Goal: Task Accomplishment & Management: Manage account settings

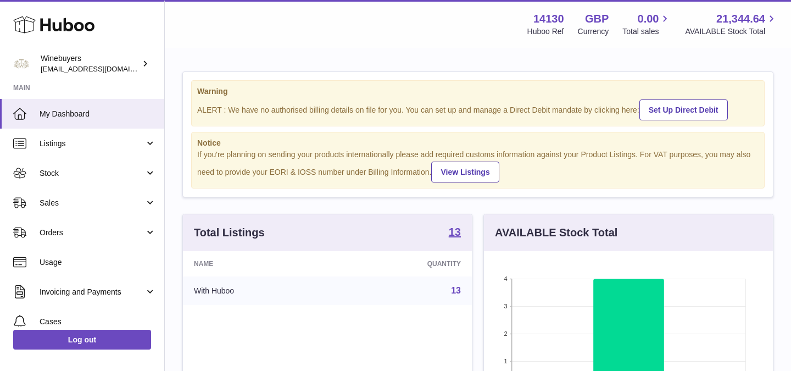
scroll to position [171, 289]
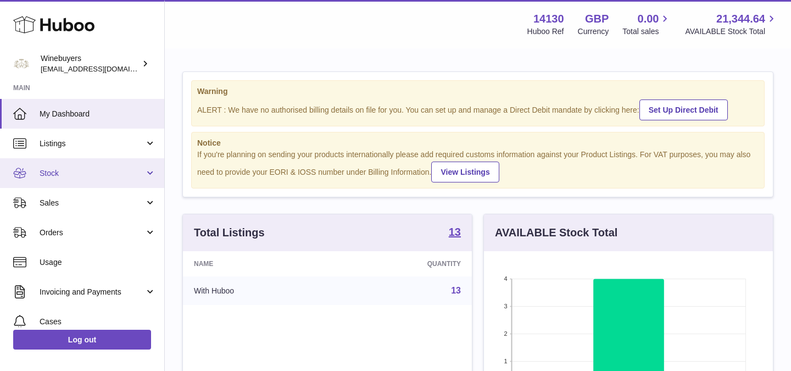
click at [72, 184] on link "Stock" at bounding box center [82, 173] width 164 height 30
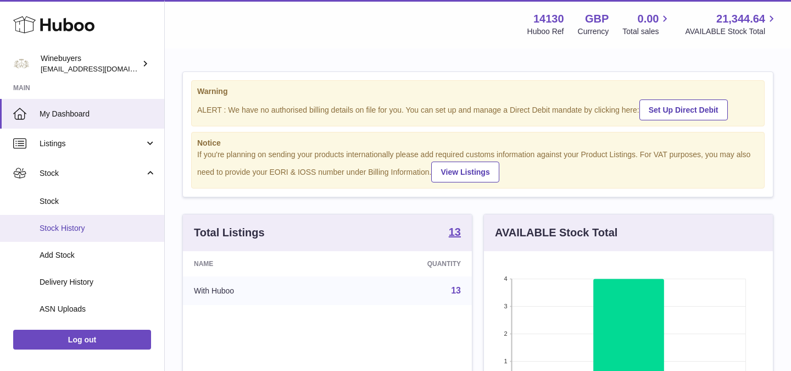
scroll to position [24, 0]
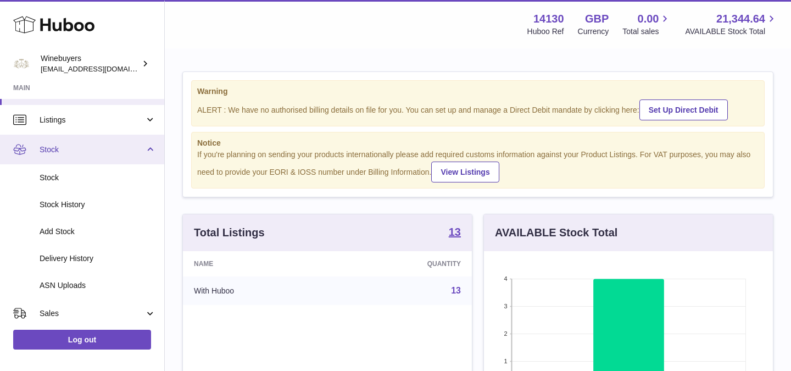
click at [96, 144] on span "Stock" at bounding box center [92, 149] width 105 height 10
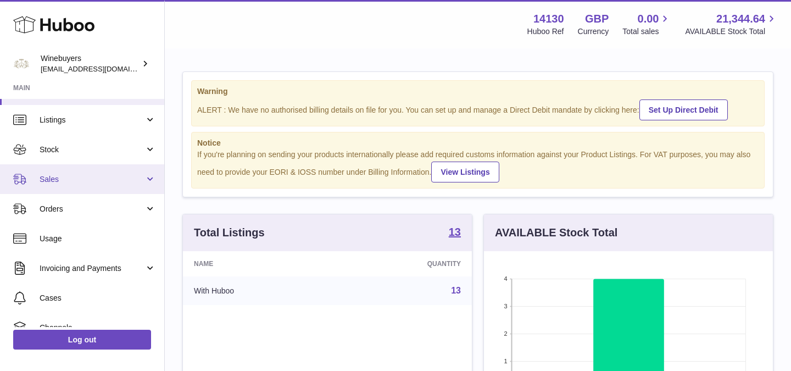
click at [70, 183] on span "Sales" at bounding box center [92, 179] width 105 height 10
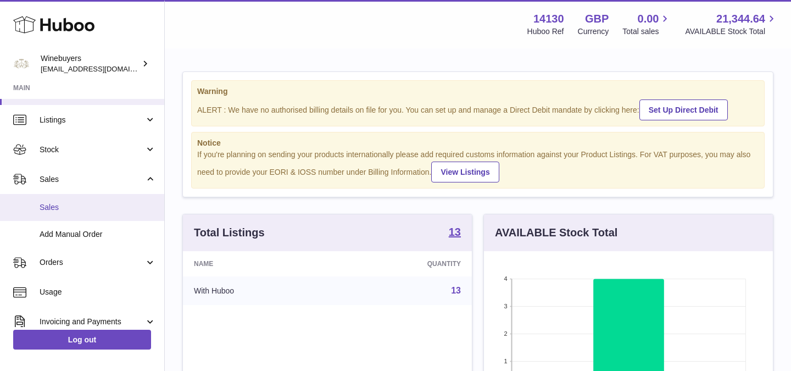
click at [72, 207] on span "Sales" at bounding box center [98, 207] width 116 height 10
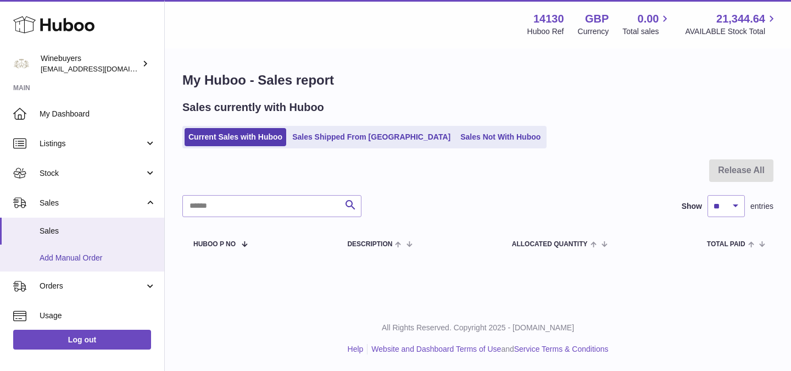
click at [90, 254] on span "Add Manual Order" at bounding box center [98, 258] width 116 height 10
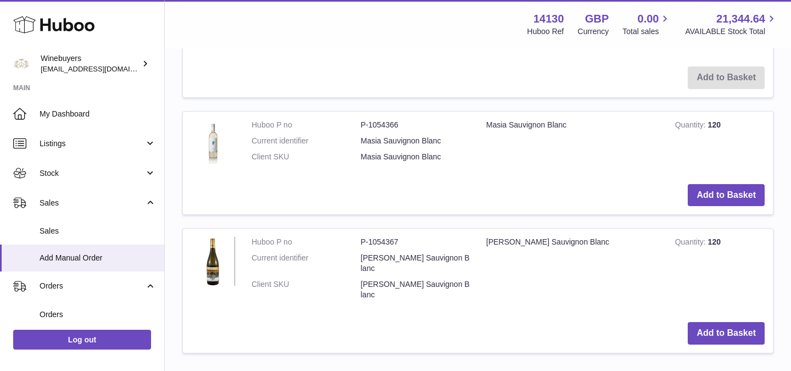
scroll to position [1493, 0]
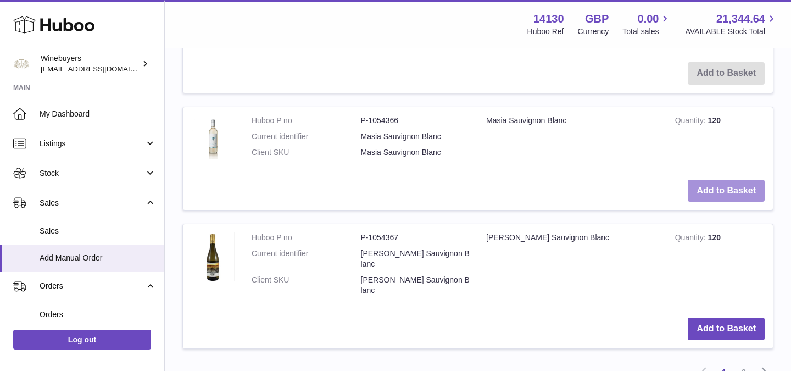
click at [718, 185] on button "Add to Basket" at bounding box center [726, 191] width 77 height 23
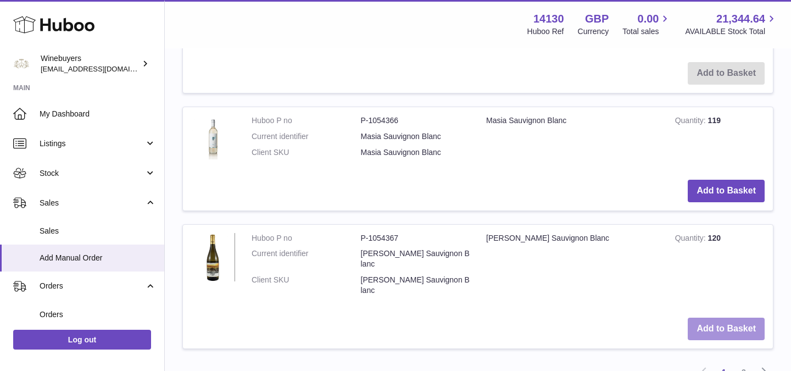
click at [719, 317] on button "Add to Basket" at bounding box center [726, 328] width 77 height 23
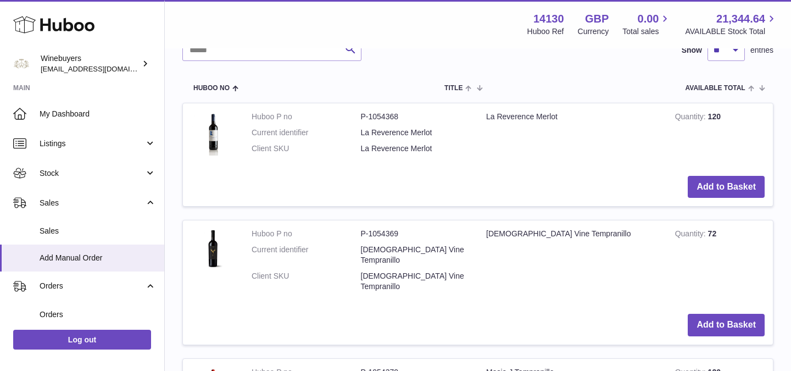
scroll to position [538, 0]
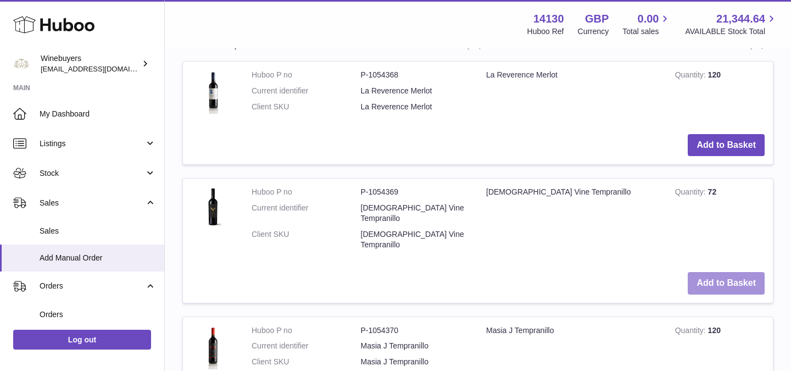
click at [700, 272] on button "Add to Basket" at bounding box center [726, 283] width 77 height 23
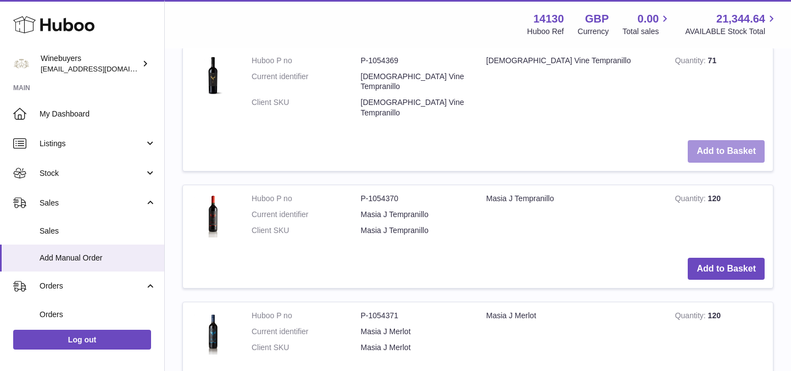
scroll to position [855, 0]
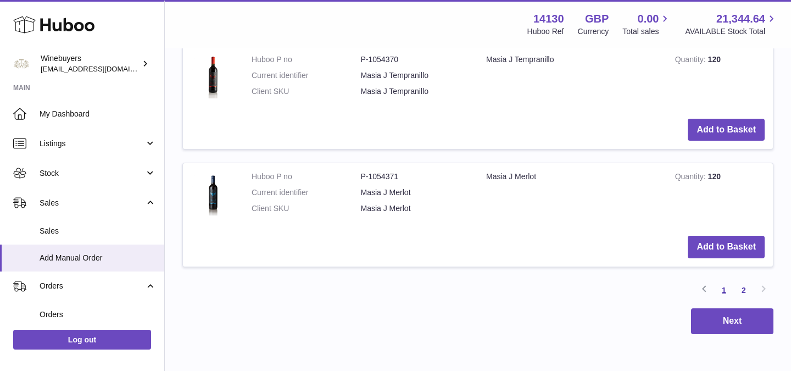
click at [727, 280] on link "1" at bounding box center [724, 290] width 20 height 20
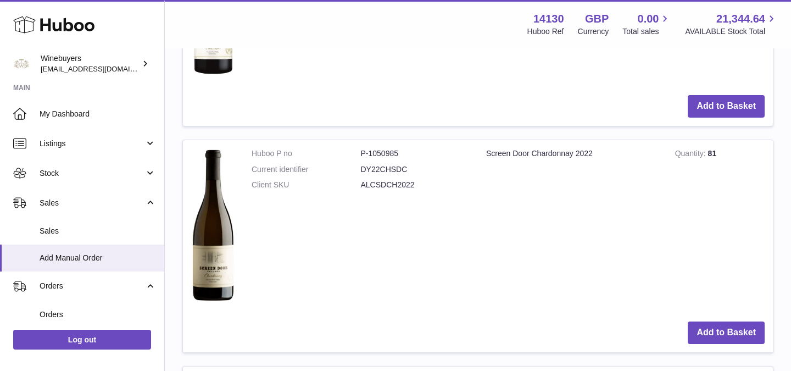
scroll to position [1161, 0]
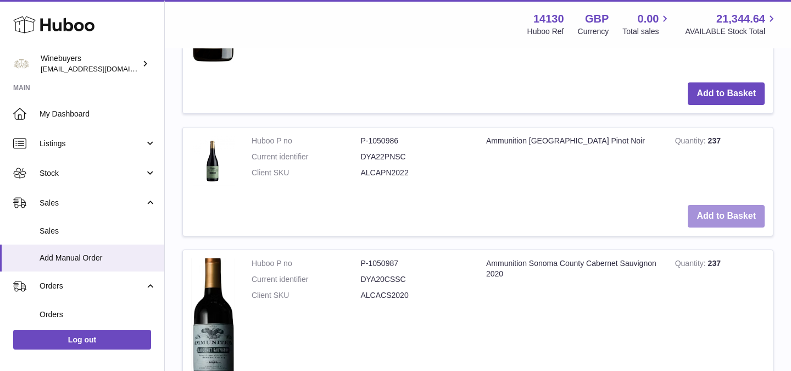
click at [743, 208] on button "Add to Basket" at bounding box center [726, 216] width 77 height 23
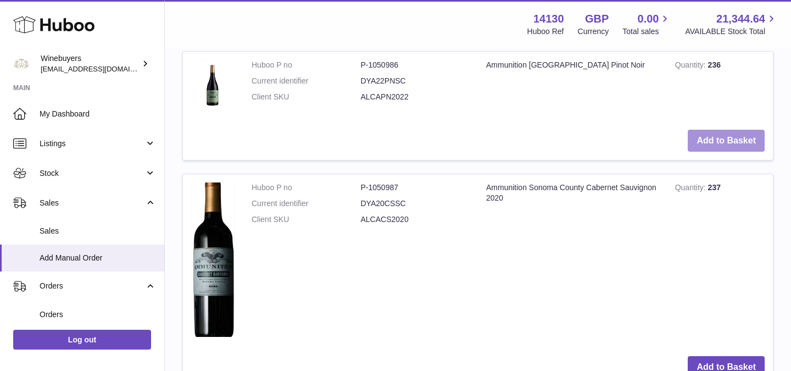
scroll to position [1392, 0]
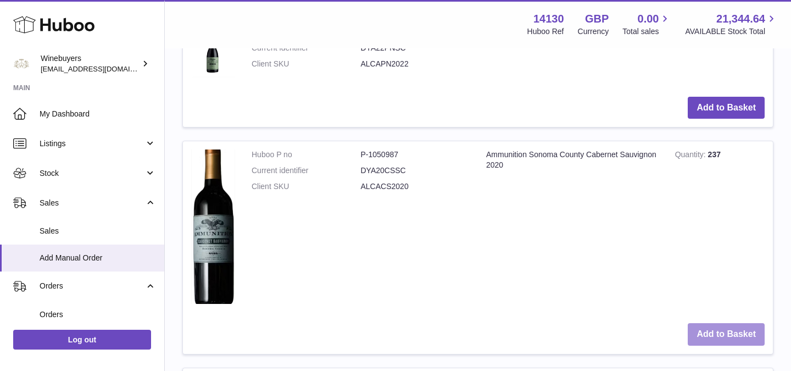
click at [715, 324] on button "Add to Basket" at bounding box center [726, 334] width 77 height 23
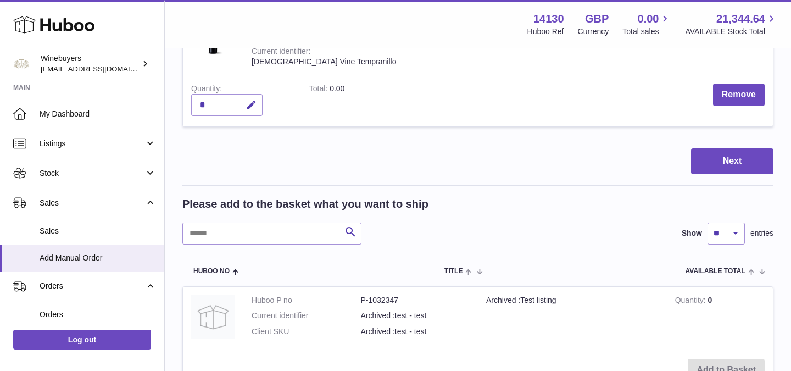
scroll to position [1189, 0]
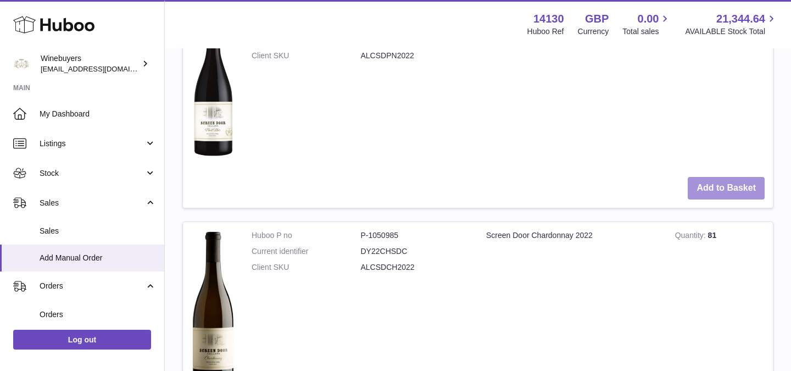
click at [718, 177] on button "Add to Basket" at bounding box center [726, 188] width 77 height 23
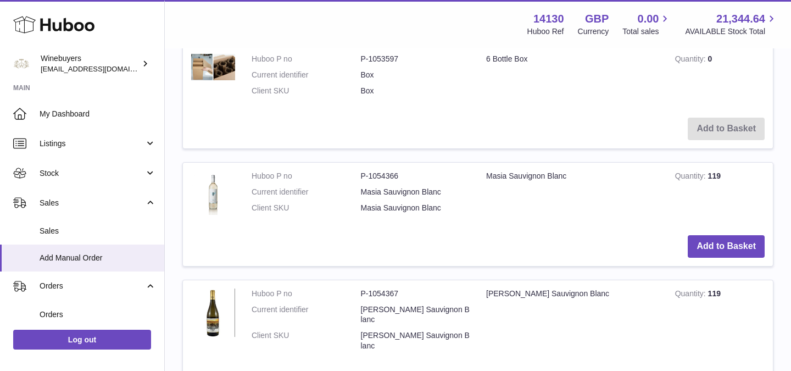
scroll to position [2545, 0]
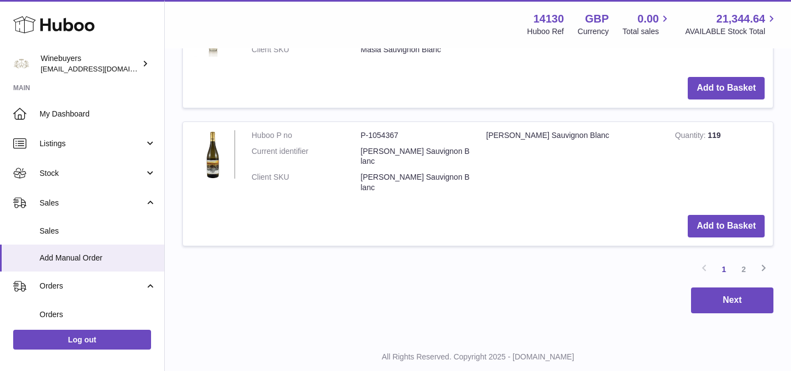
click at [688, 287] on div "Next" at bounding box center [477, 300] width 591 height 26
click at [719, 287] on button "Next" at bounding box center [732, 300] width 82 height 26
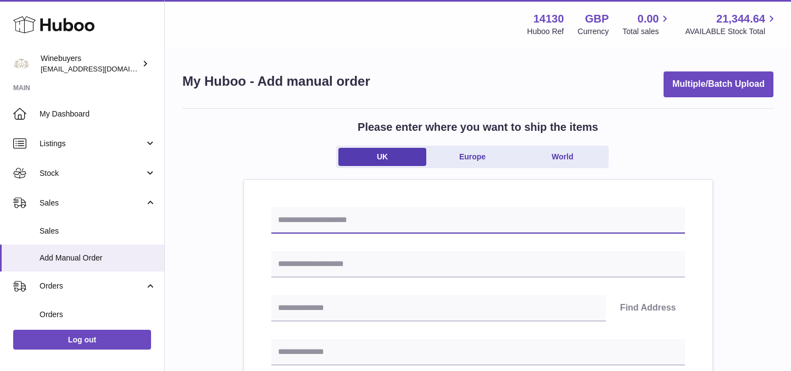
click at [337, 207] on input "text" at bounding box center [478, 220] width 414 height 26
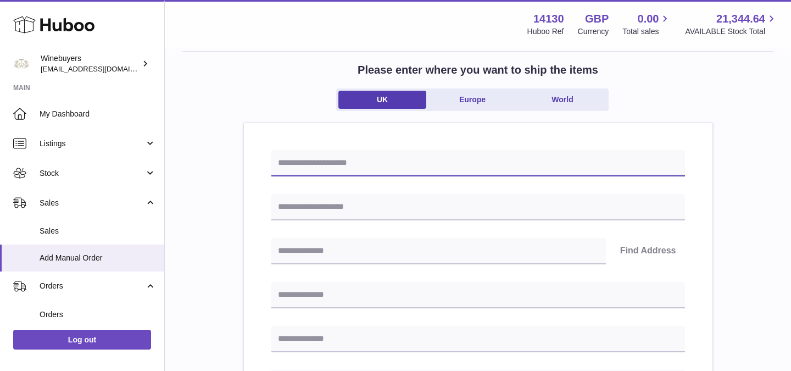
scroll to position [60, 0]
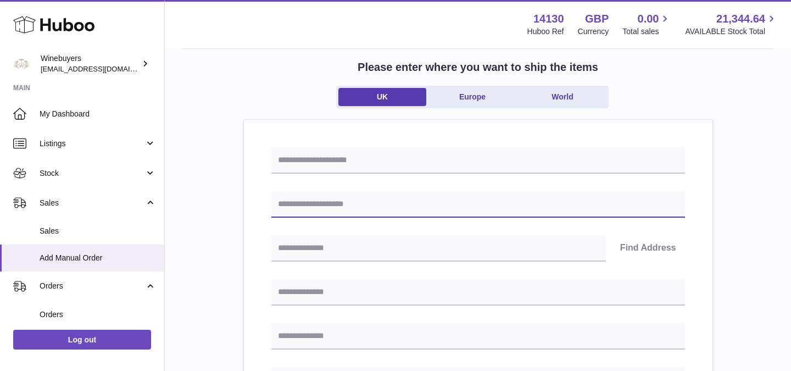
click at [334, 208] on input "text" at bounding box center [478, 204] width 414 height 26
type input "**********"
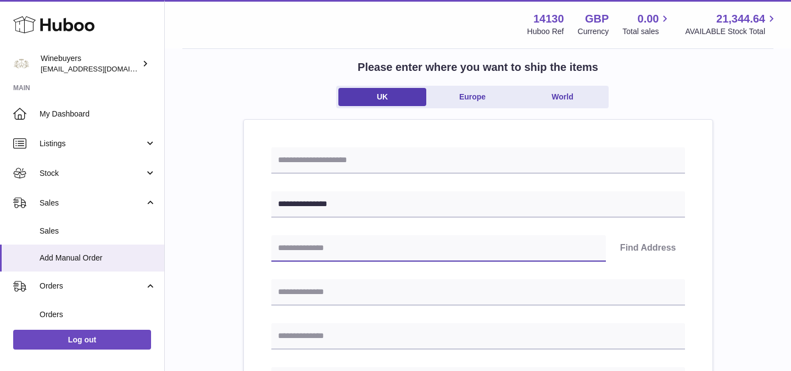
click at [293, 241] on input "text" at bounding box center [438, 248] width 334 height 26
type input "******"
click at [637, 253] on button "Find Address" at bounding box center [648, 248] width 74 height 26
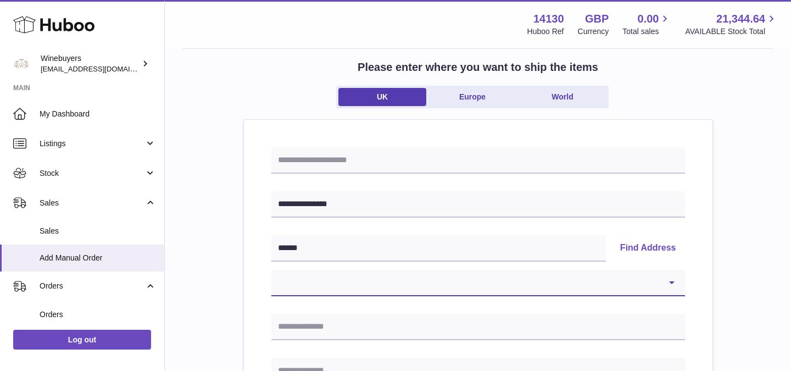
click at [534, 282] on select "**********" at bounding box center [478, 283] width 414 height 26
select select "**"
type input "**********"
type input "******"
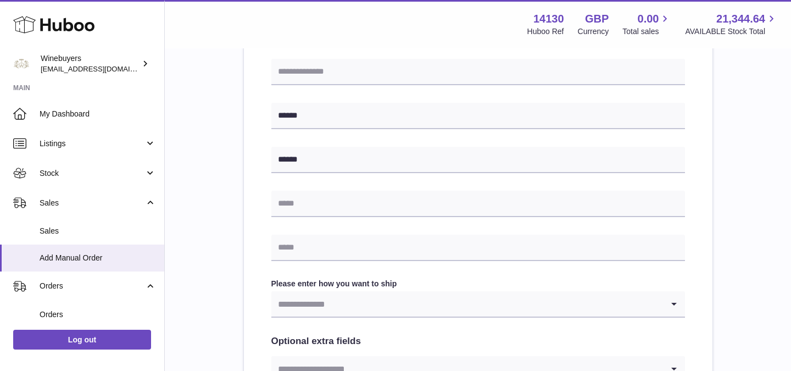
scroll to position [433, 0]
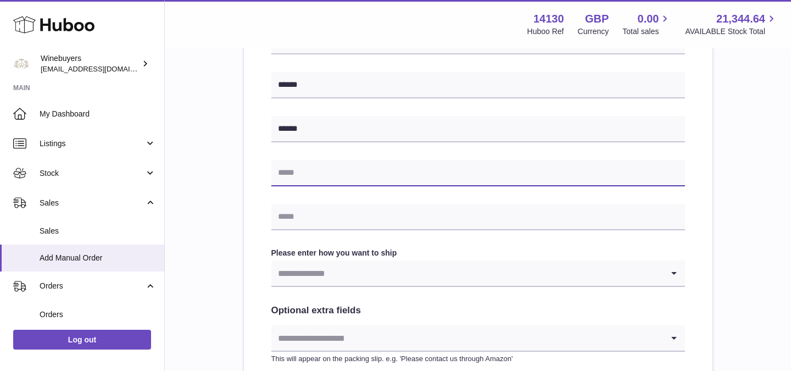
click at [332, 166] on input "text" at bounding box center [478, 173] width 414 height 26
type input "**********"
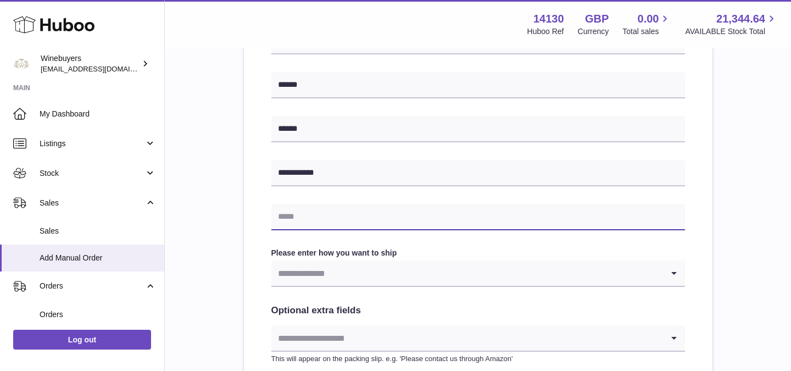
click at [325, 210] on input "text" at bounding box center [478, 217] width 414 height 26
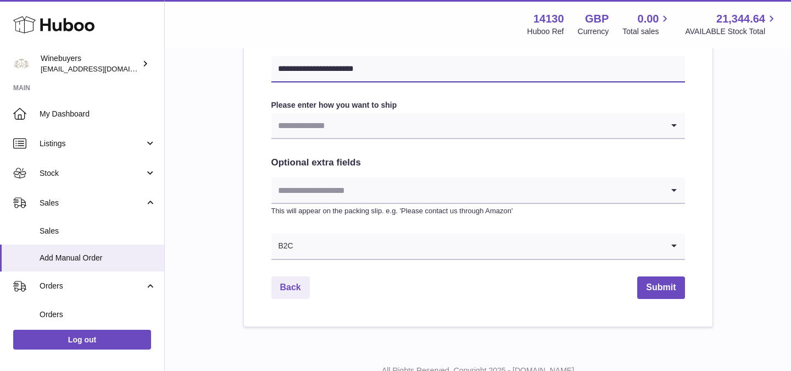
type input "**********"
click at [367, 137] on input "Search for option" at bounding box center [467, 125] width 392 height 25
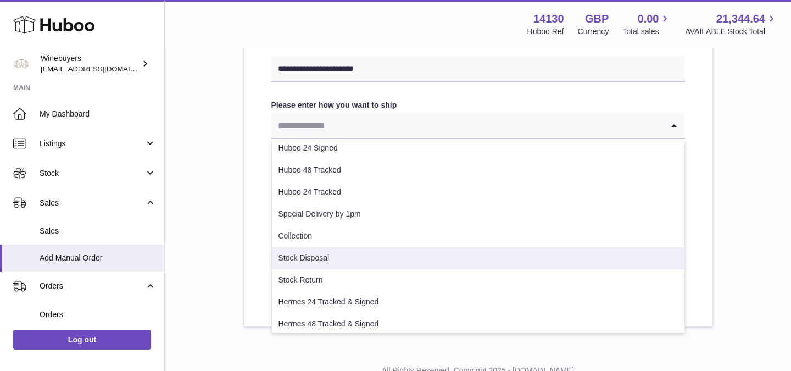
scroll to position [78, 0]
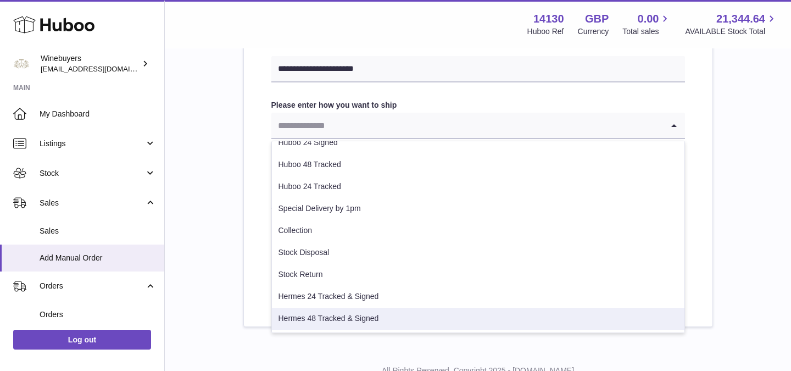
click at [338, 324] on li "Hermes 48 Tracked & Signed" at bounding box center [478, 319] width 412 height 22
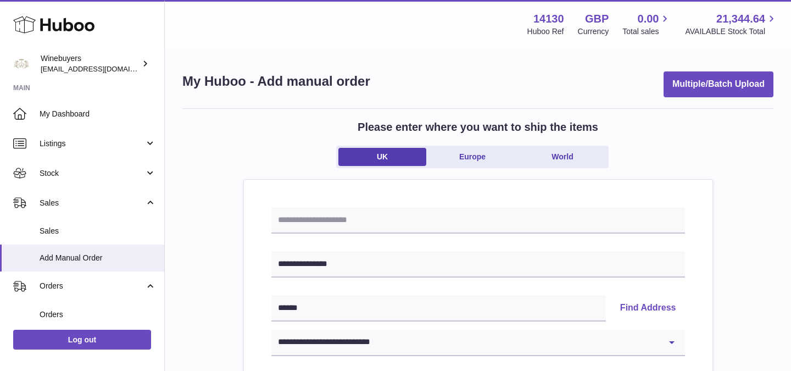
scroll to position [623, 0]
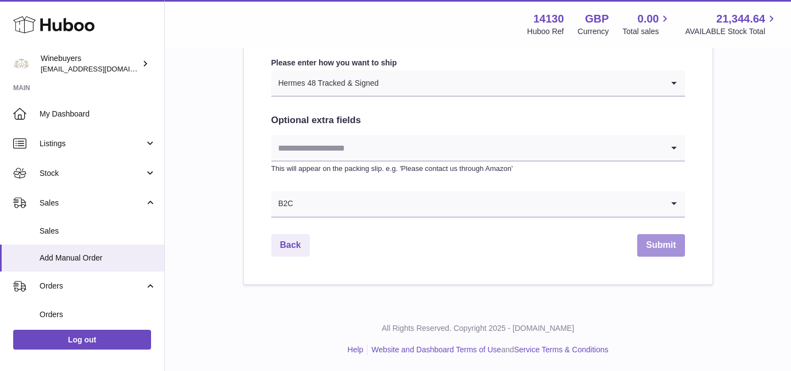
click at [667, 244] on button "Submit" at bounding box center [660, 245] width 47 height 23
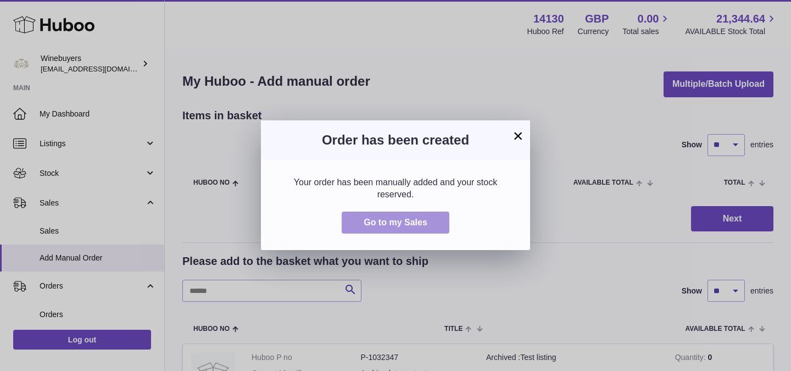
click at [401, 222] on span "Go to my Sales" at bounding box center [396, 221] width 64 height 9
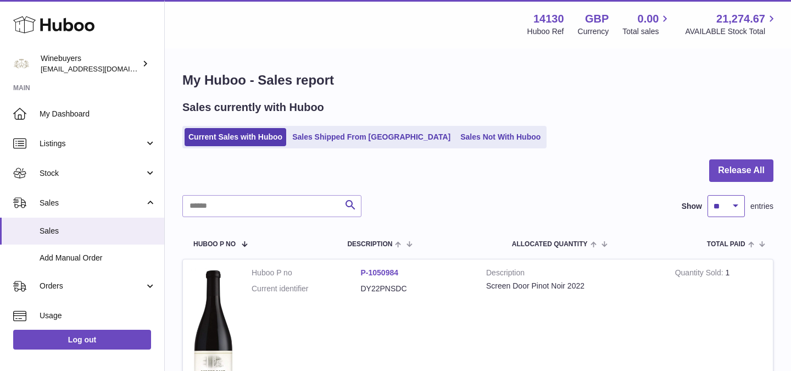
click at [712, 210] on select "** ** ** ***" at bounding box center [725, 206] width 37 height 22
select select "**"
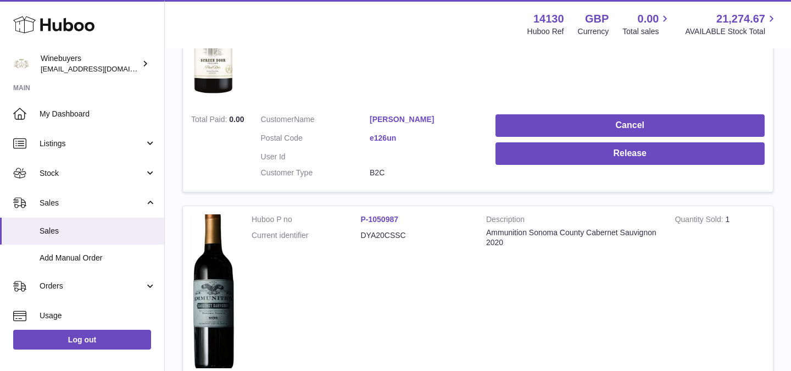
scroll to position [674, 0]
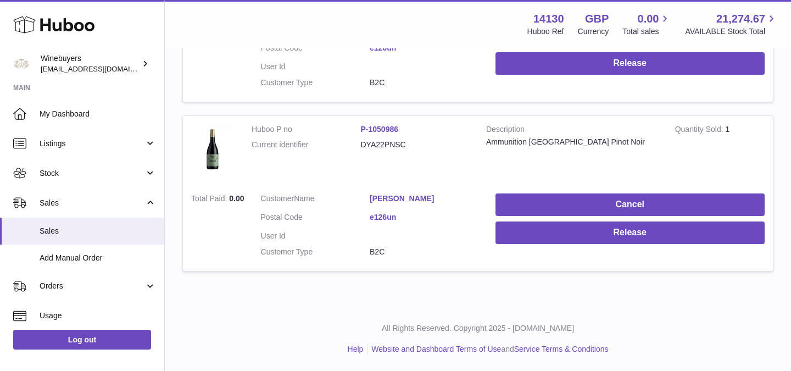
click at [389, 197] on link "Frederic Billet" at bounding box center [424, 198] width 109 height 10
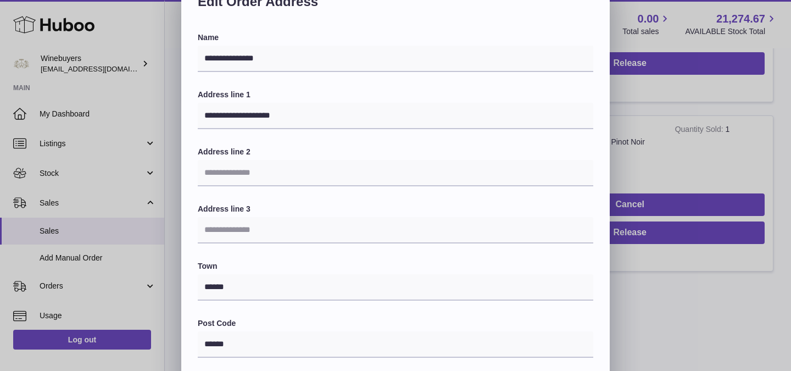
scroll to position [0, 0]
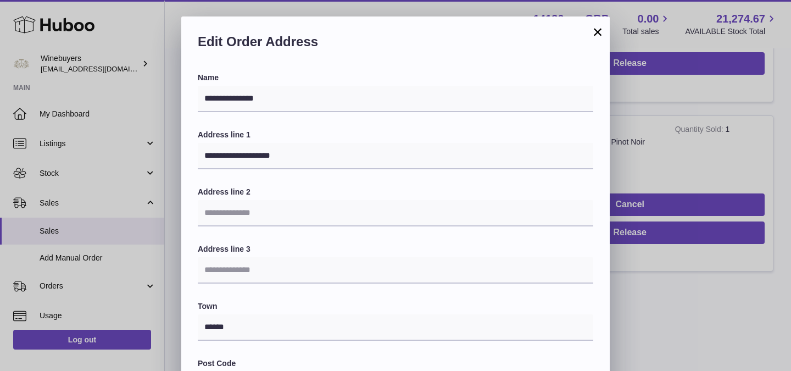
click at [595, 36] on button "×" at bounding box center [597, 31] width 13 height 13
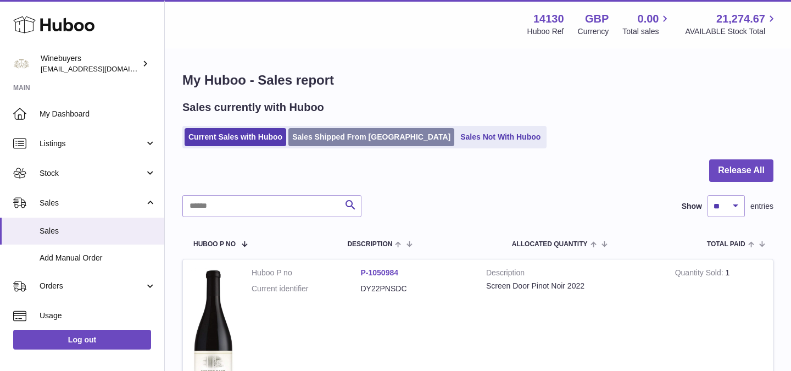
click at [356, 143] on link "Sales Shipped From Huboo" at bounding box center [371, 137] width 166 height 18
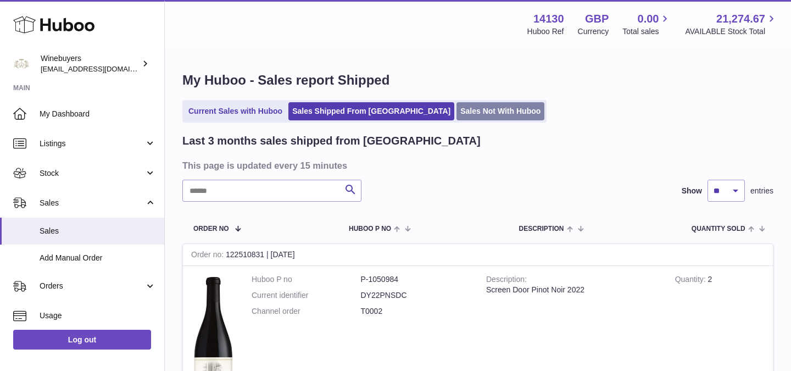
click at [456, 103] on link "Sales Not With Huboo" at bounding box center [500, 111] width 88 height 18
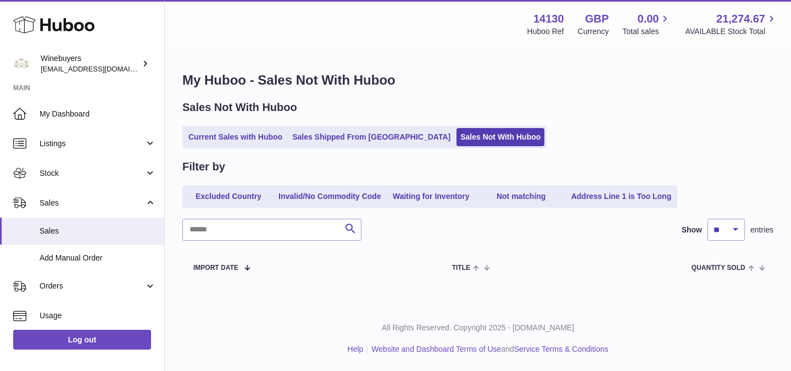
click at [245, 123] on div "Sales Not With Huboo Current Sales with Huboo Sales Shipped From Huboo Sales No…" at bounding box center [477, 124] width 591 height 48
click at [240, 135] on link "Current Sales with Huboo" at bounding box center [236, 137] width 102 height 18
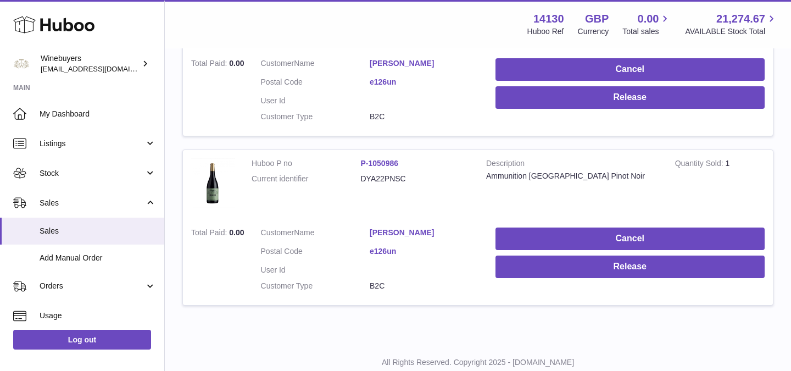
scroll to position [674, 0]
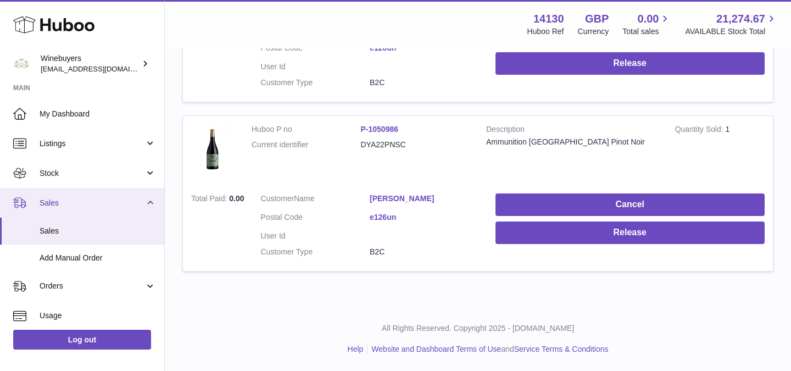
click at [97, 200] on span "Sales" at bounding box center [92, 203] width 105 height 10
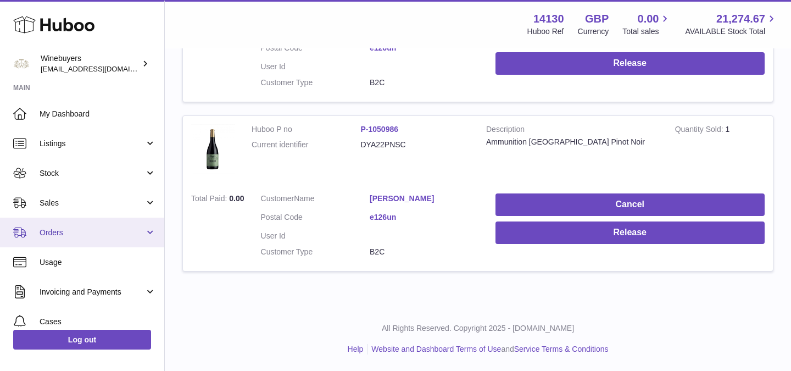
click at [90, 233] on span "Orders" at bounding box center [92, 232] width 105 height 10
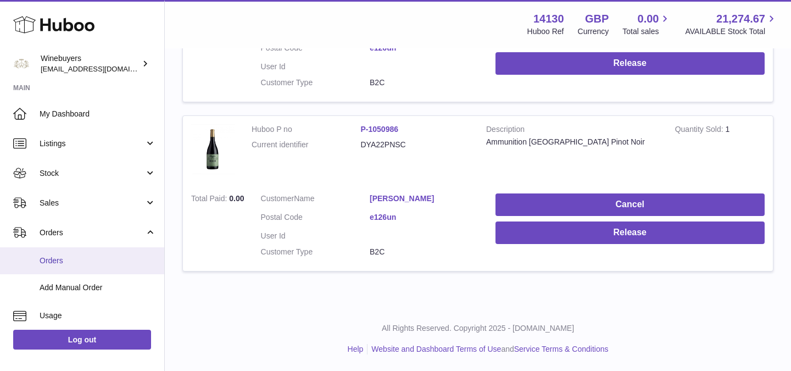
click at [79, 265] on span "Orders" at bounding box center [98, 260] width 116 height 10
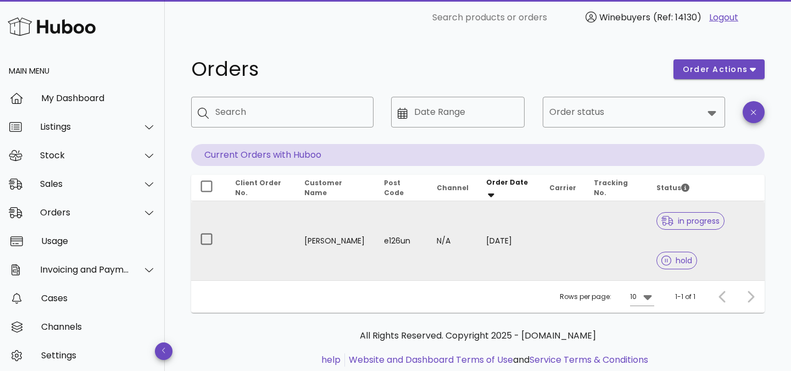
click at [403, 235] on td "e126un" at bounding box center [401, 240] width 53 height 79
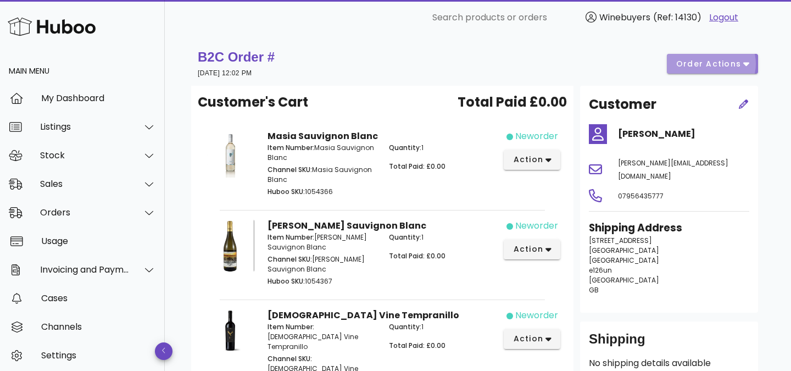
click at [733, 66] on span "order actions" at bounding box center [709, 64] width 66 height 12
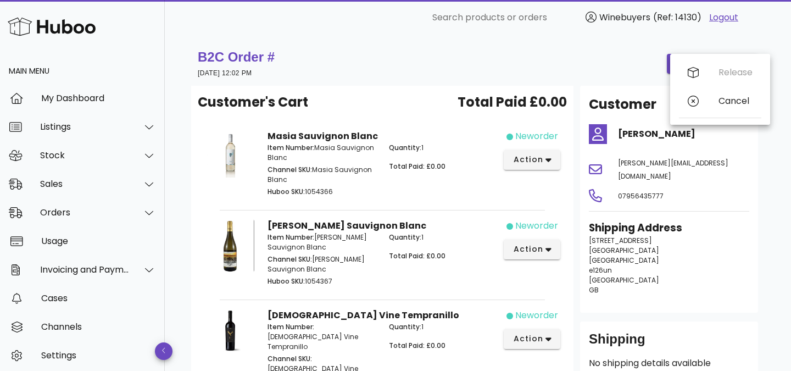
click at [746, 77] on div "Release Cancel" at bounding box center [720, 89] width 82 height 62
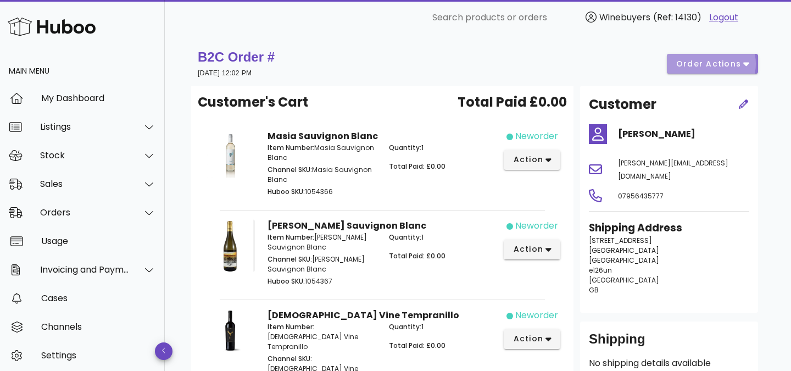
click at [746, 66] on icon "button" at bounding box center [746, 64] width 6 height 10
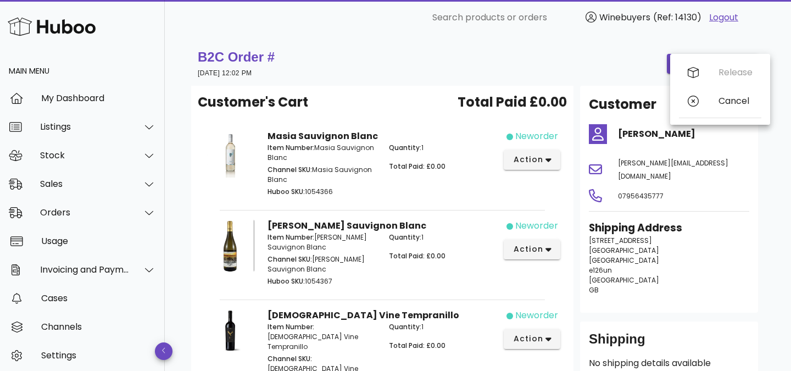
click at [740, 74] on div "Release Cancel" at bounding box center [720, 89] width 82 height 62
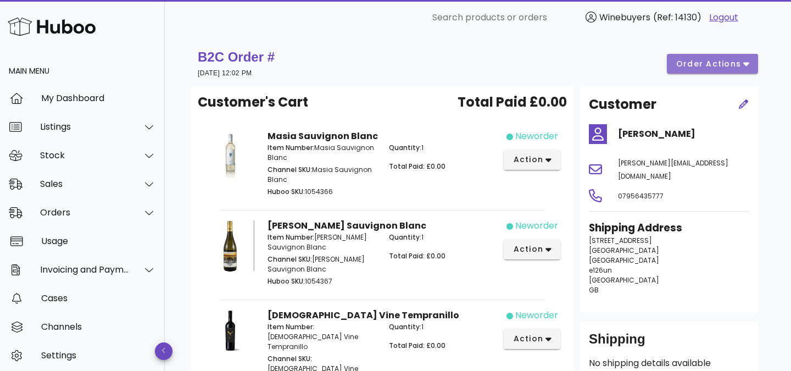
click at [744, 68] on icon "button" at bounding box center [746, 64] width 6 height 10
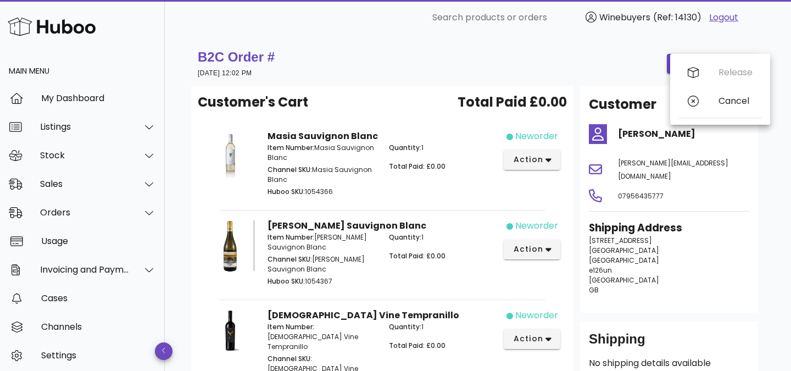
click at [740, 71] on div "Release Cancel" at bounding box center [720, 89] width 82 height 62
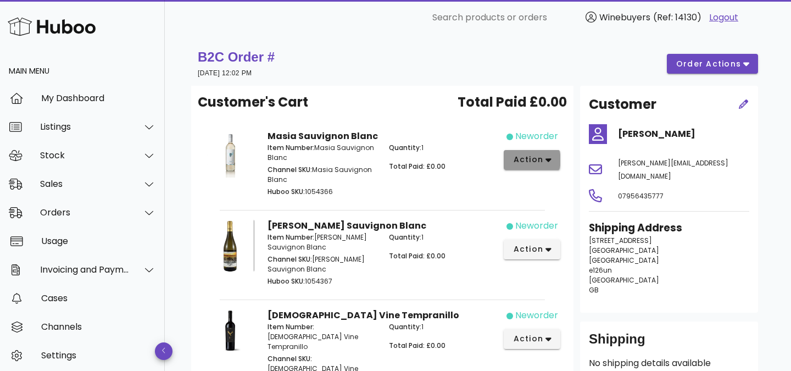
click at [531, 162] on span "action" at bounding box center [527, 160] width 31 height 12
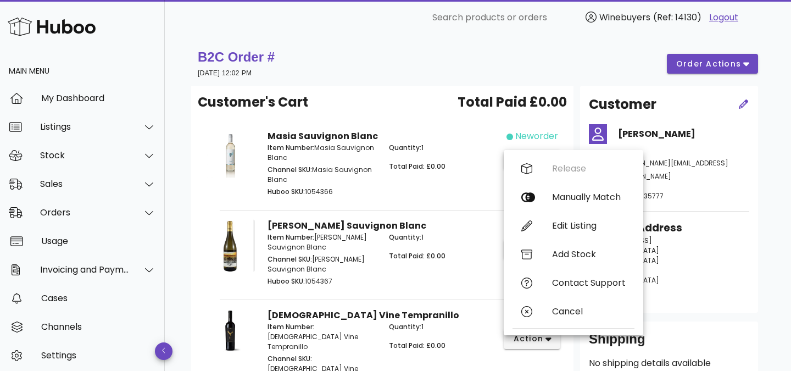
click at [575, 173] on div "Release Manually Match Edit Listing Add Stock Contact Support Cancel" at bounding box center [573, 242] width 122 height 176
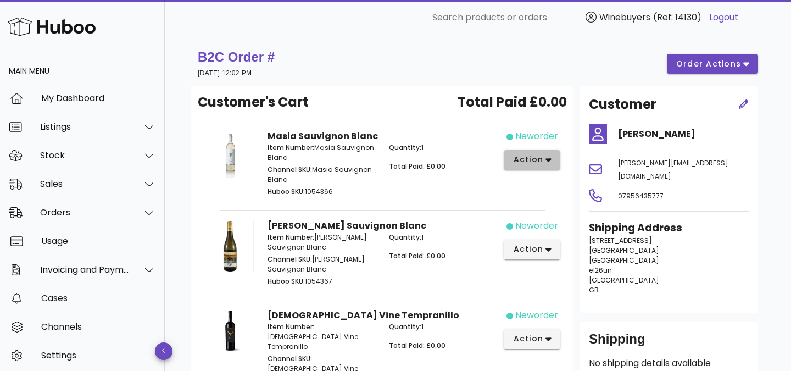
click at [543, 165] on span "action" at bounding box center [531, 160] width 39 height 12
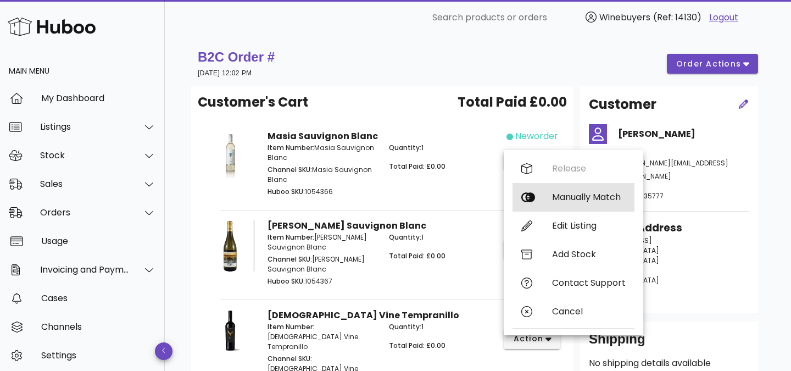
click at [566, 200] on div "Manually Match" at bounding box center [589, 197] width 74 height 10
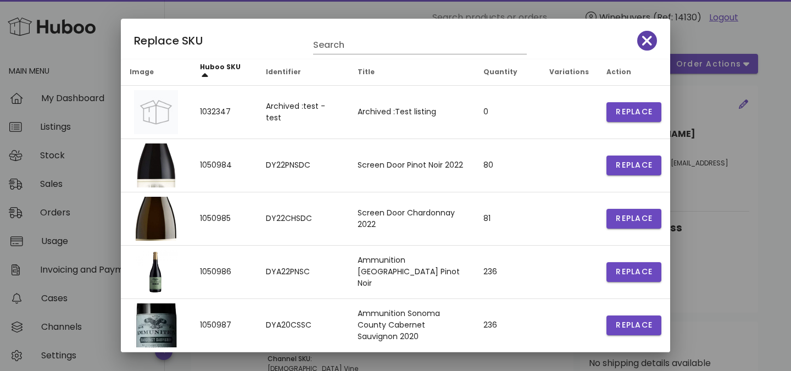
click at [651, 47] on icon "button" at bounding box center [647, 40] width 10 height 15
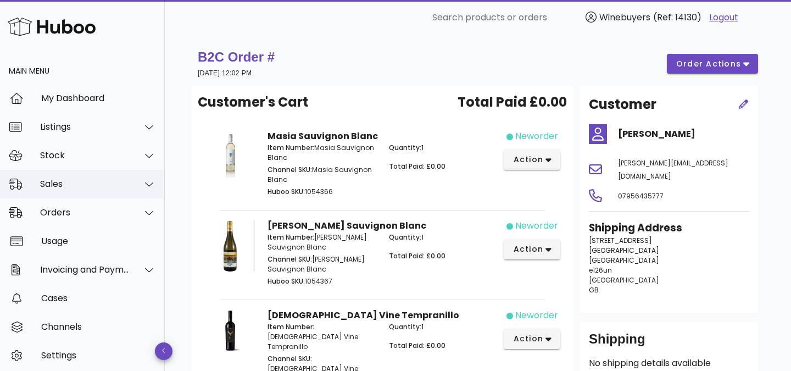
click at [77, 193] on div "Sales" at bounding box center [82, 184] width 165 height 29
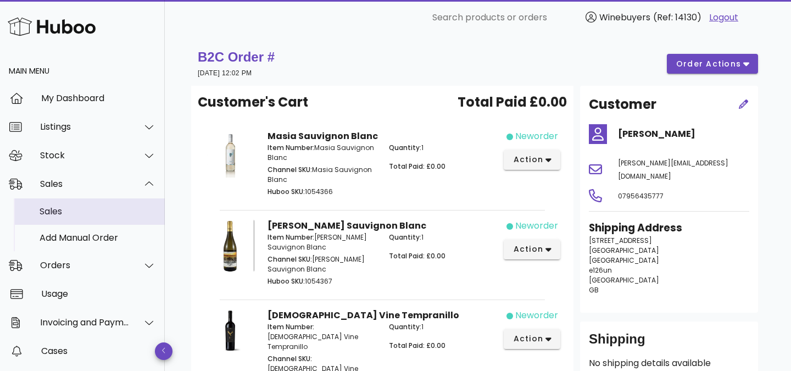
click at [76, 219] on div "Sales" at bounding box center [98, 211] width 116 height 24
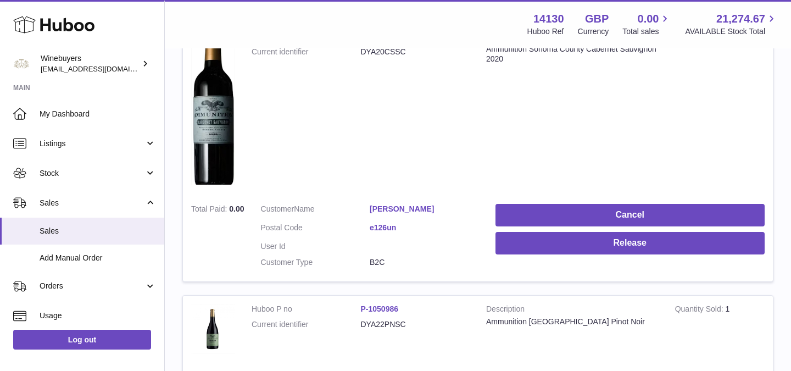
scroll to position [37, 0]
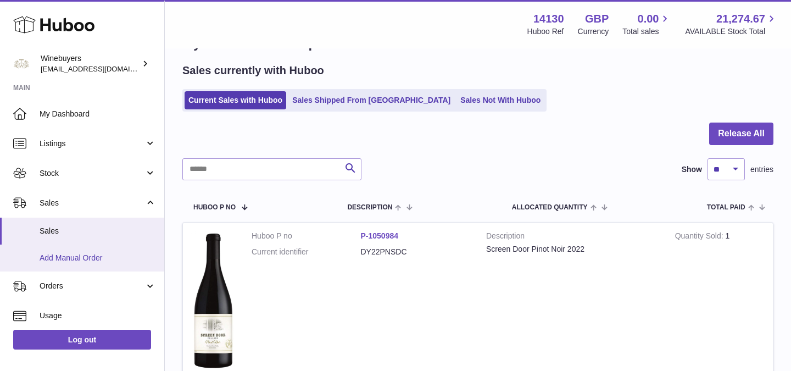
click at [65, 259] on span "Add Manual Order" at bounding box center [98, 258] width 116 height 10
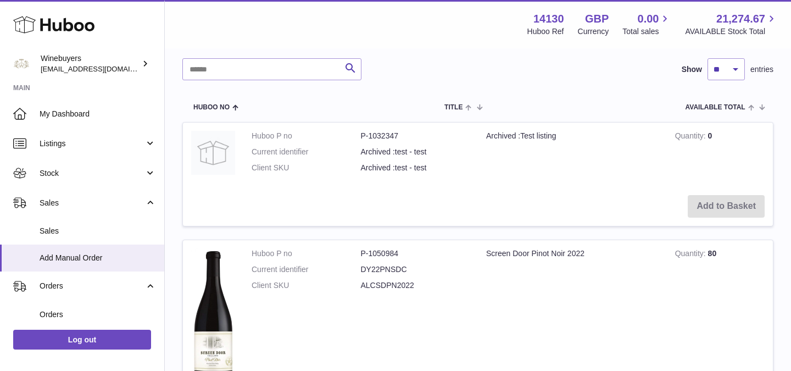
scroll to position [24, 0]
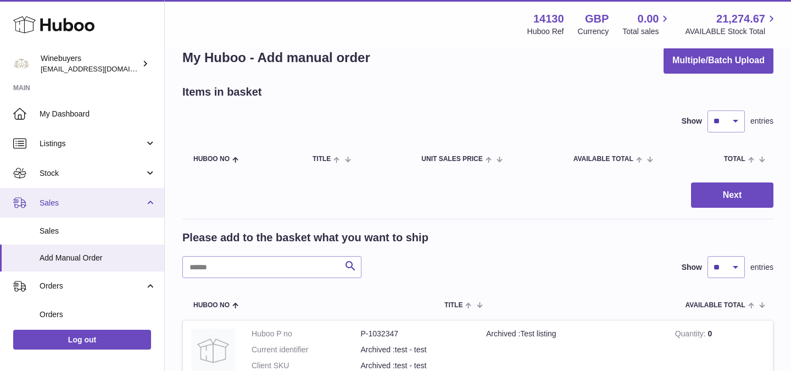
click at [77, 200] on span "Sales" at bounding box center [92, 203] width 105 height 10
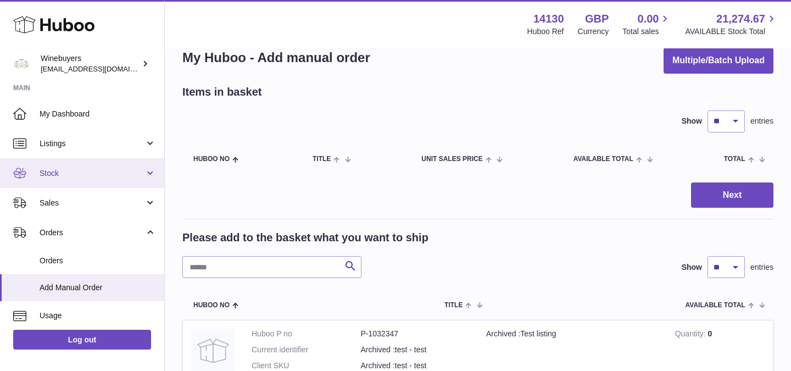
click at [81, 171] on span "Stock" at bounding box center [92, 173] width 105 height 10
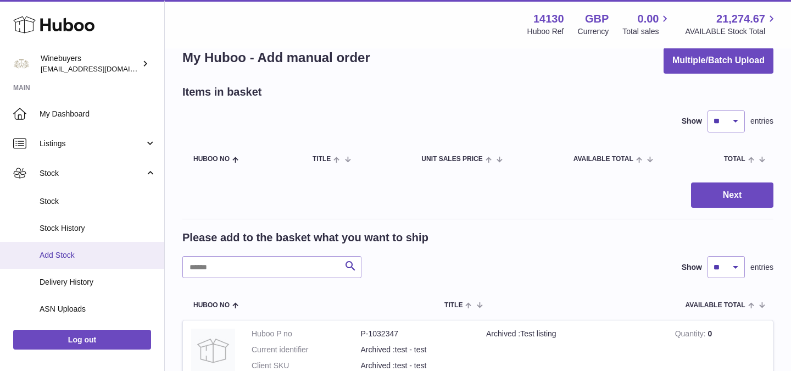
scroll to position [111, 0]
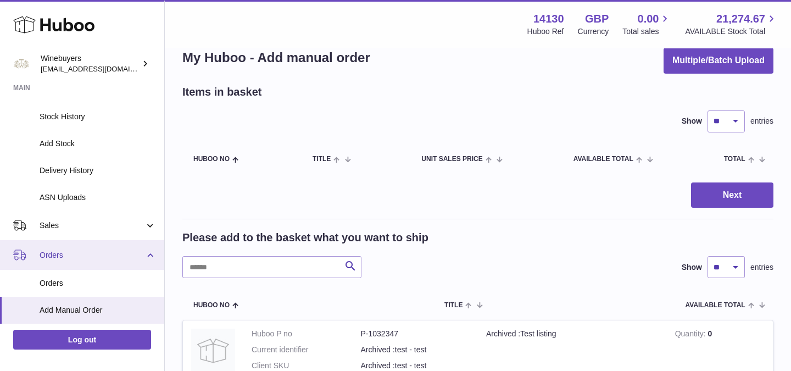
click at [84, 249] on link "Orders" at bounding box center [82, 255] width 164 height 30
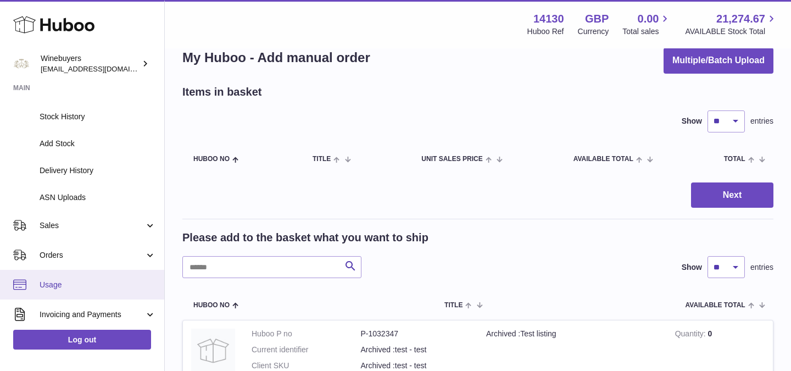
click at [78, 279] on link "Usage" at bounding box center [82, 285] width 164 height 30
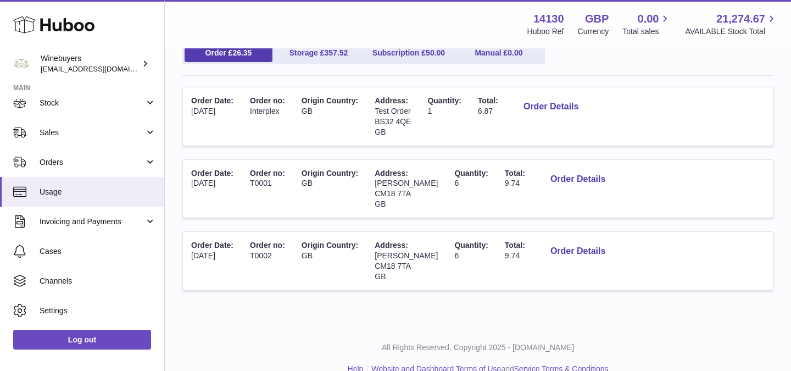
scroll to position [155, 0]
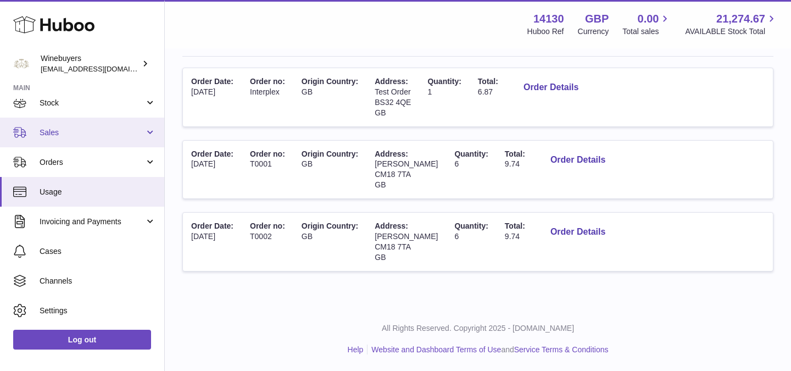
click at [98, 123] on link "Sales" at bounding box center [82, 133] width 164 height 30
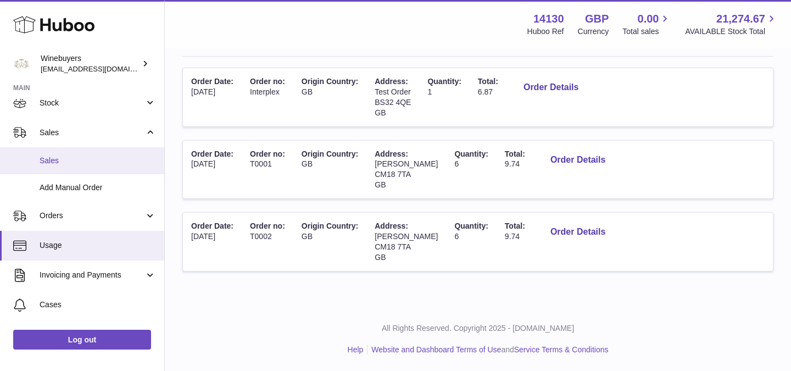
click at [77, 165] on span "Sales" at bounding box center [98, 160] width 116 height 10
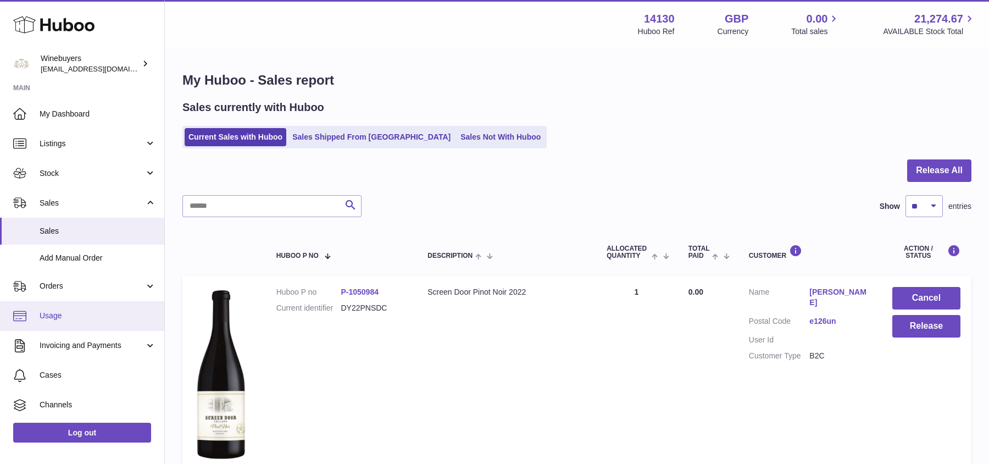
click at [63, 321] on link "Usage" at bounding box center [82, 316] width 164 height 30
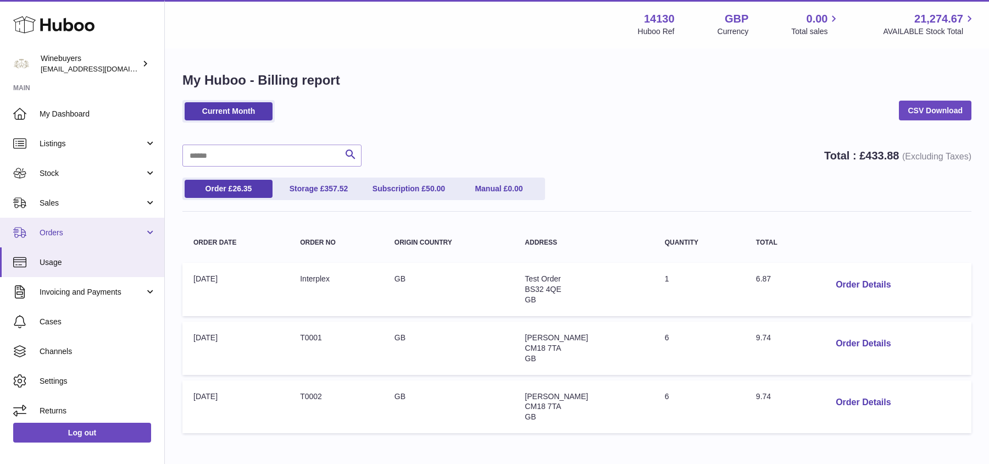
click at [98, 227] on span "Orders" at bounding box center [92, 232] width 105 height 10
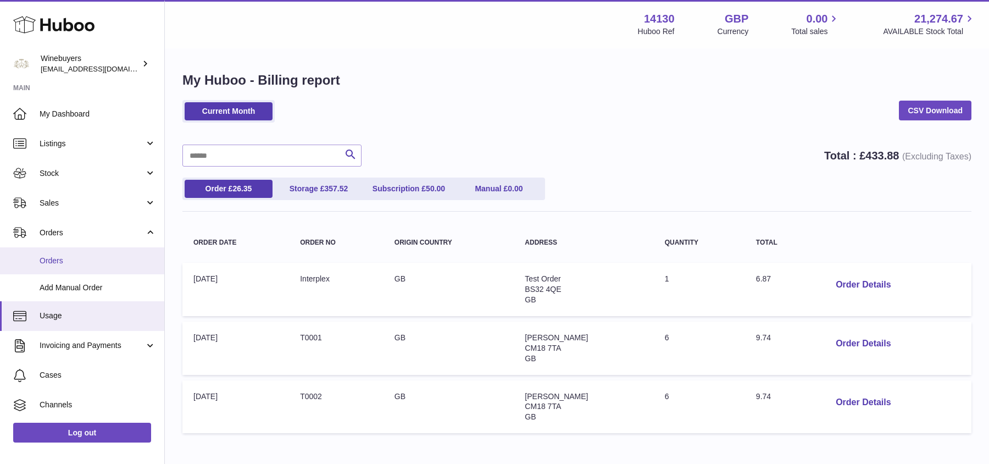
click at [86, 258] on span "Orders" at bounding box center [98, 260] width 116 height 10
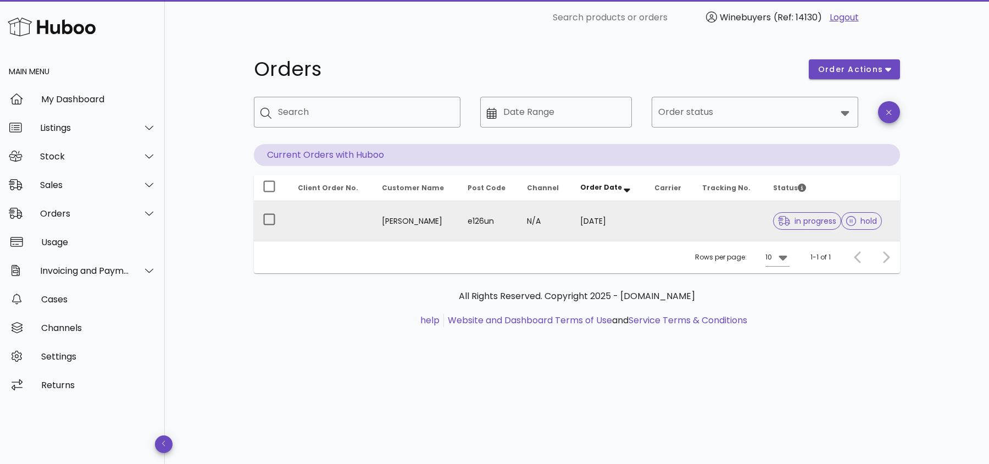
click at [856, 221] on span "hold" at bounding box center [861, 221] width 31 height 8
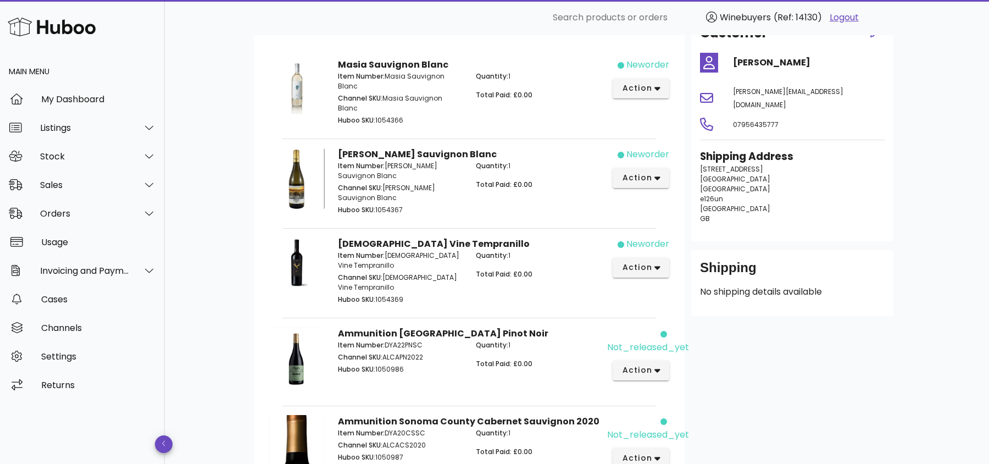
scroll to position [32, 0]
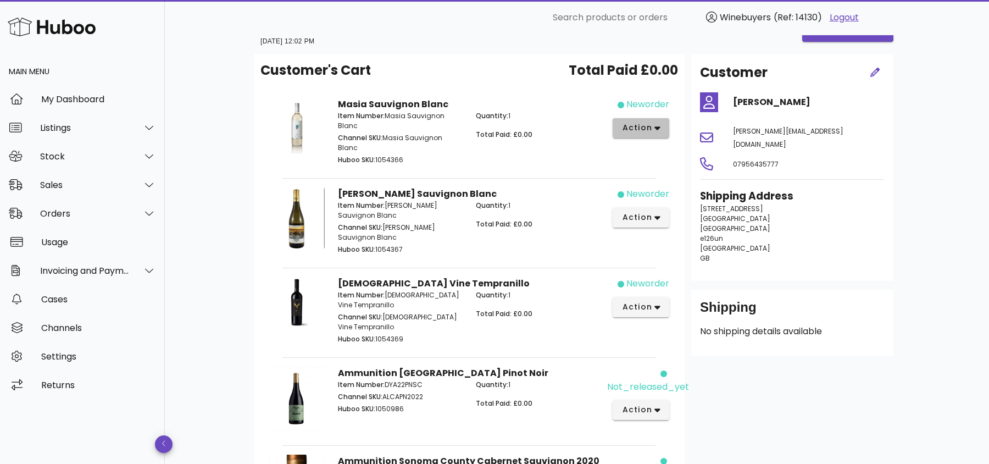
click at [649, 130] on span "action" at bounding box center [636, 128] width 31 height 12
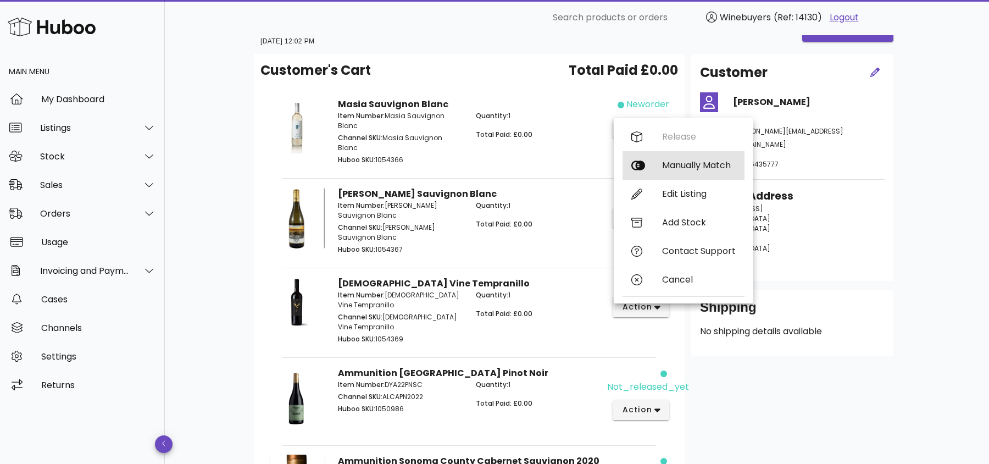
click at [663, 171] on div "Manually Match" at bounding box center [683, 165] width 122 height 29
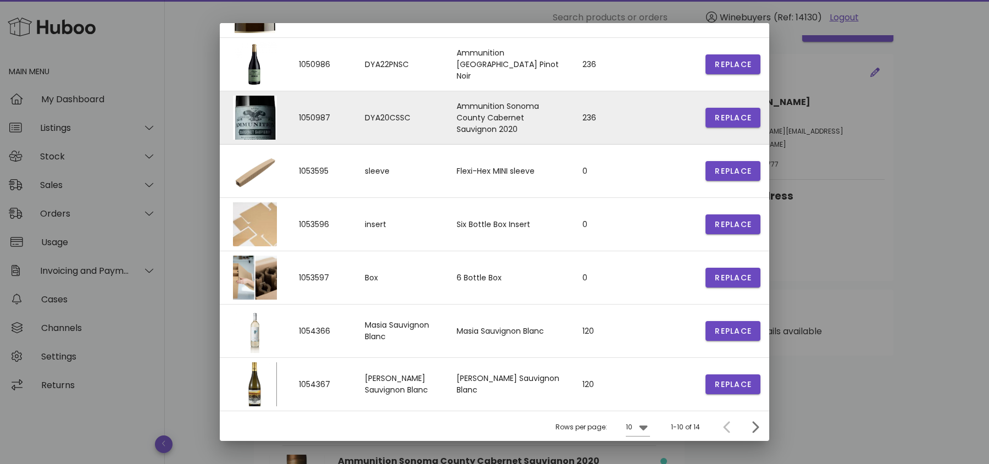
scroll to position [0, 0]
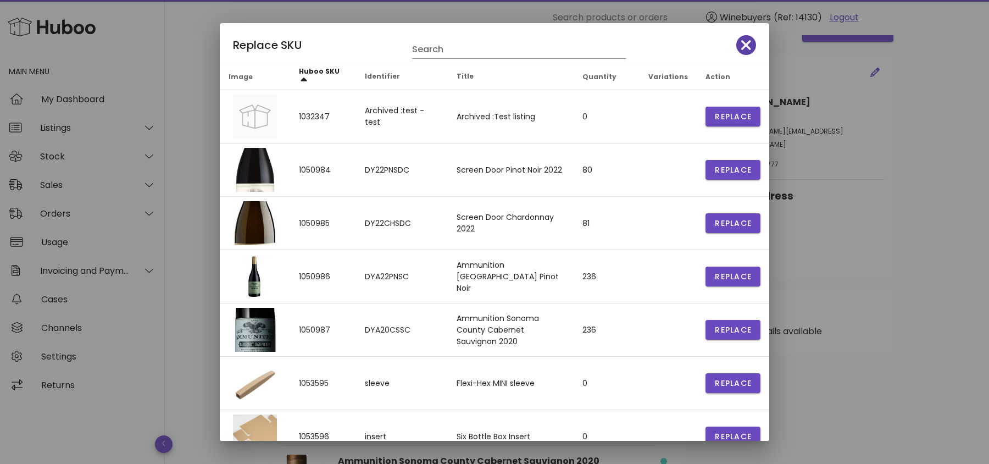
click at [749, 41] on icon "button" at bounding box center [746, 45] width 10 height 10
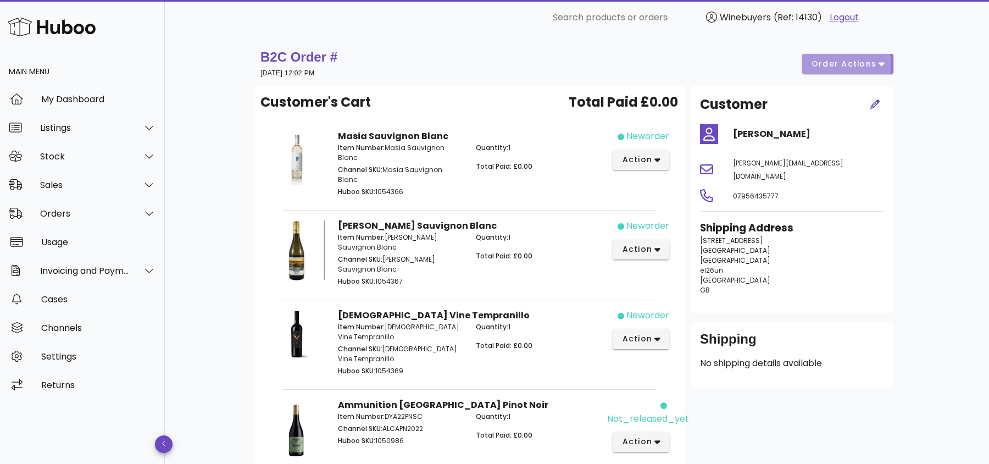
click at [866, 67] on span "order actions" at bounding box center [844, 64] width 66 height 12
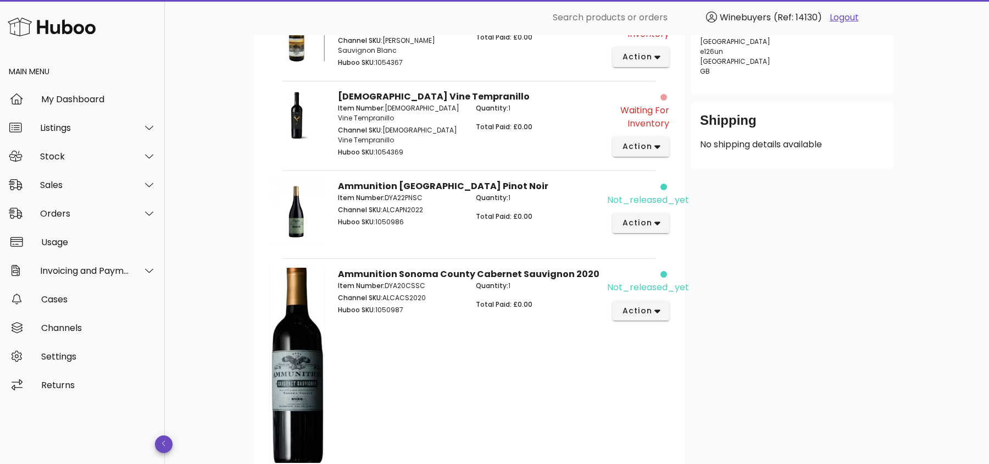
scroll to position [339, 0]
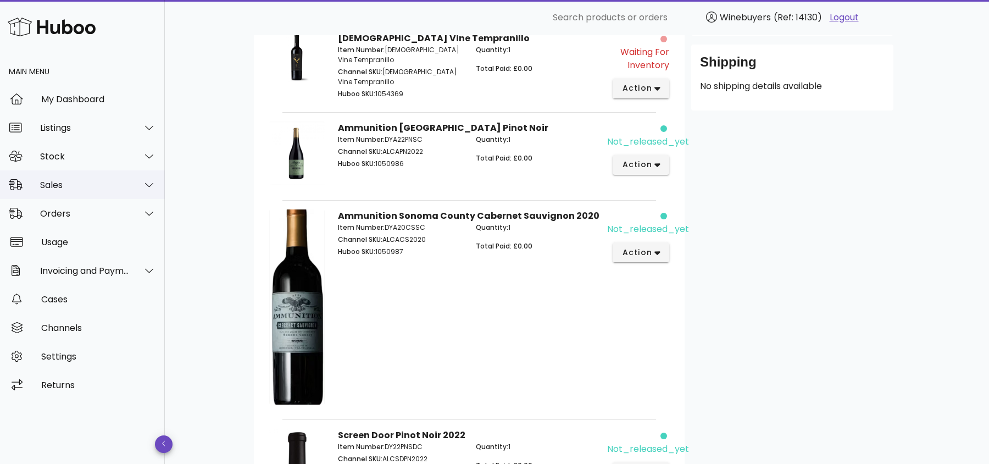
click at [83, 181] on div "Sales" at bounding box center [85, 185] width 90 height 10
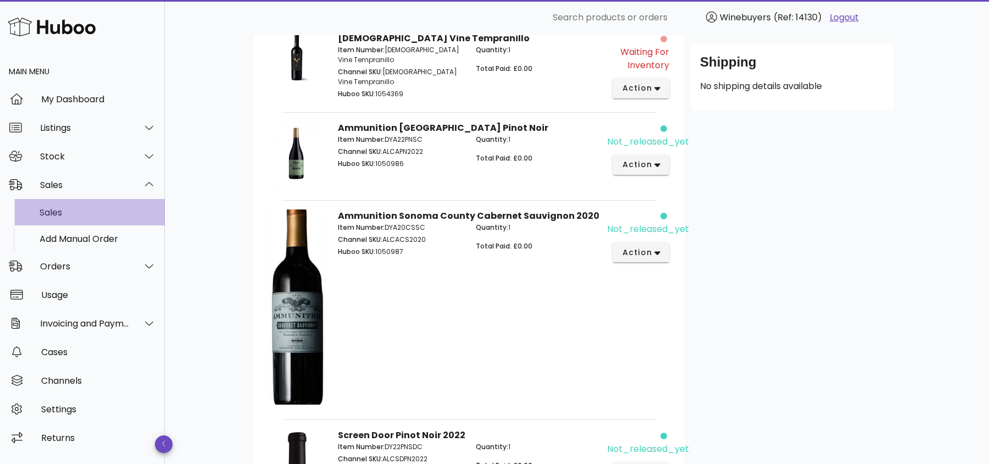
click at [77, 214] on div "Sales" at bounding box center [98, 212] width 116 height 10
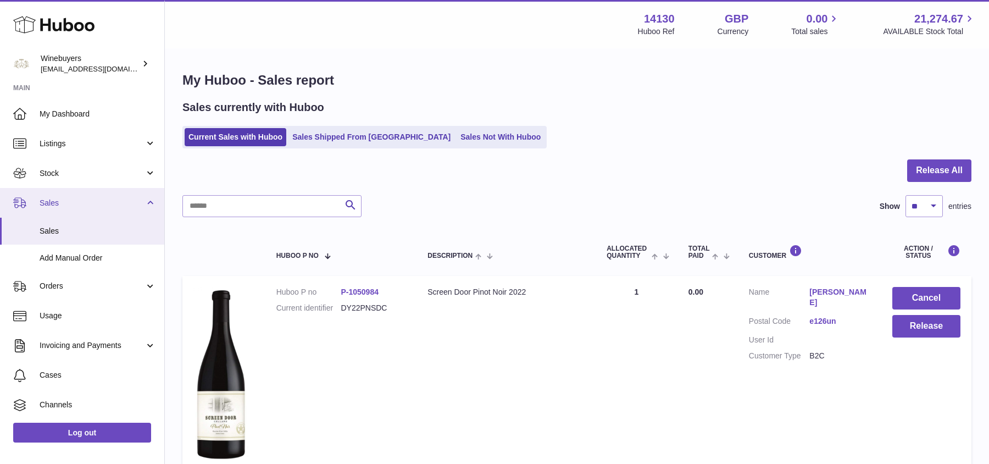
click at [47, 194] on link "Sales" at bounding box center [82, 203] width 164 height 30
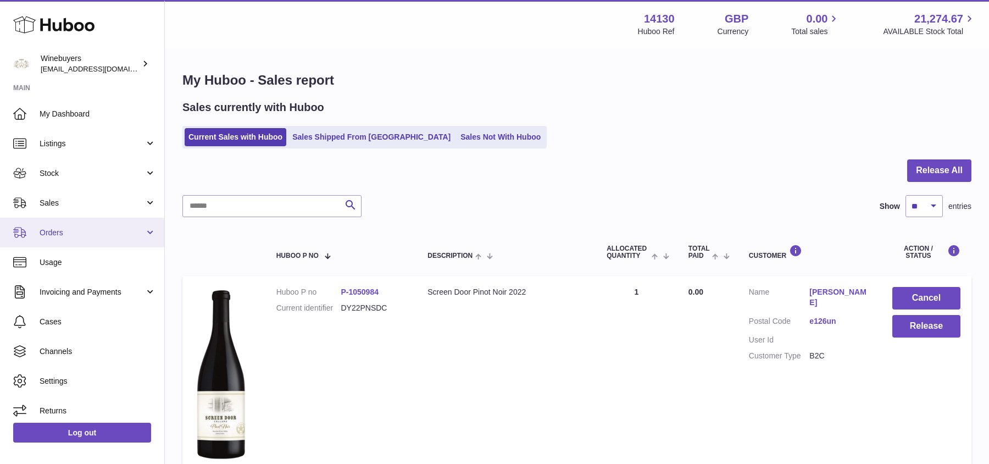
click at [70, 233] on span "Orders" at bounding box center [92, 232] width 105 height 10
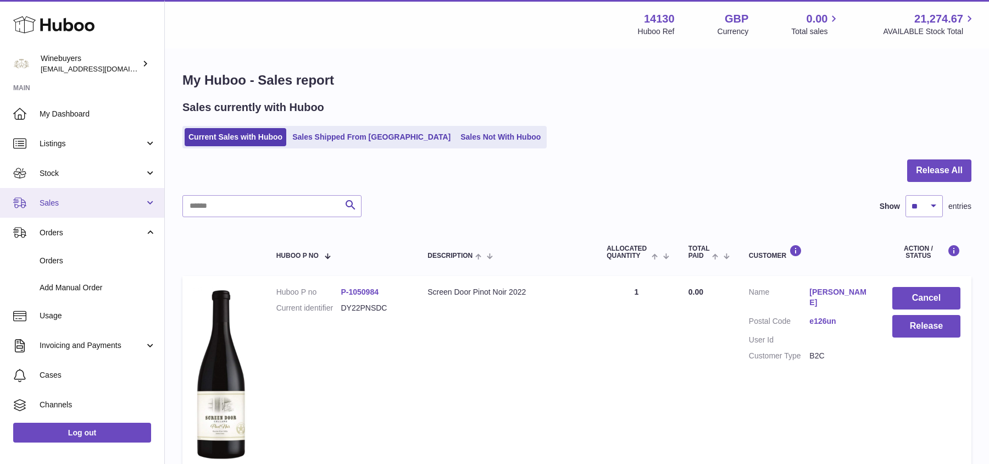
click at [72, 209] on link "Sales" at bounding box center [82, 203] width 164 height 30
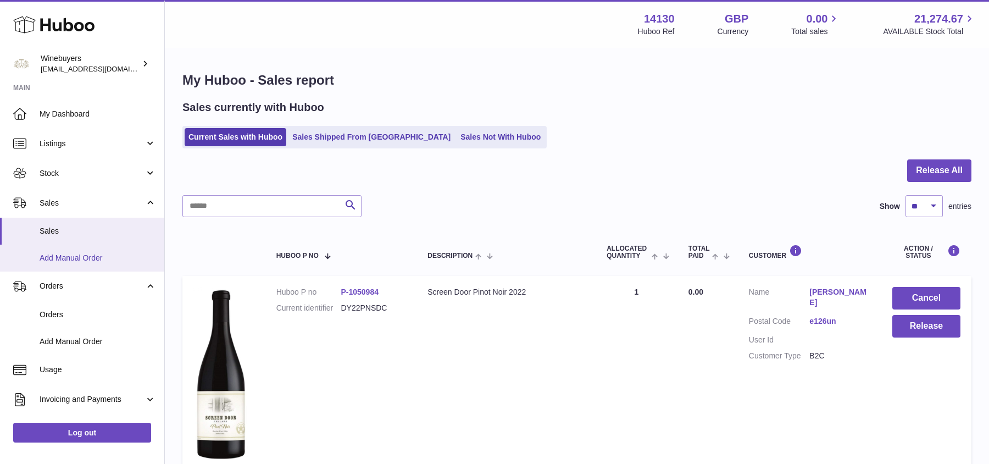
click at [74, 262] on span "Add Manual Order" at bounding box center [98, 258] width 116 height 10
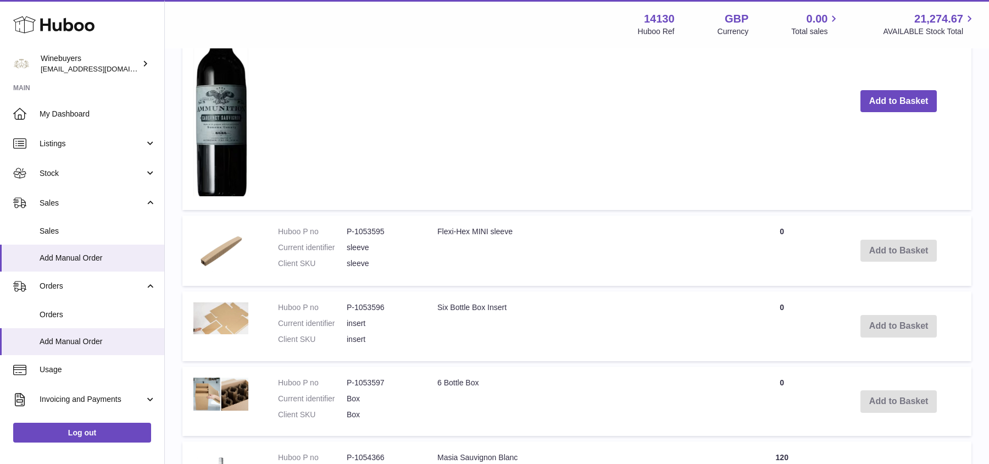
scroll to position [1292, 0]
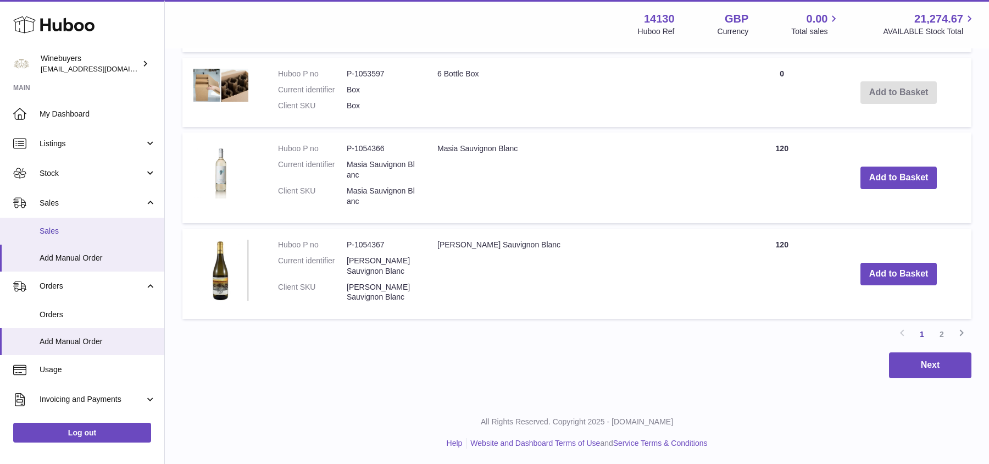
click at [90, 226] on span "Sales" at bounding box center [98, 231] width 116 height 10
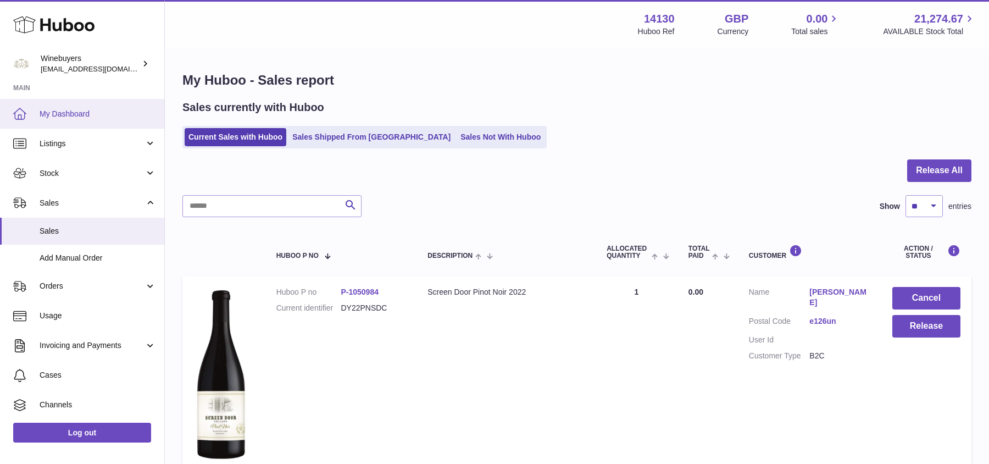
click at [103, 112] on span "My Dashboard" at bounding box center [98, 114] width 116 height 10
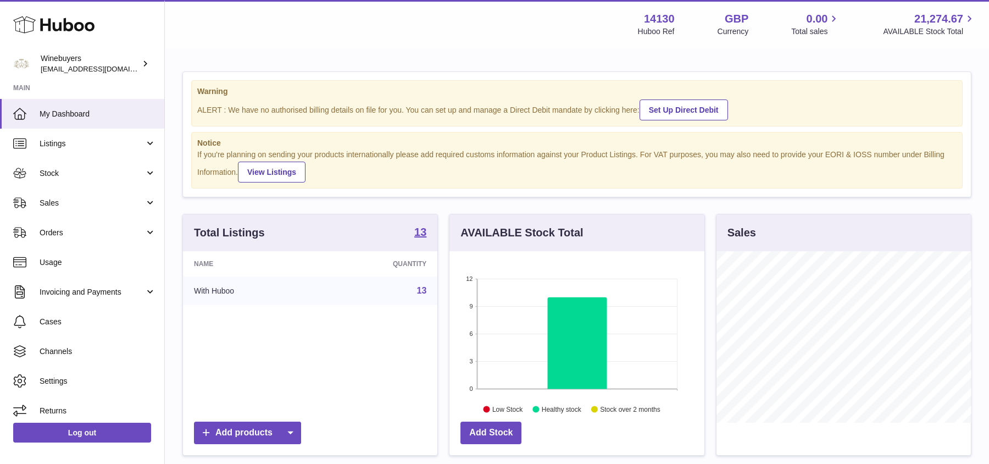
scroll to position [171, 254]
click at [82, 176] on span "Stock" at bounding box center [92, 173] width 105 height 10
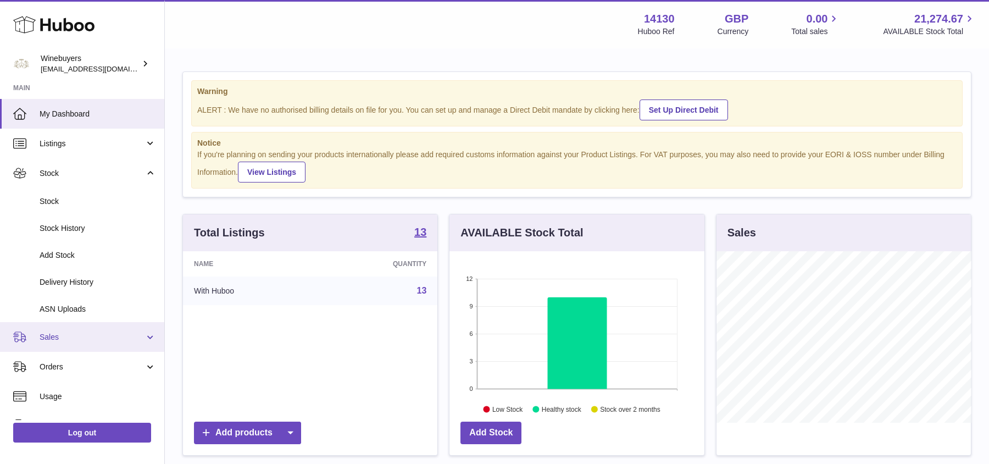
click at [63, 337] on span "Sales" at bounding box center [92, 337] width 105 height 10
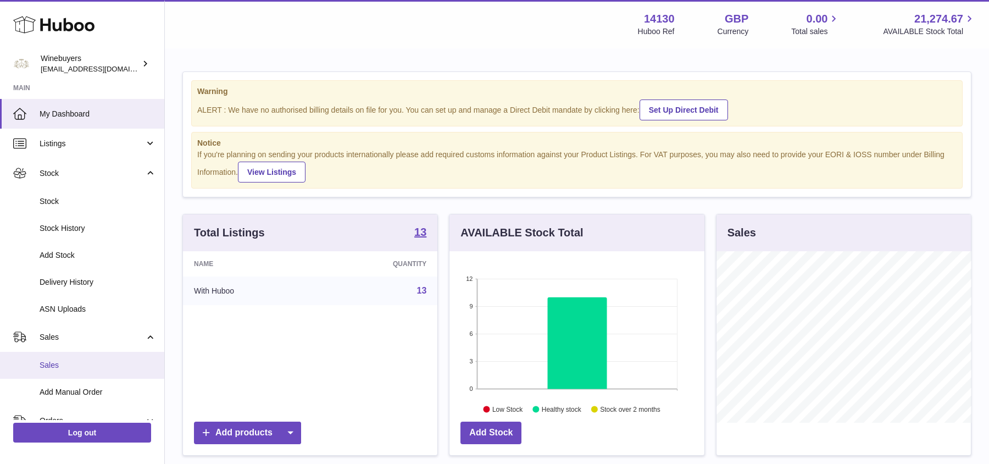
click at [73, 358] on link "Sales" at bounding box center [82, 365] width 164 height 27
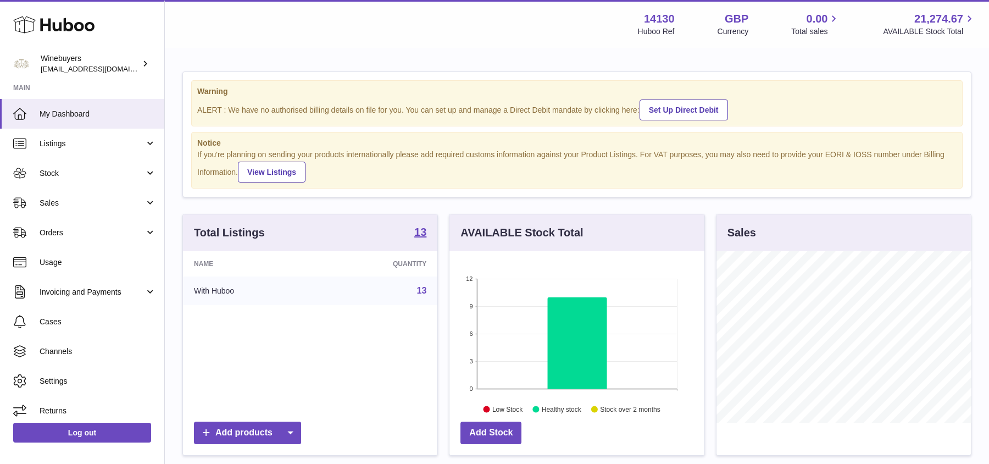
scroll to position [171, 254]
click at [108, 209] on link "Sales" at bounding box center [82, 203] width 164 height 30
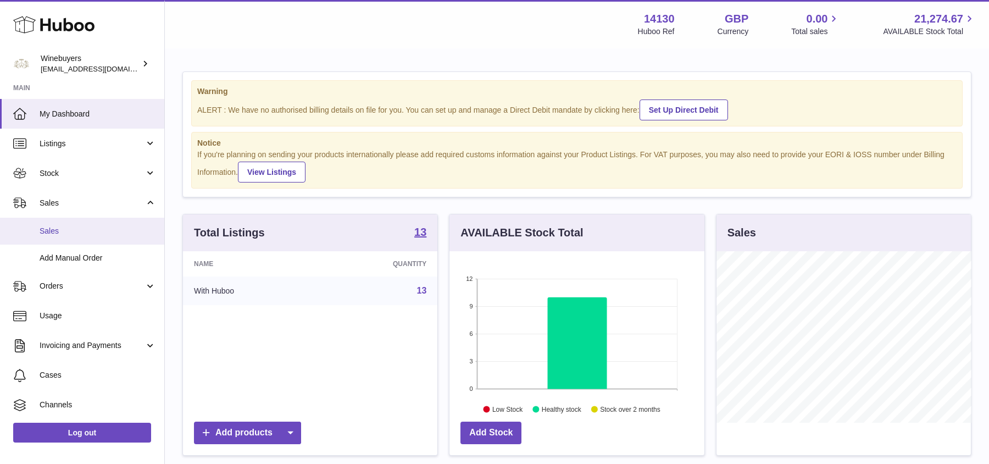
click at [103, 242] on link "Sales" at bounding box center [82, 230] width 164 height 27
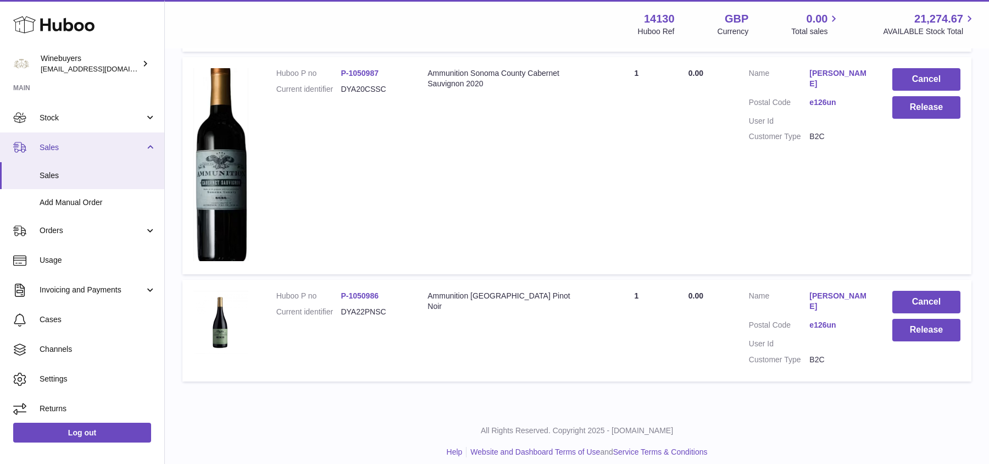
scroll to position [59, 0]
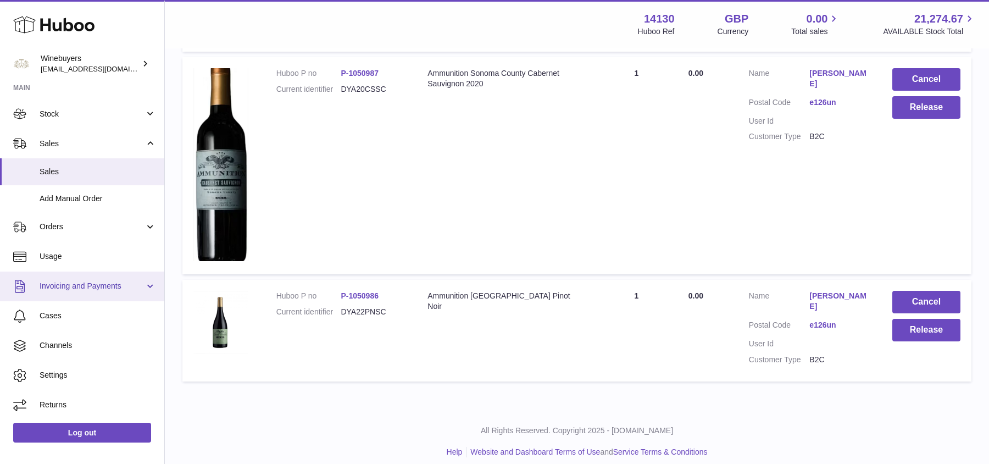
click at [100, 293] on link "Invoicing and Payments" at bounding box center [82, 286] width 164 height 30
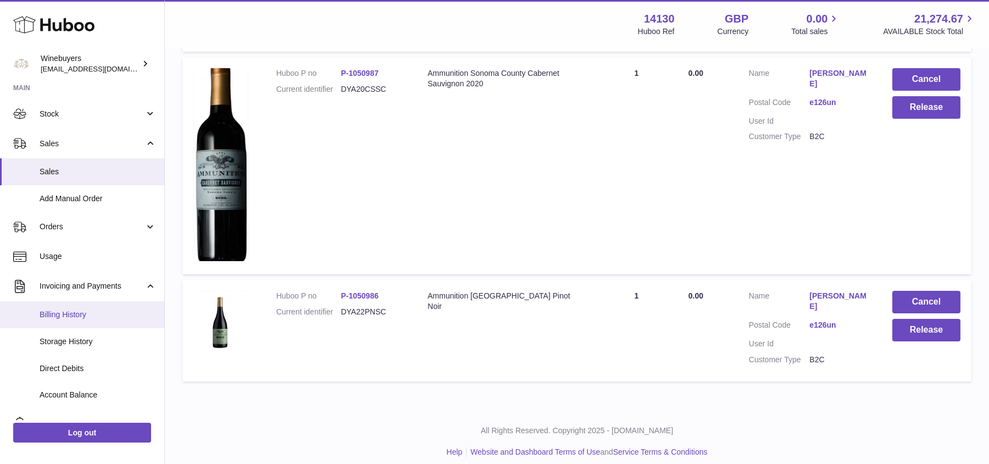
click at [104, 315] on span "Billing History" at bounding box center [98, 314] width 116 height 10
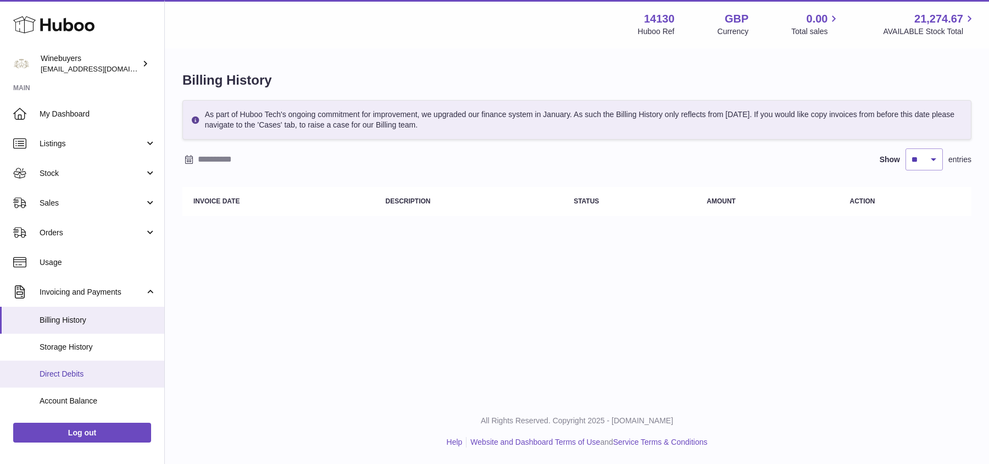
scroll to position [29, 0]
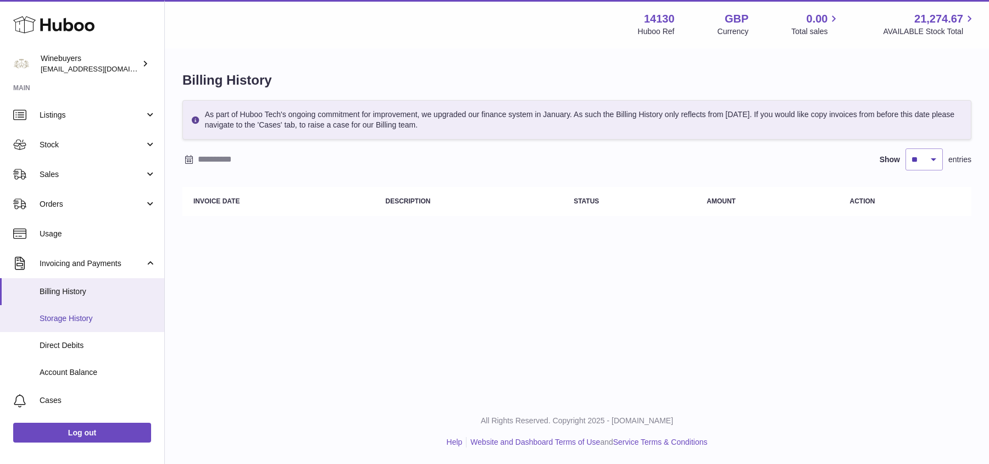
click at [87, 320] on span "Storage History" at bounding box center [98, 318] width 116 height 10
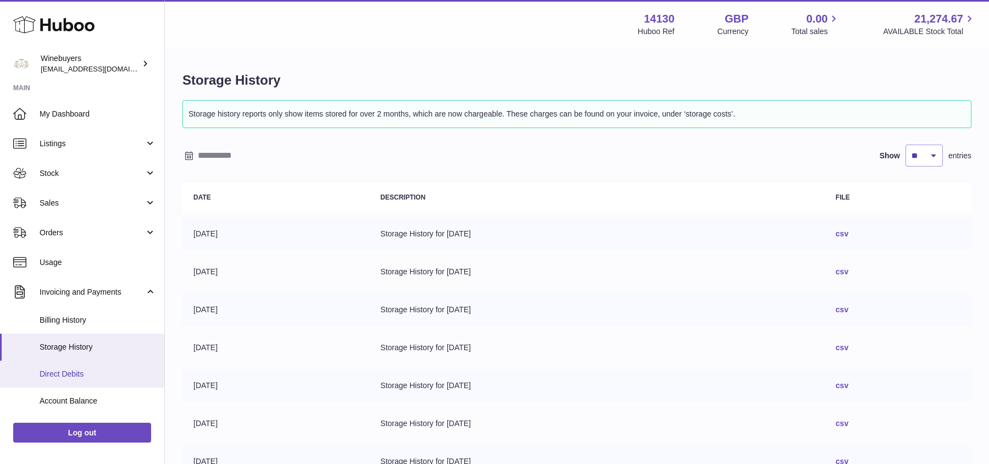
click at [80, 369] on span "Direct Debits" at bounding box center [98, 374] width 116 height 10
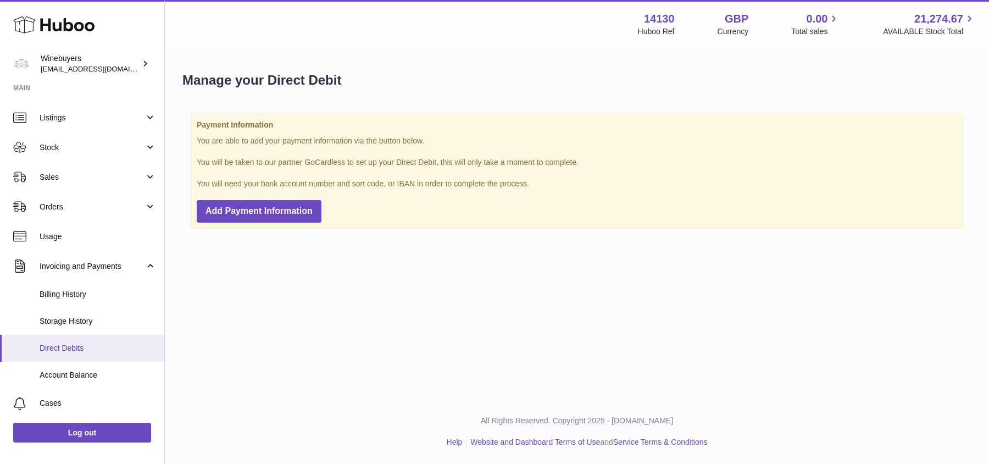
scroll to position [26, 0]
click at [81, 374] on span "Account Balance" at bounding box center [98, 374] width 116 height 10
click at [124, 369] on span "Account Balance" at bounding box center [98, 374] width 116 height 10
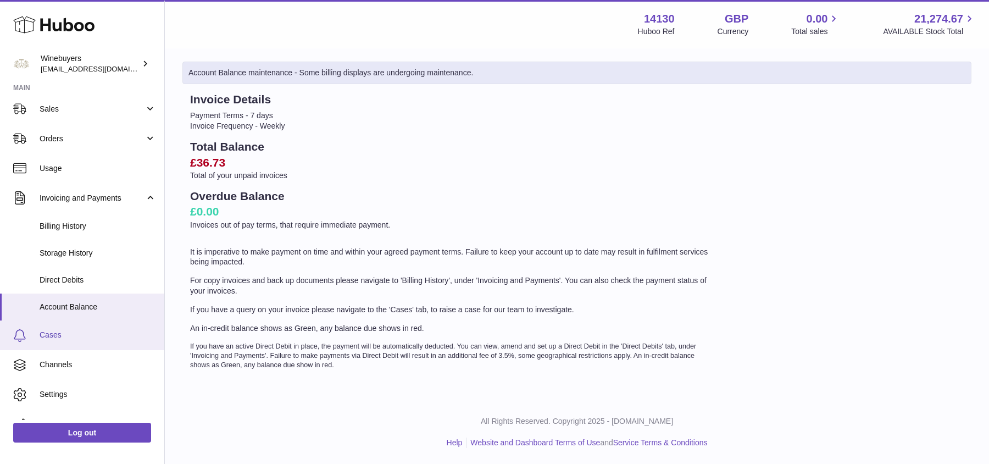
scroll to position [113, 0]
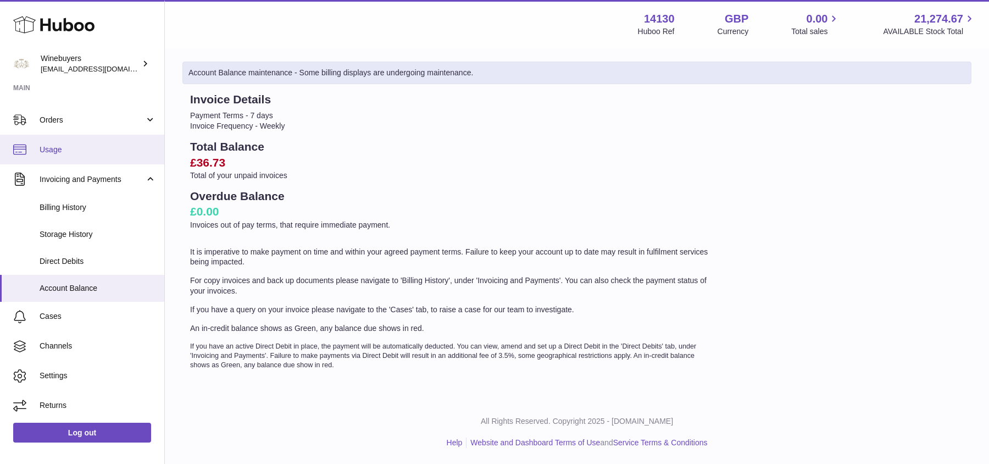
click at [102, 139] on link "Usage" at bounding box center [82, 150] width 164 height 30
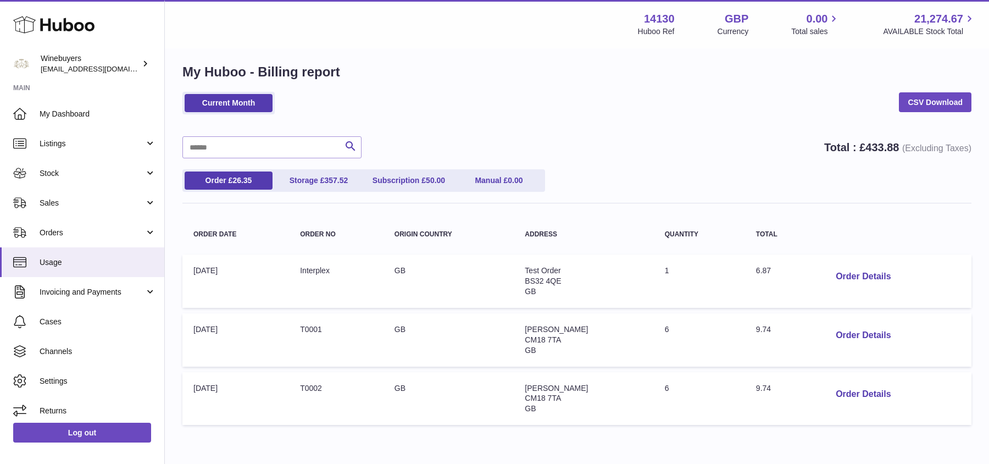
scroll to position [40, 0]
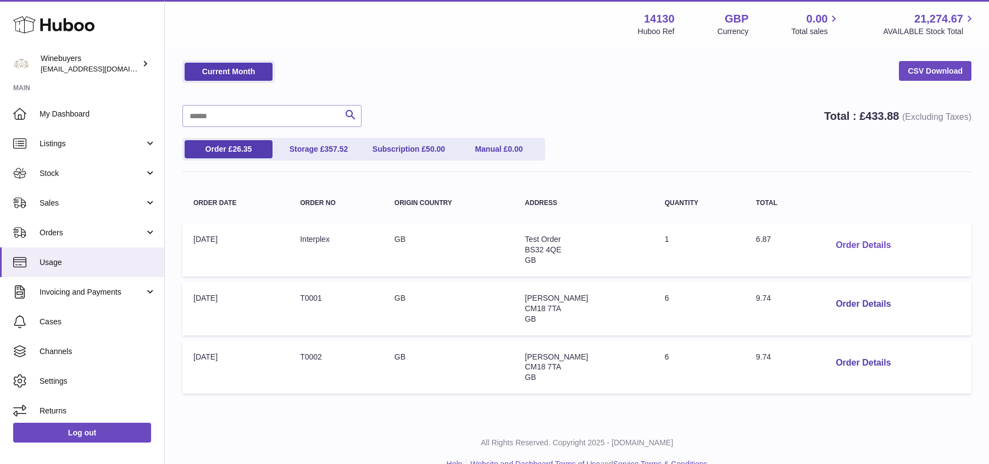
click at [855, 243] on button "Order Details" at bounding box center [863, 245] width 72 height 23
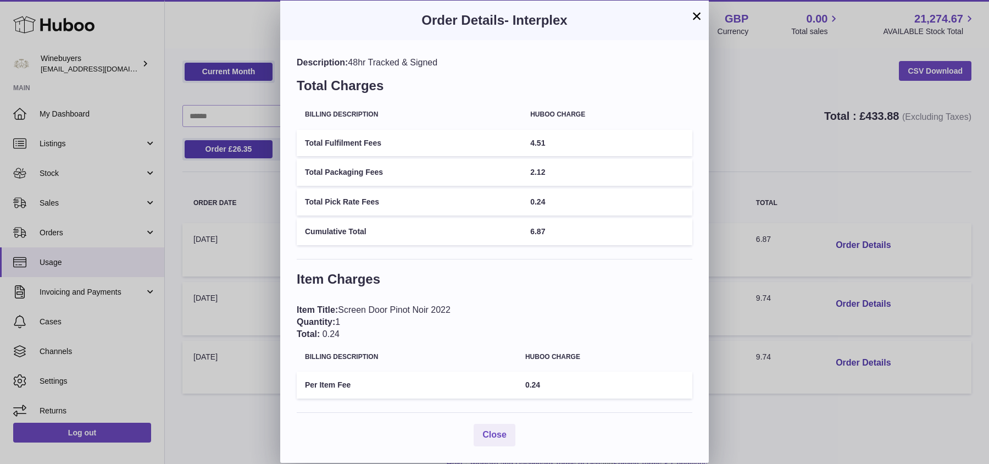
click at [704, 15] on div "Order Details - Interplex" at bounding box center [494, 21] width 428 height 40
click at [691, 17] on button "×" at bounding box center [696, 15] width 13 height 13
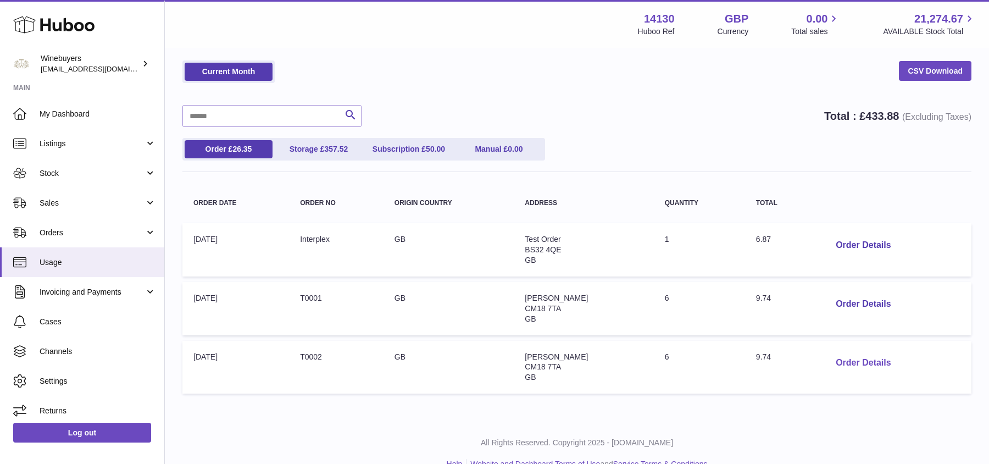
click at [857, 354] on button "Order Details" at bounding box center [863, 363] width 72 height 23
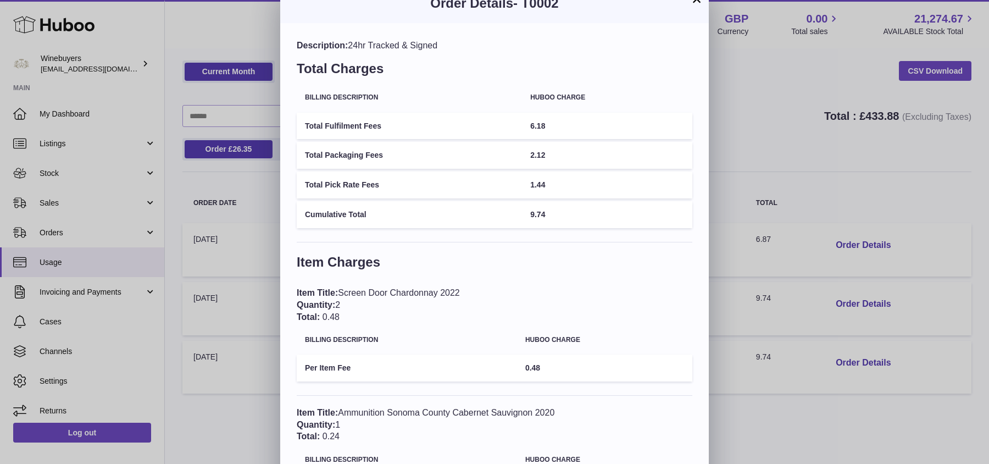
scroll to position [0, 0]
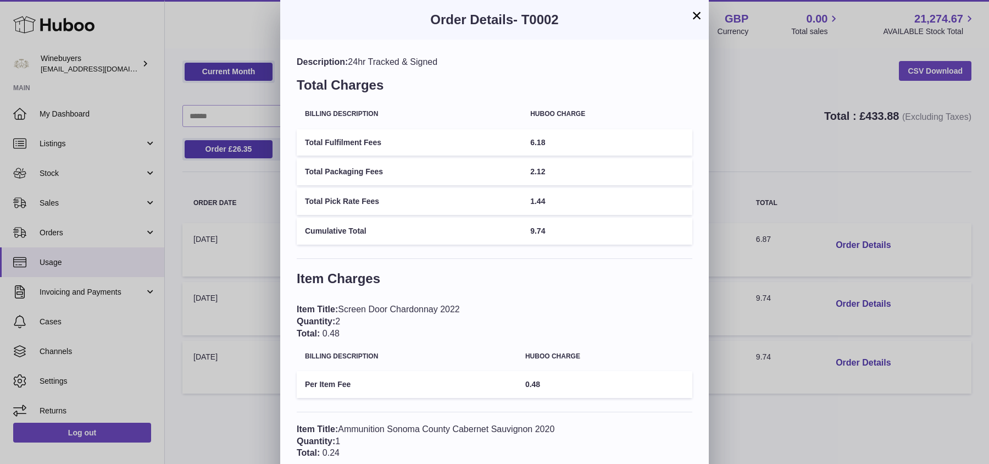
click at [694, 15] on button "×" at bounding box center [696, 15] width 13 height 13
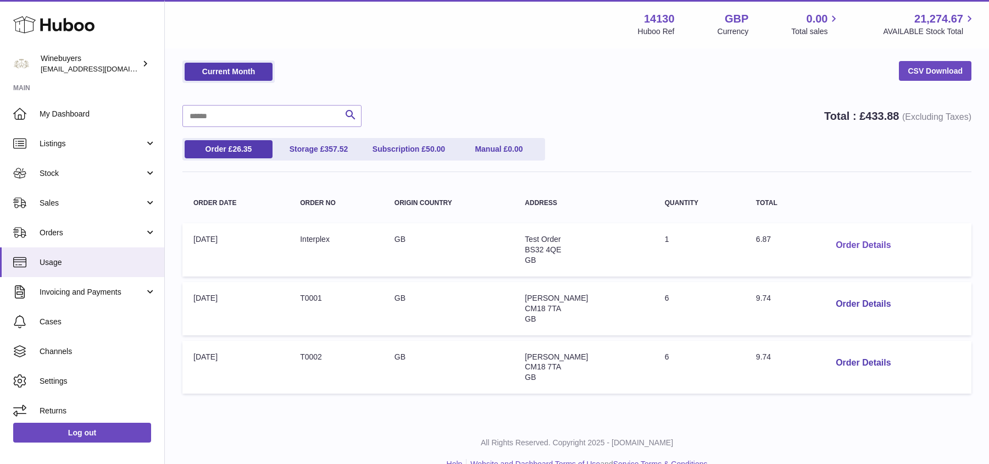
click at [851, 240] on button "Order Details" at bounding box center [863, 245] width 72 height 23
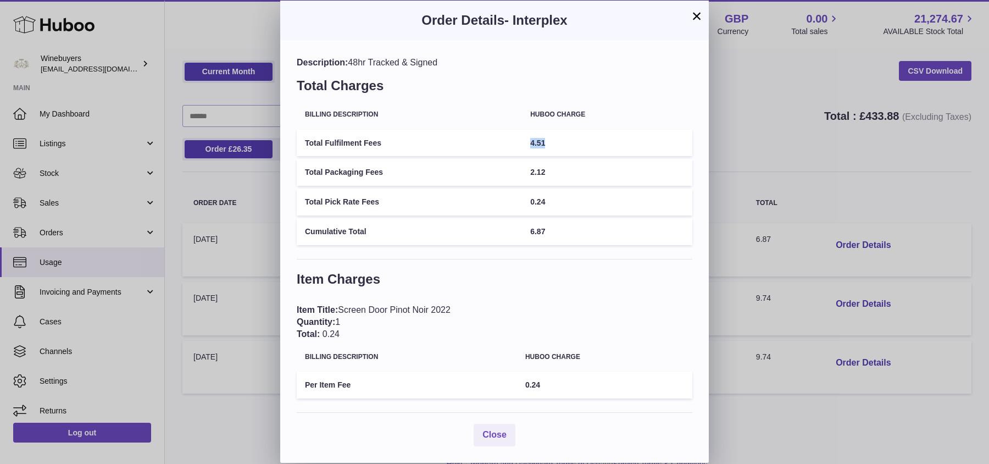
drag, startPoint x: 559, startPoint y: 145, endPoint x: 525, endPoint y: 147, distance: 33.5
click at [525, 147] on td "4.51" at bounding box center [607, 143] width 170 height 27
click at [697, 13] on button "×" at bounding box center [696, 15] width 13 height 13
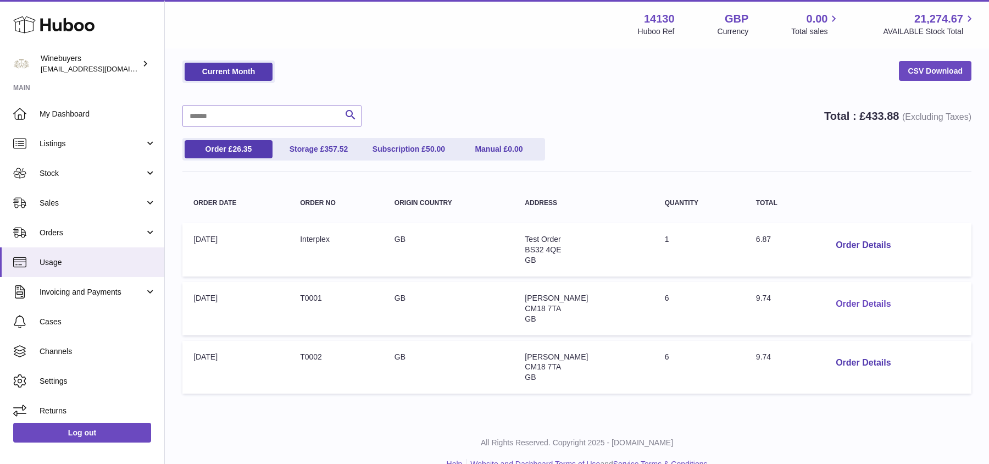
click at [838, 298] on button "Order Details" at bounding box center [863, 304] width 72 height 23
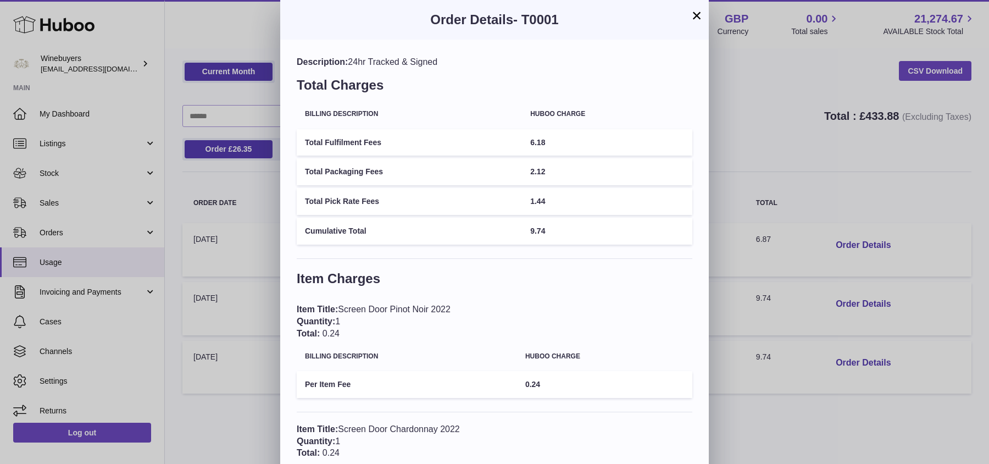
click at [701, 12] on button "×" at bounding box center [696, 15] width 13 height 13
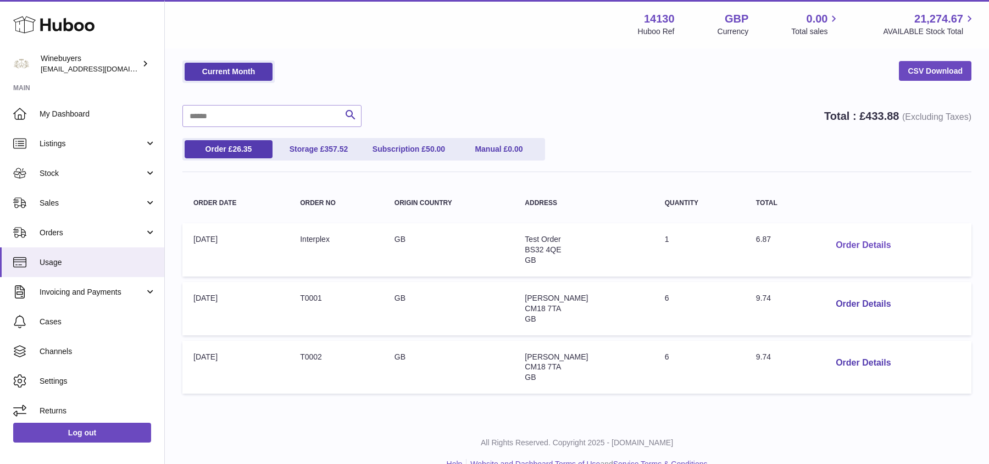
click at [857, 246] on button "Order Details" at bounding box center [863, 245] width 72 height 23
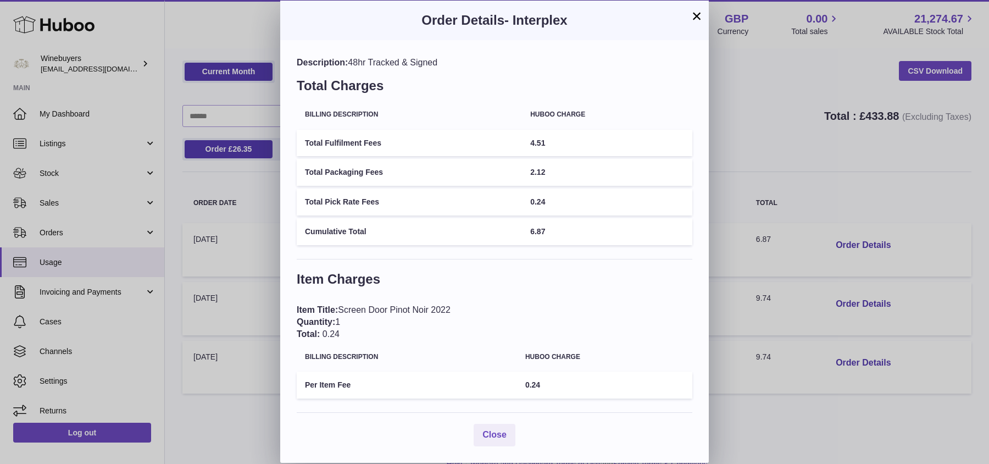
click at [696, 18] on button "×" at bounding box center [696, 15] width 13 height 13
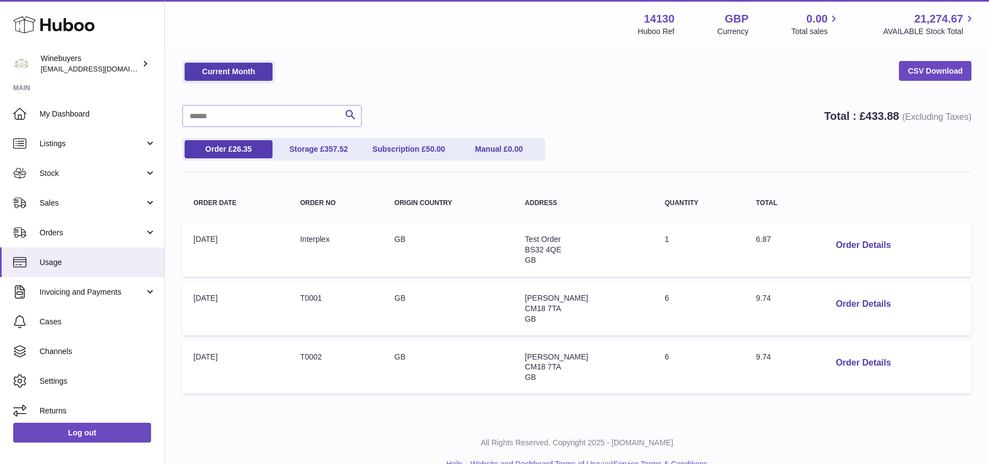
scroll to position [61, 0]
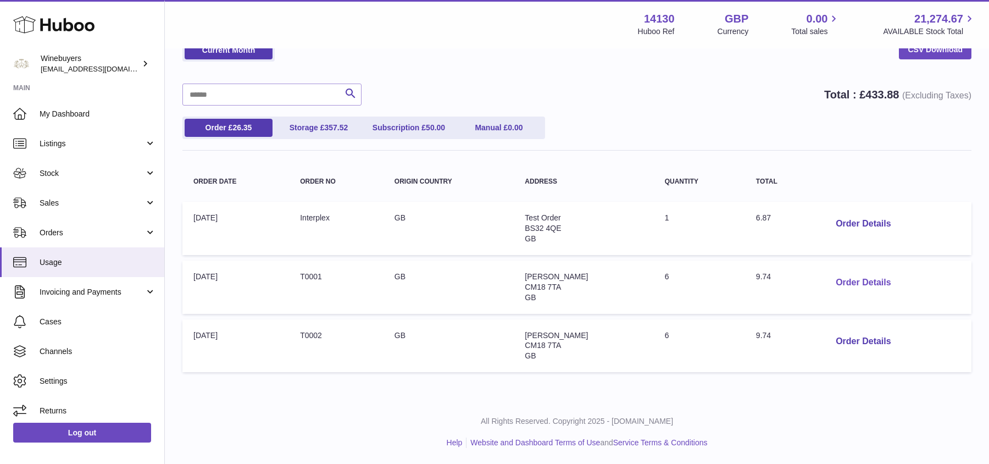
click at [854, 283] on button "Order Details" at bounding box center [863, 282] width 72 height 23
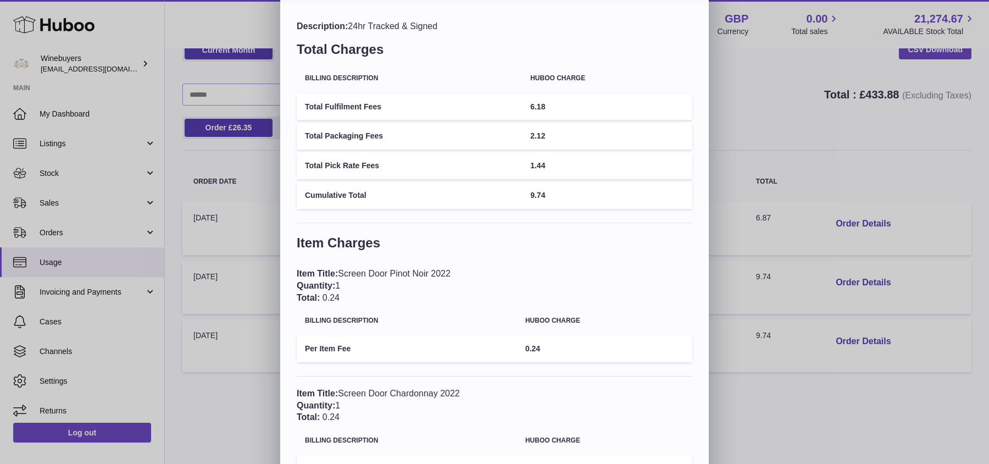
scroll to position [0, 0]
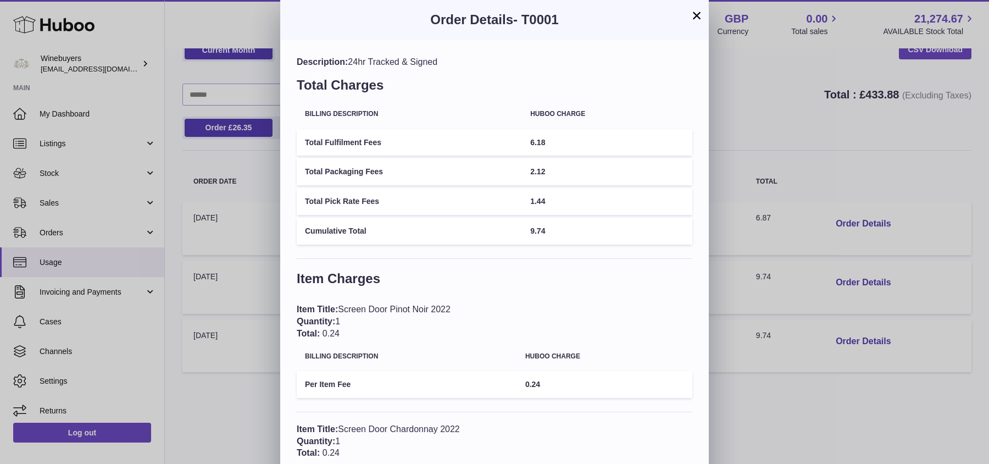
click at [691, 27] on h3 "Order Details - T0001" at bounding box center [494, 20] width 395 height 18
click at [693, 18] on button "×" at bounding box center [696, 15] width 13 height 13
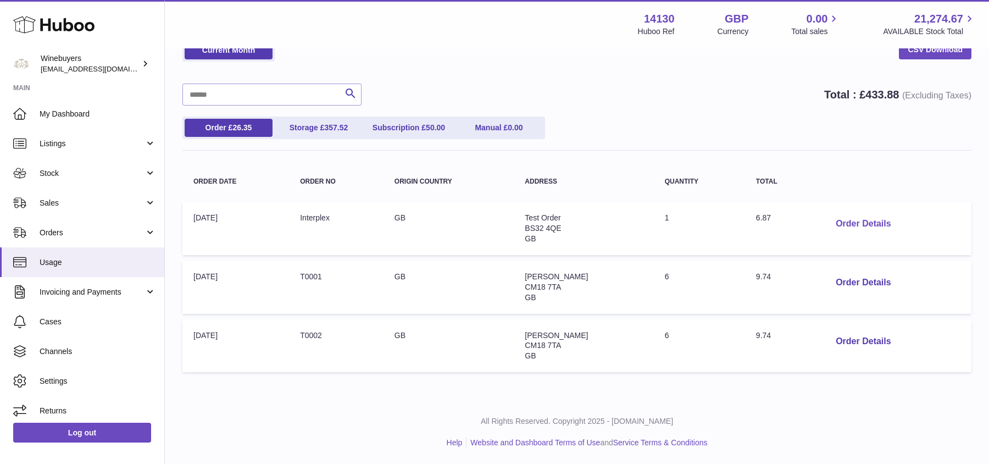
click at [873, 221] on button "Order Details" at bounding box center [863, 224] width 72 height 23
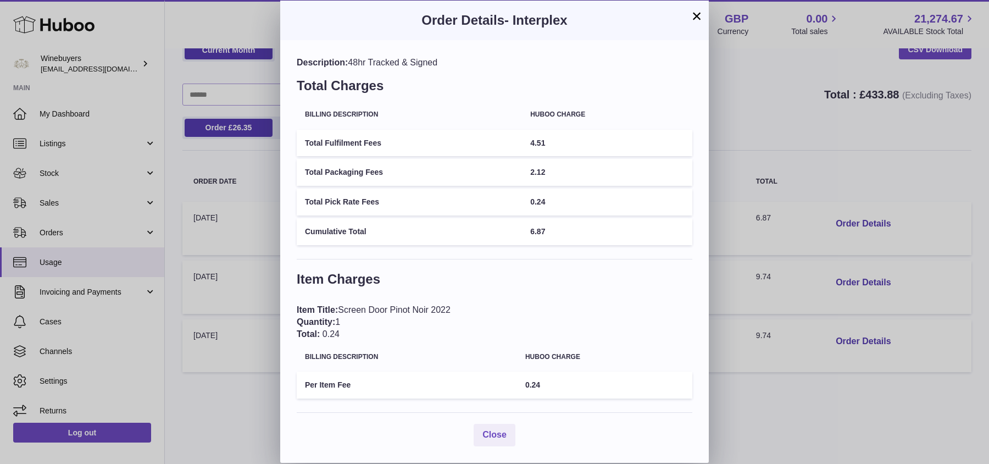
click at [700, 19] on button "×" at bounding box center [696, 15] width 13 height 13
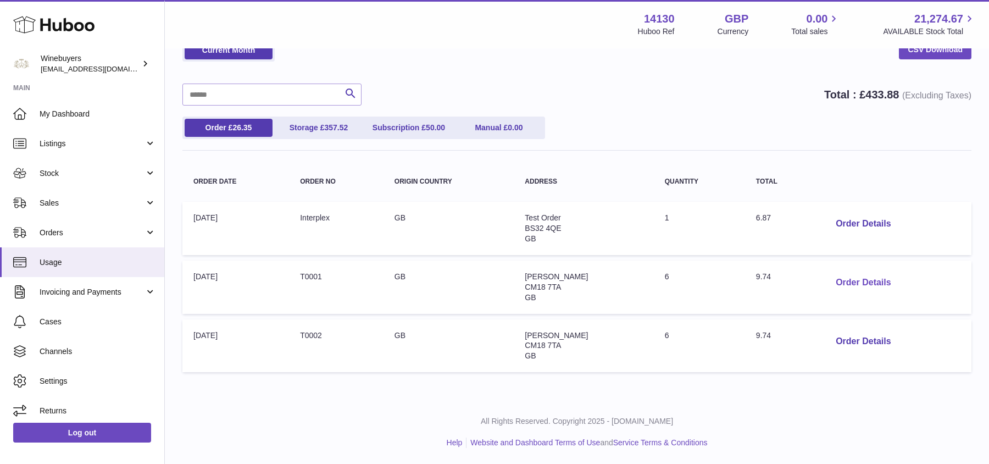
click at [843, 282] on button "Order Details" at bounding box center [863, 282] width 72 height 23
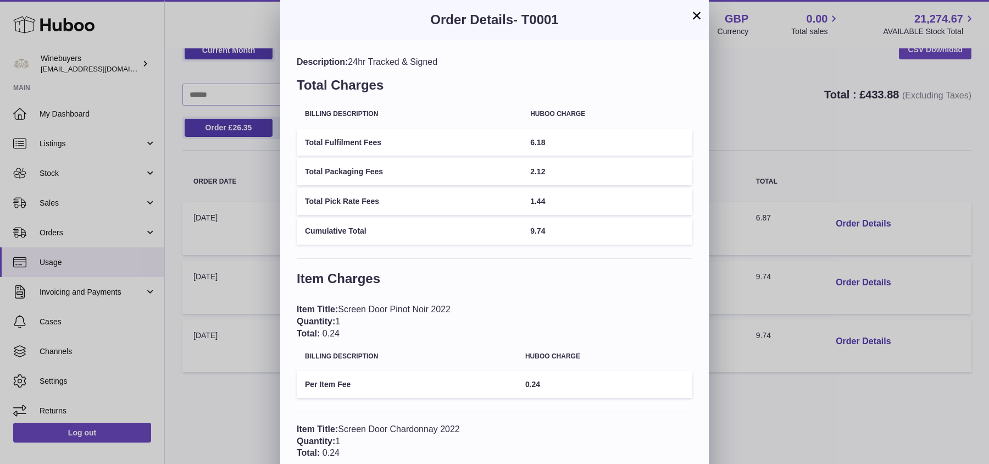
click at [699, 18] on button "×" at bounding box center [696, 15] width 13 height 13
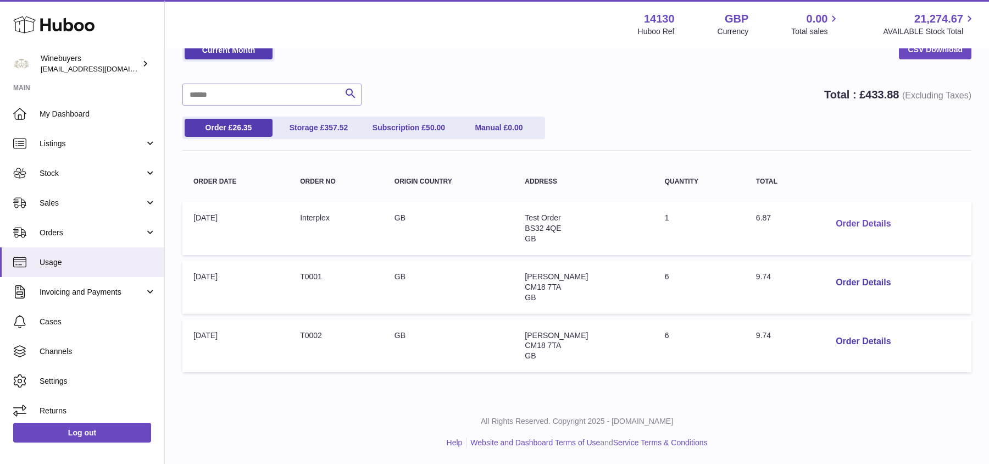
click at [843, 220] on button "Order Details" at bounding box center [863, 224] width 72 height 23
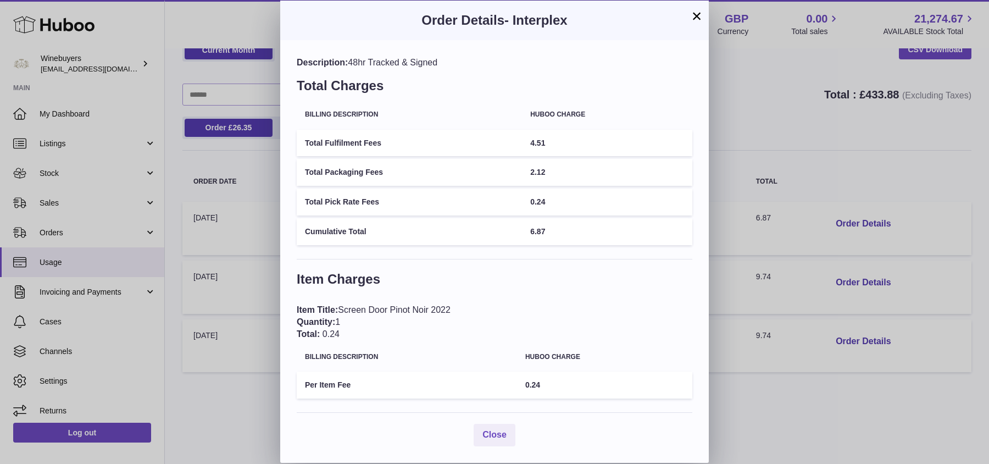
click at [700, 23] on button "×" at bounding box center [696, 15] width 13 height 13
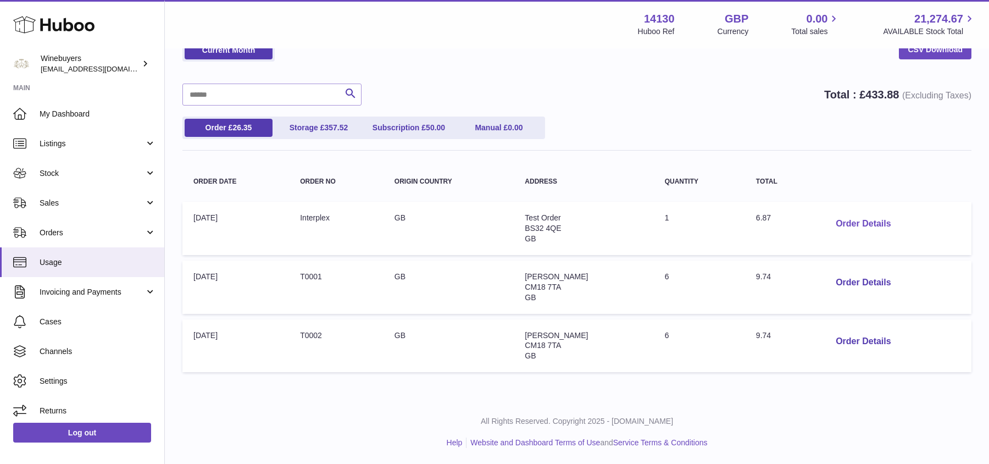
click at [852, 232] on button "Order Details" at bounding box center [863, 224] width 72 height 23
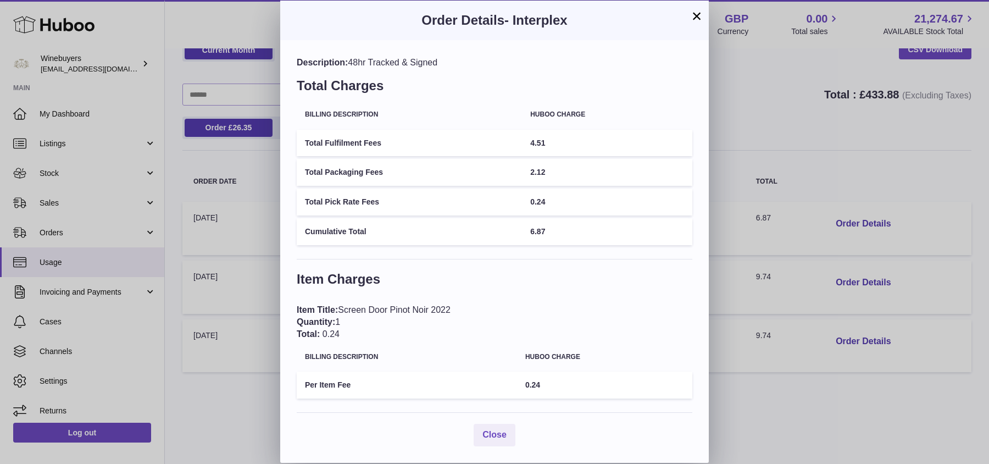
click at [699, 14] on button "×" at bounding box center [696, 15] width 13 height 13
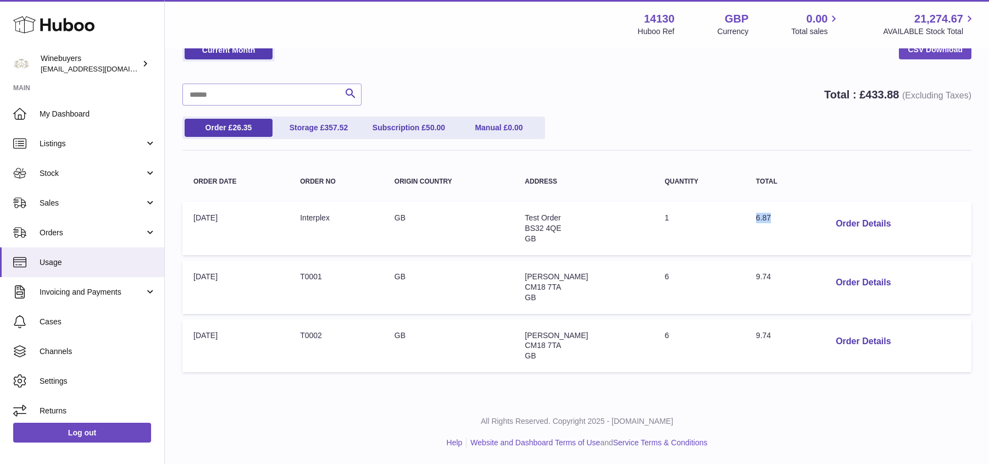
drag, startPoint x: 757, startPoint y: 222, endPoint x: 745, endPoint y: 222, distance: 12.6
click at [745, 222] on td "Total: 6.87" at bounding box center [780, 228] width 71 height 53
drag, startPoint x: 766, startPoint y: 267, endPoint x: 716, endPoint y: 272, distance: 50.2
click at [716, 272] on tr "Order Date: 06-Aug-2025 Order no: T0001 Origin Country: GB Address: Ben Revell …" at bounding box center [576, 286] width 789 height 53
drag, startPoint x: 793, startPoint y: 286, endPoint x: 734, endPoint y: 271, distance: 59.9
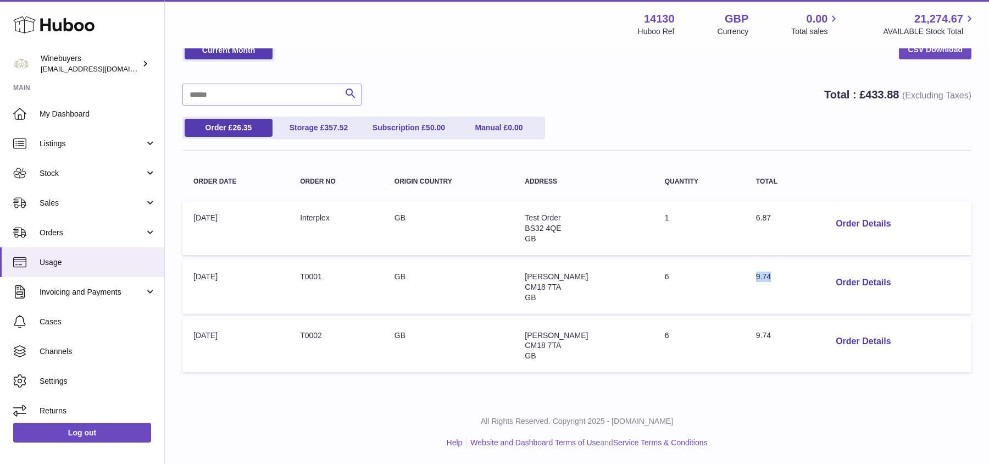
click at [745, 271] on td "Total: 9.74" at bounding box center [780, 286] width 71 height 53
click at [302, 130] on link "Storage £ 357.52" at bounding box center [319, 128] width 88 height 18
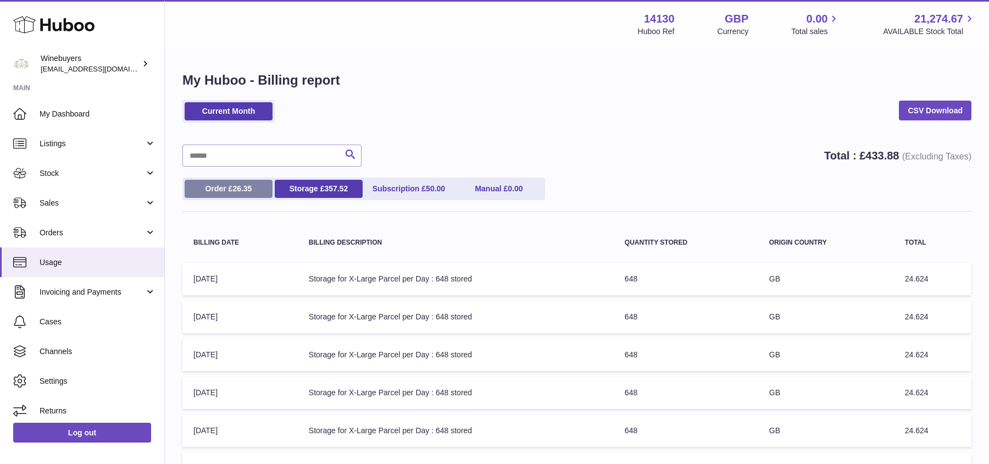
click at [237, 188] on span "26.35" at bounding box center [241, 188] width 19 height 9
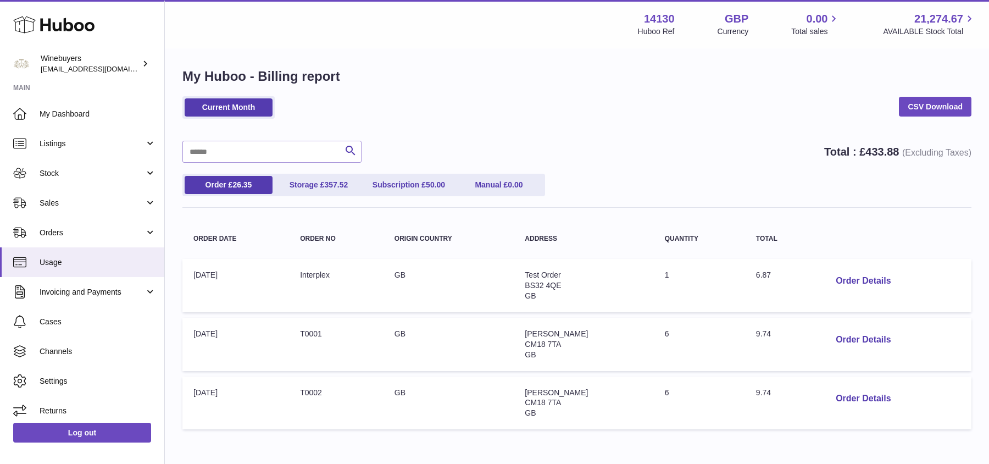
scroll to position [19, 0]
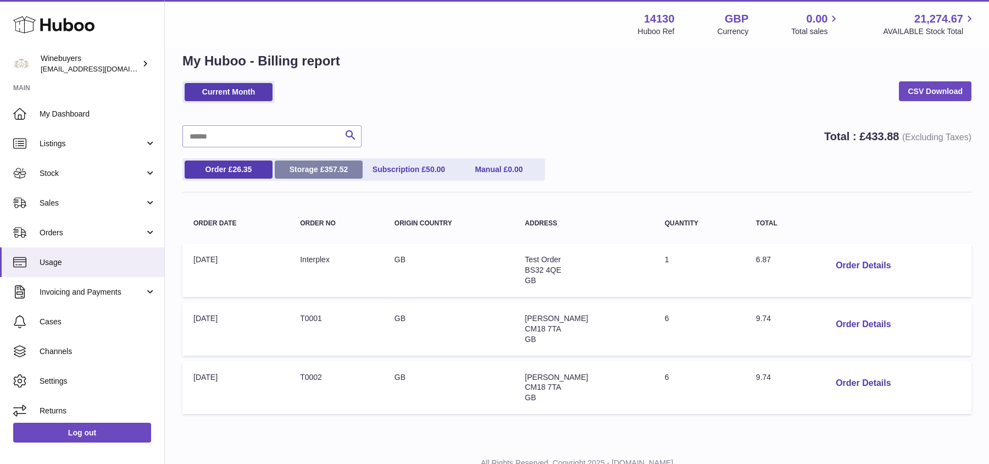
click at [325, 171] on span "357.52" at bounding box center [336, 169] width 24 height 9
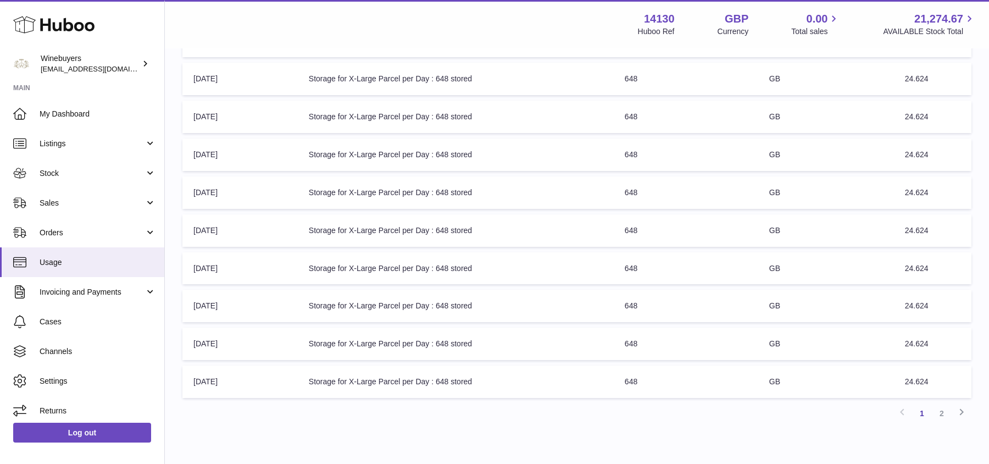
scroll to position [0, 0]
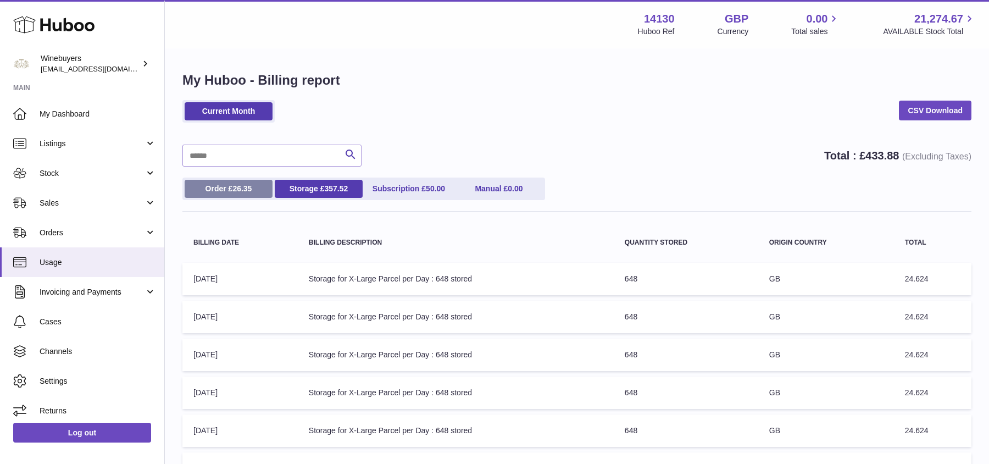
click at [228, 194] on link "Order £ 26.35" at bounding box center [229, 189] width 88 height 18
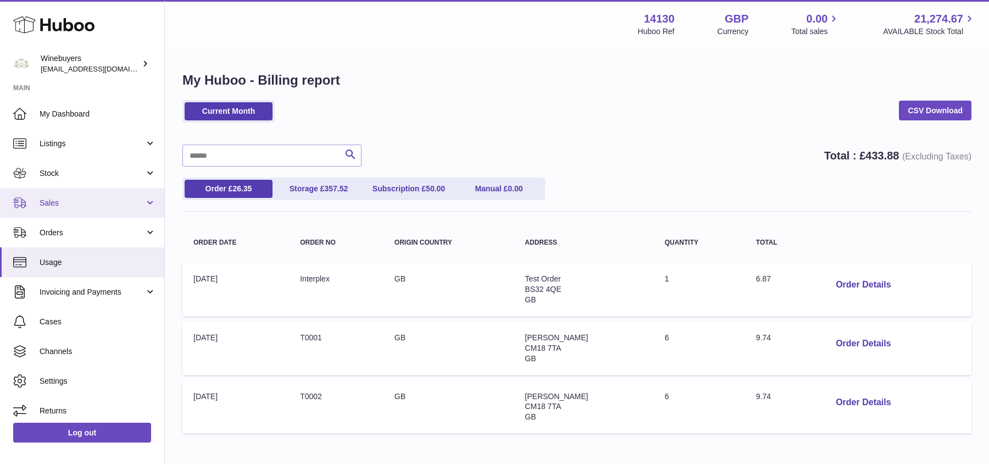
click at [73, 200] on span "Sales" at bounding box center [92, 203] width 105 height 10
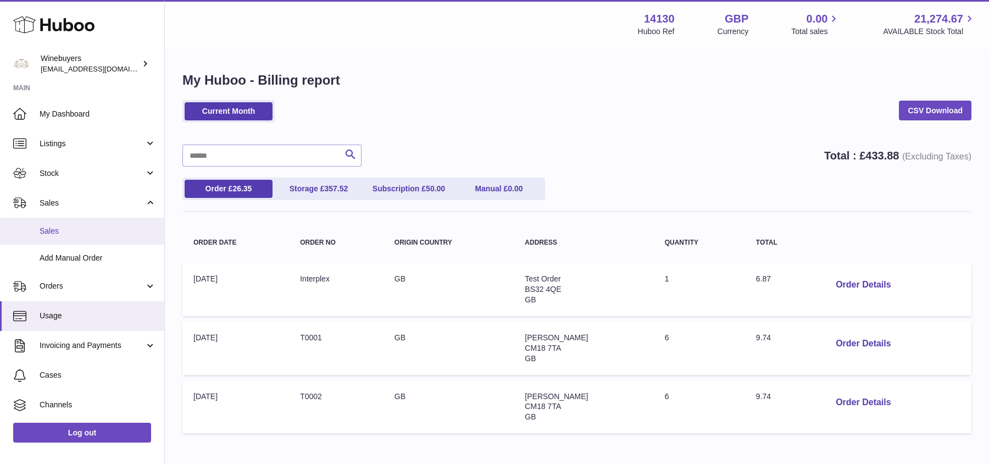
click at [83, 241] on link "Sales" at bounding box center [82, 230] width 164 height 27
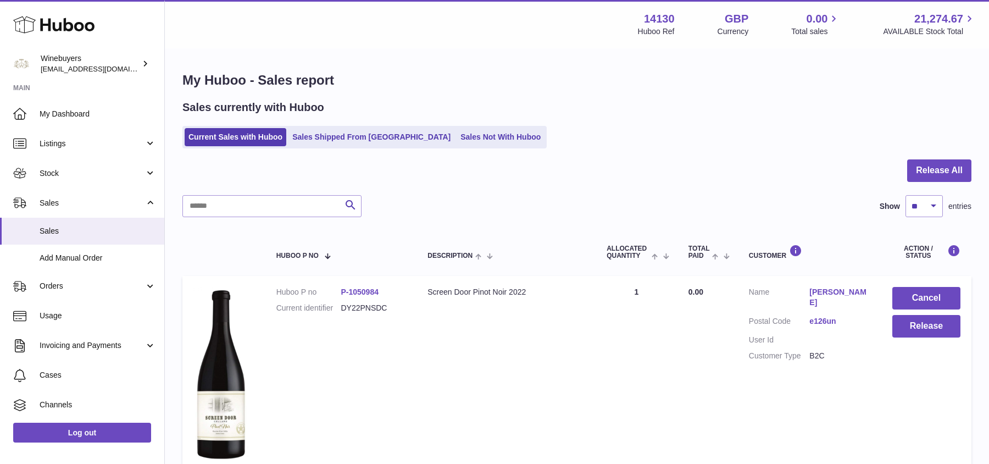
click at [350, 126] on ul "Current Sales with Huboo Sales Shipped From Huboo Sales Not With Huboo" at bounding box center [364, 137] width 364 height 23
click at [349, 141] on link "Sales Shipped From [GEOGRAPHIC_DATA]" at bounding box center [371, 137] width 166 height 18
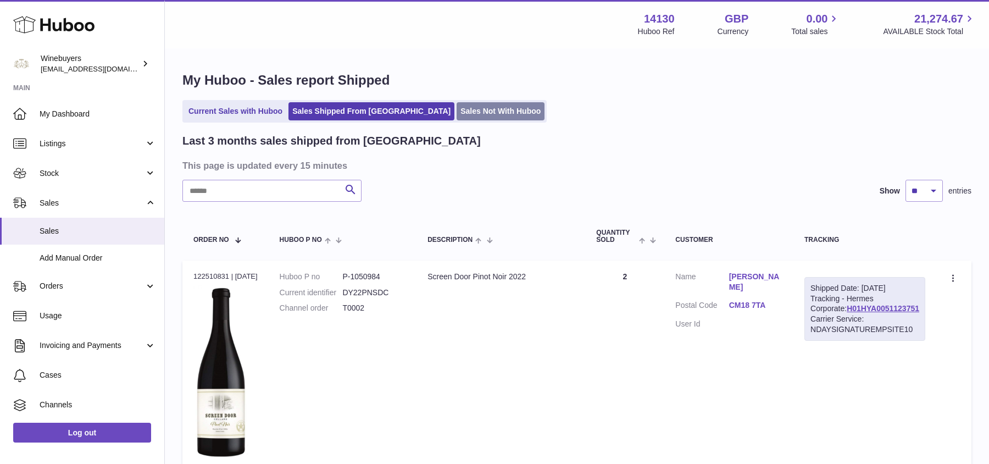
click at [456, 108] on link "Sales Not With Huboo" at bounding box center [500, 111] width 88 height 18
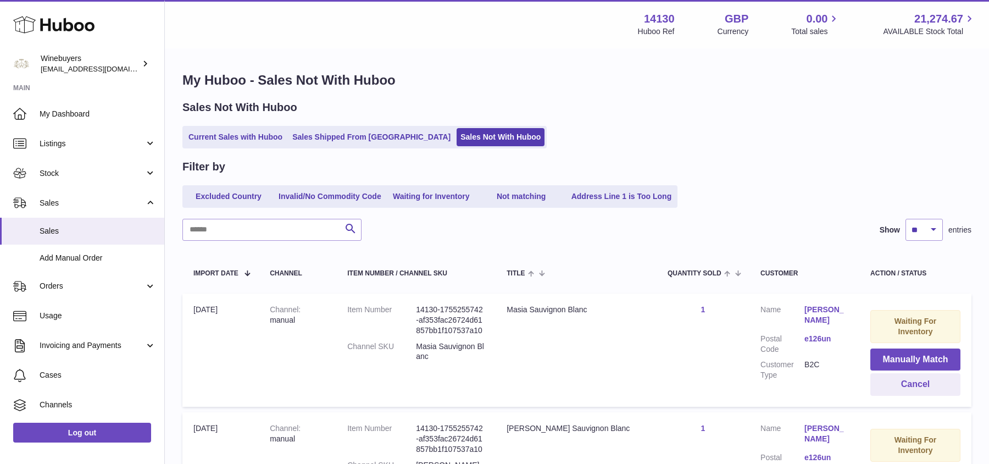
scroll to position [87, 0]
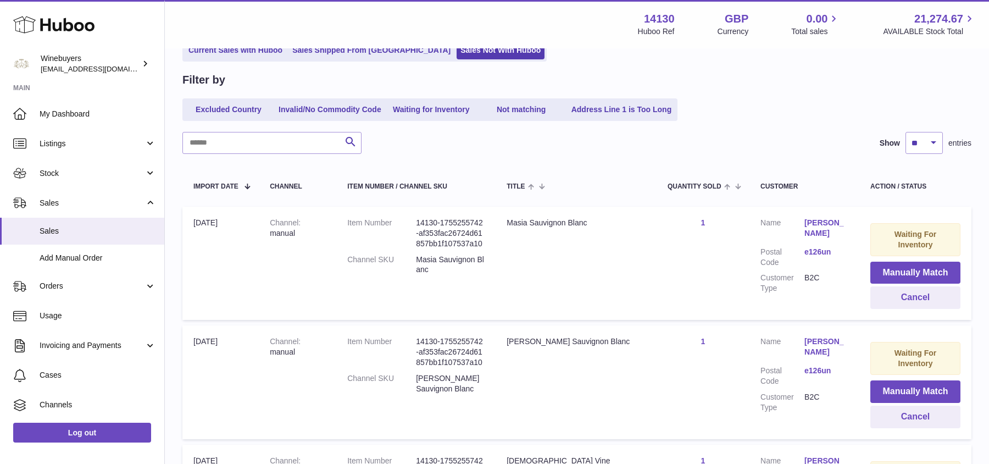
click at [896, 348] on strong "Waiting For Inventory" at bounding box center [915, 357] width 42 height 19
click at [908, 261] on button "Manually Match" at bounding box center [915, 272] width 90 height 23
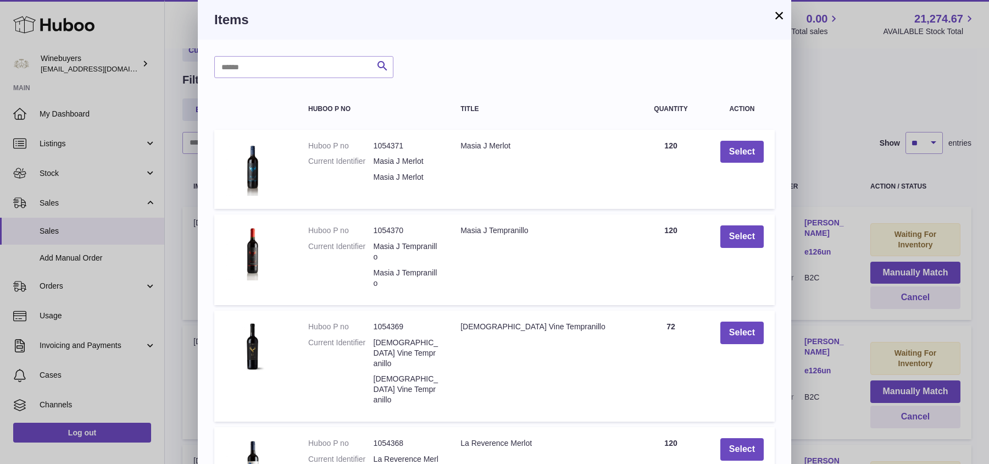
click at [771, 13] on h3 "Items" at bounding box center [494, 20] width 560 height 18
click at [776, 17] on button "×" at bounding box center [778, 15] width 13 height 13
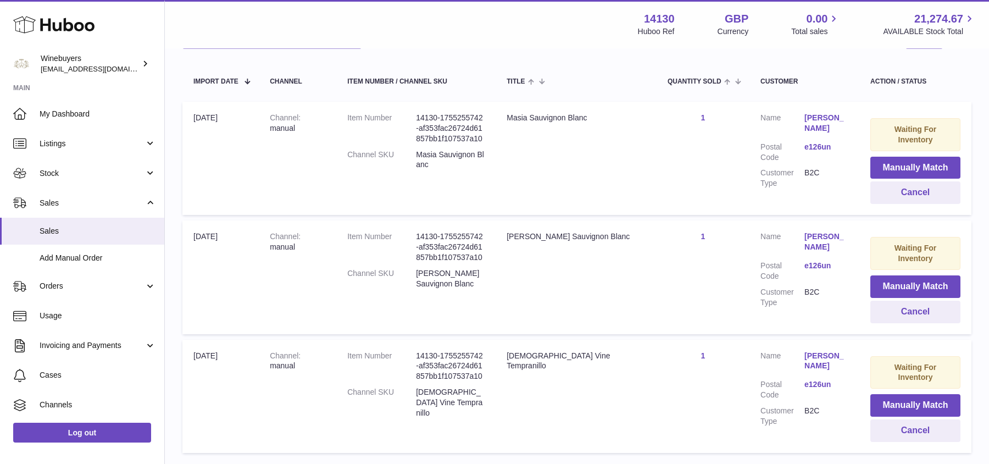
scroll to position [146, 0]
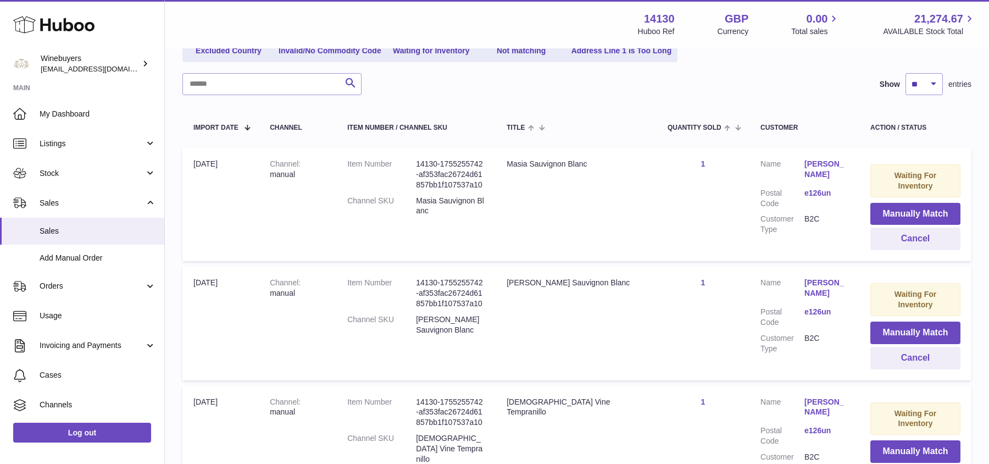
click at [908, 172] on strong "Waiting For Inventory" at bounding box center [915, 180] width 42 height 19
click at [888, 203] on button "Manually Match" at bounding box center [915, 214] width 90 height 23
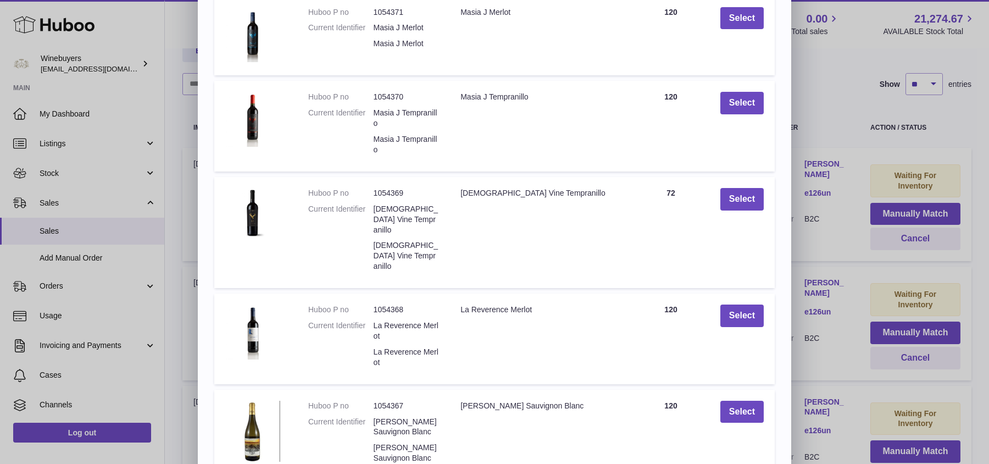
scroll to position [0, 0]
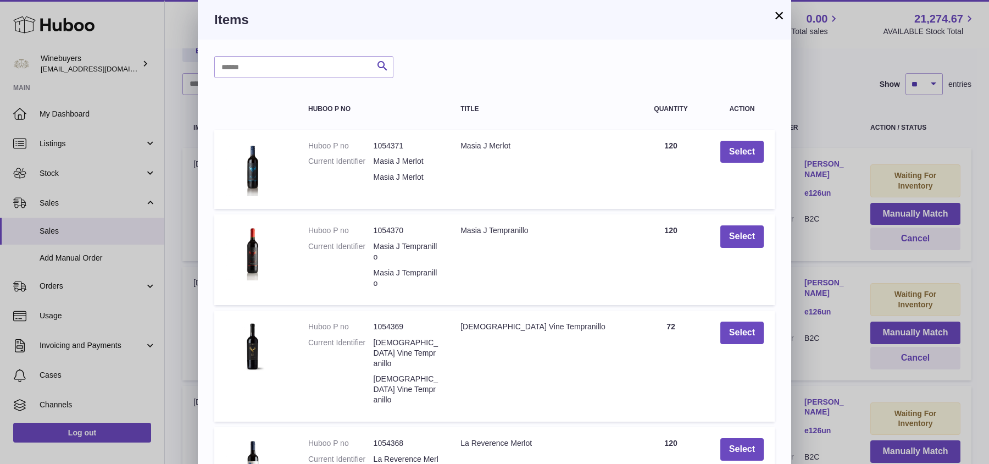
click at [779, 16] on button "×" at bounding box center [778, 15] width 13 height 13
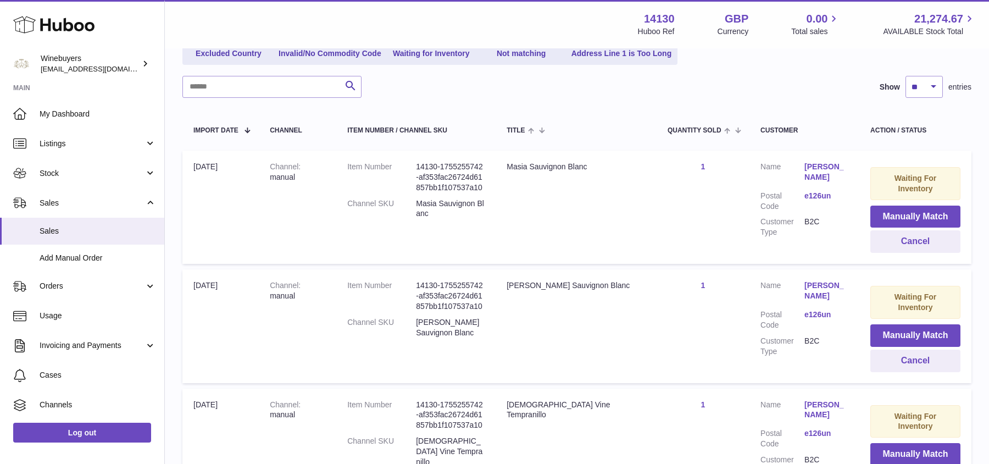
scroll to position [143, 0]
click at [888, 205] on button "Manually Match" at bounding box center [915, 216] width 90 height 23
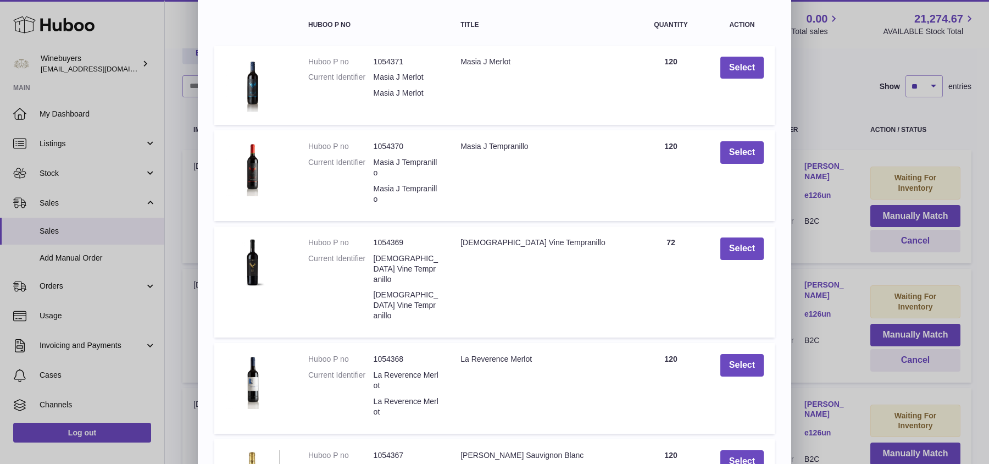
scroll to position [205, 0]
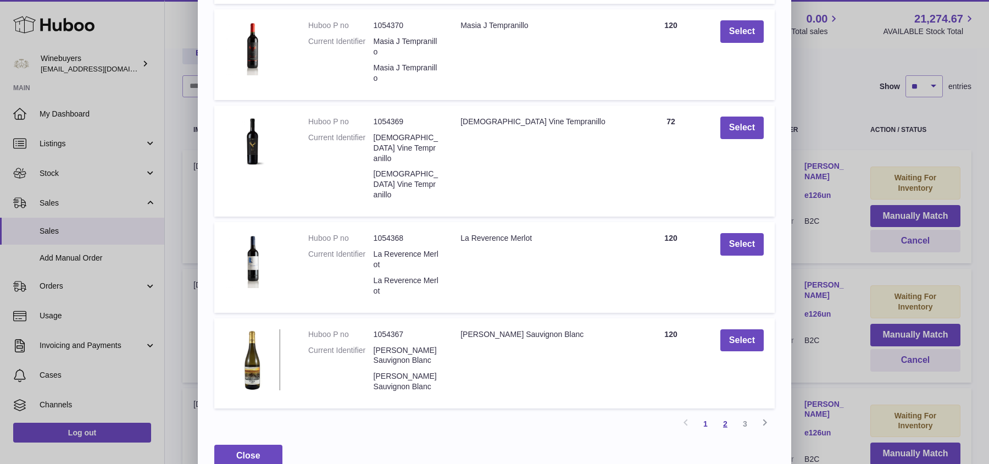
click at [724, 414] on link "2" at bounding box center [725, 424] width 20 height 20
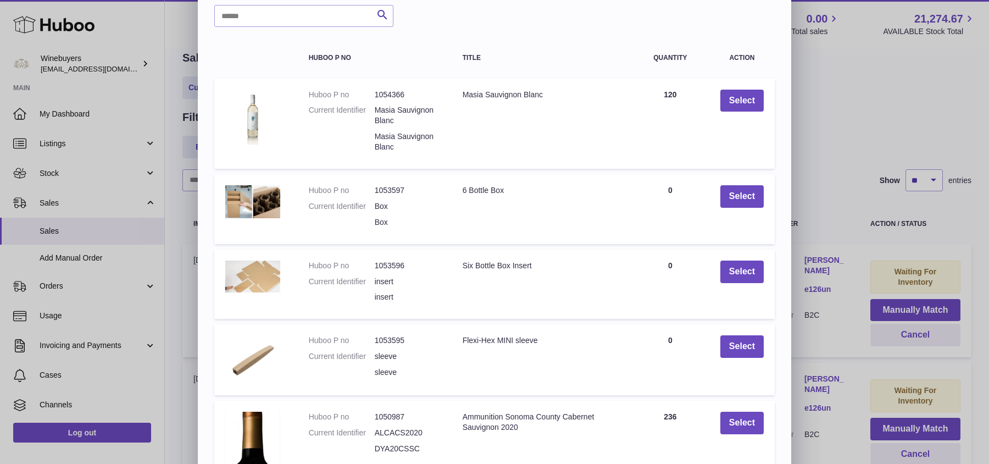
scroll to position [48, 0]
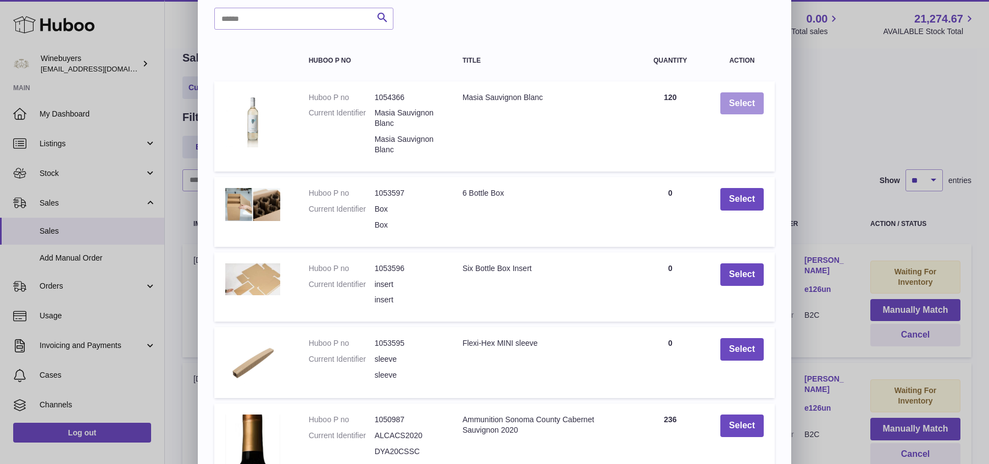
click at [744, 111] on button "Select" at bounding box center [741, 103] width 43 height 23
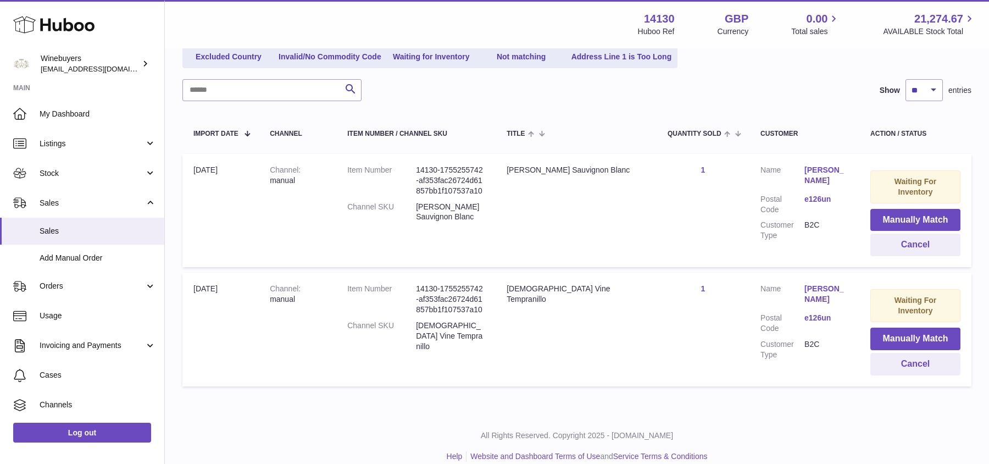
scroll to position [138, 0]
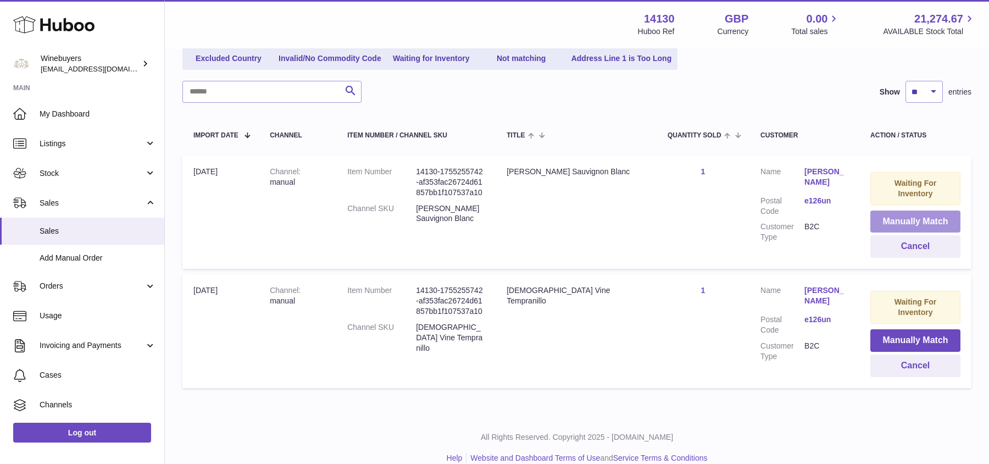
click at [921, 210] on button "Manually Match" at bounding box center [915, 221] width 90 height 23
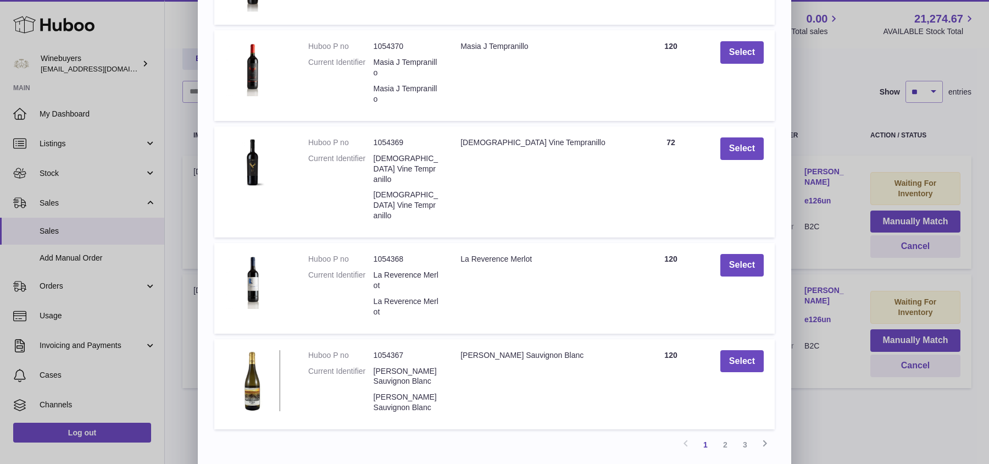
scroll to position [205, 0]
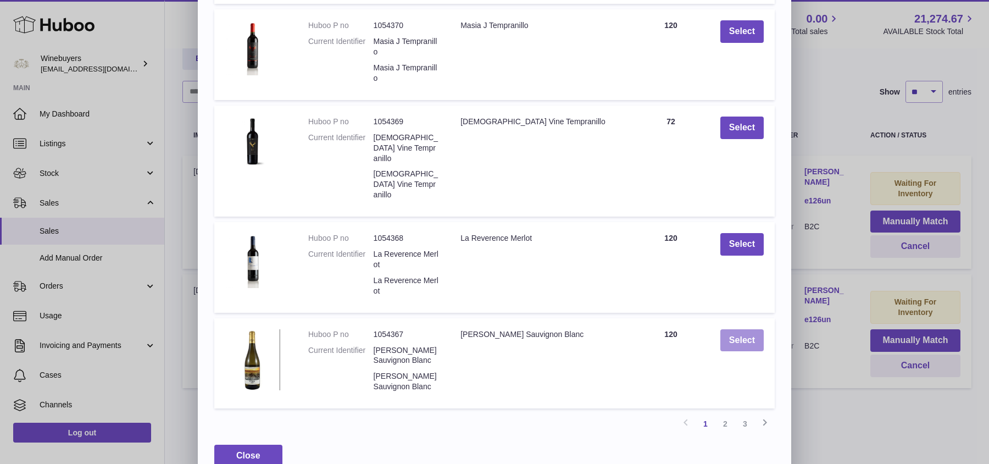
click at [741, 329] on button "Select" at bounding box center [741, 340] width 43 height 23
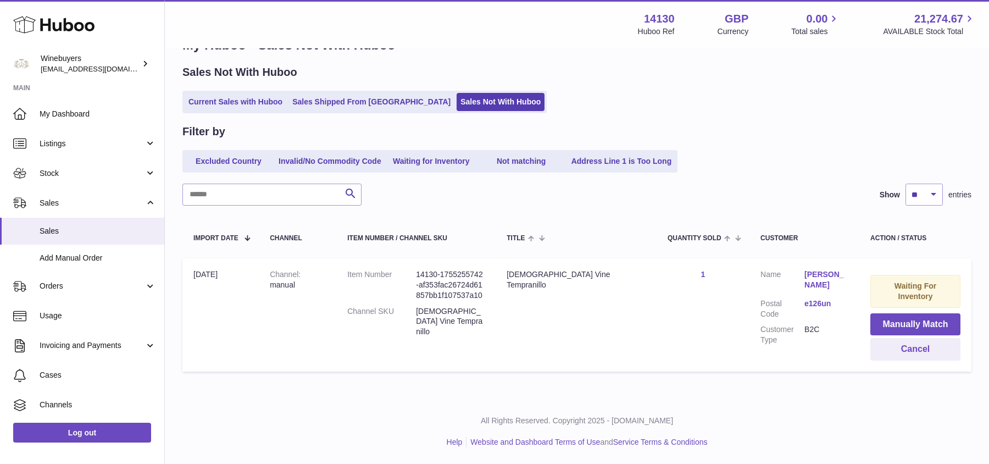
scroll to position [28, 0]
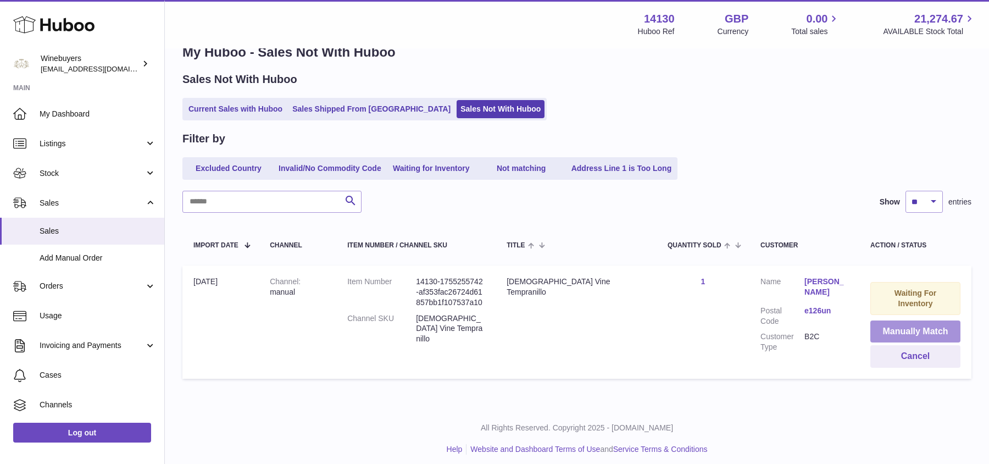
click at [896, 320] on button "Manually Match" at bounding box center [915, 331] width 90 height 23
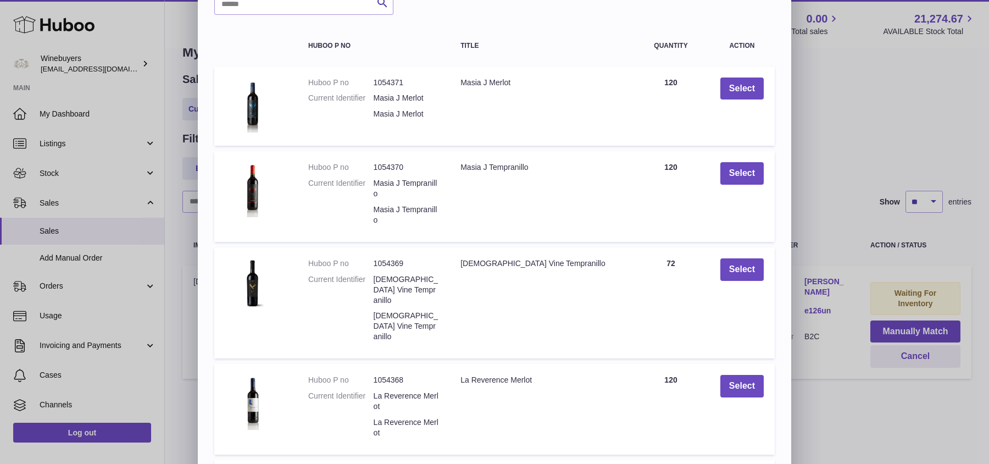
scroll to position [66, 0]
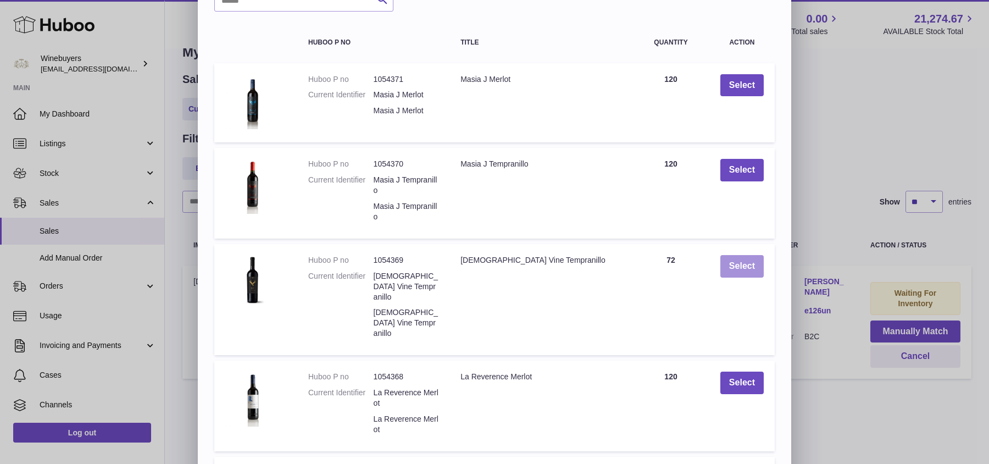
click at [745, 270] on button "Select" at bounding box center [741, 266] width 43 height 23
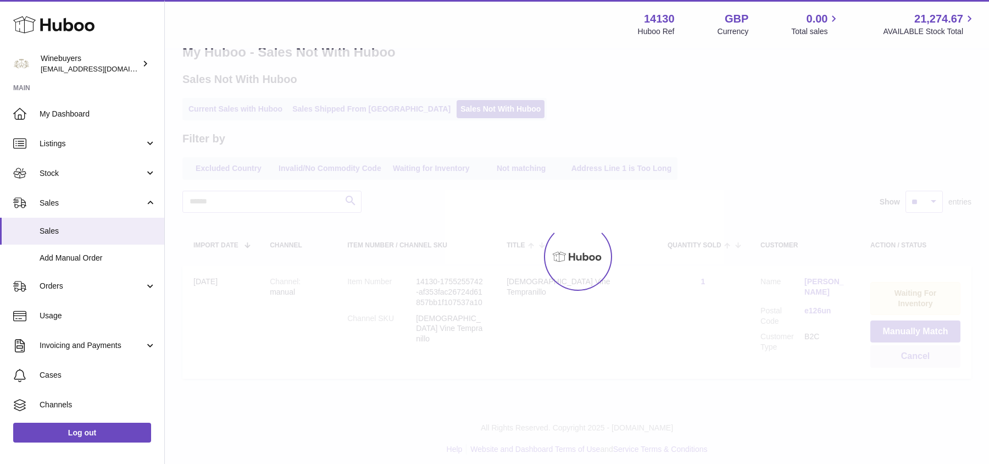
scroll to position [0, 0]
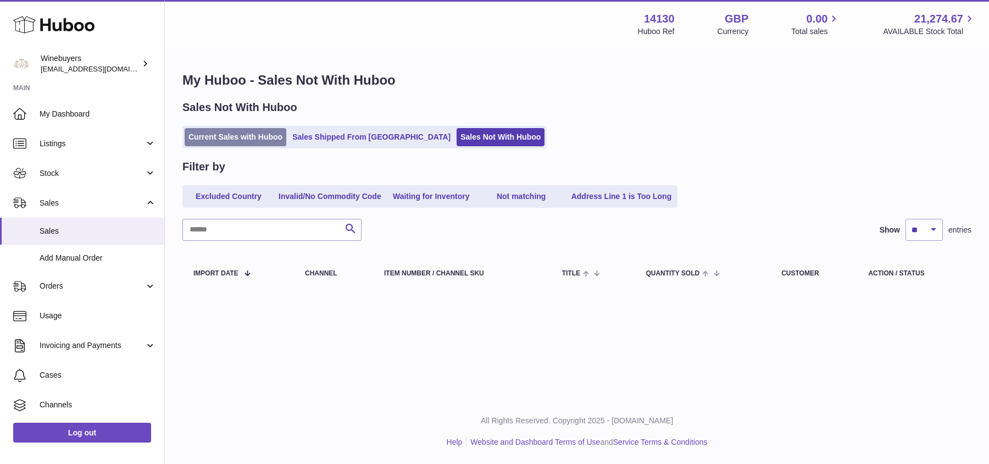
click at [243, 137] on link "Current Sales with Huboo" at bounding box center [236, 137] width 102 height 18
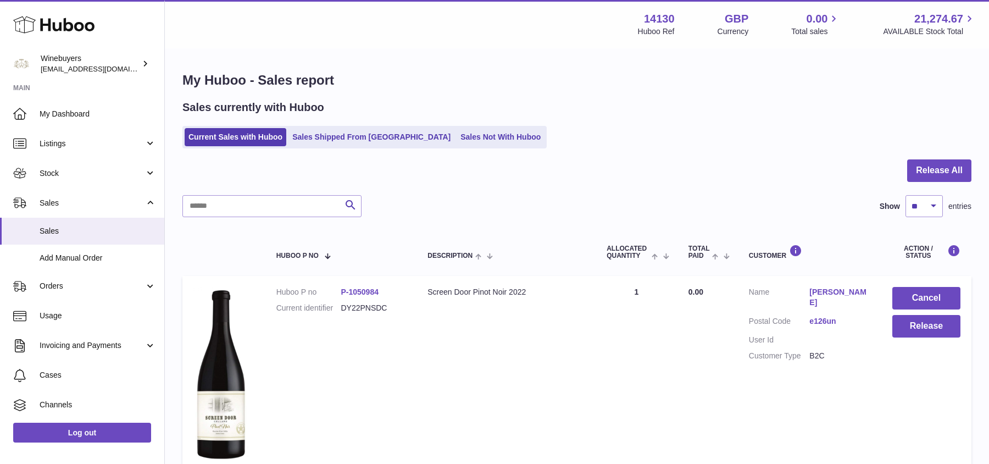
click at [355, 152] on div "My Huboo - Sales report Sales currently with Huboo Current Sales with Huboo Sal…" at bounding box center [577, 440] width 824 height 782
click at [362, 149] on div "My Huboo - Sales report Sales currently with Huboo Current Sales with Huboo Sal…" at bounding box center [577, 440] width 824 height 782
click at [384, 140] on link "Sales Shipped From Huboo" at bounding box center [371, 137] width 166 height 18
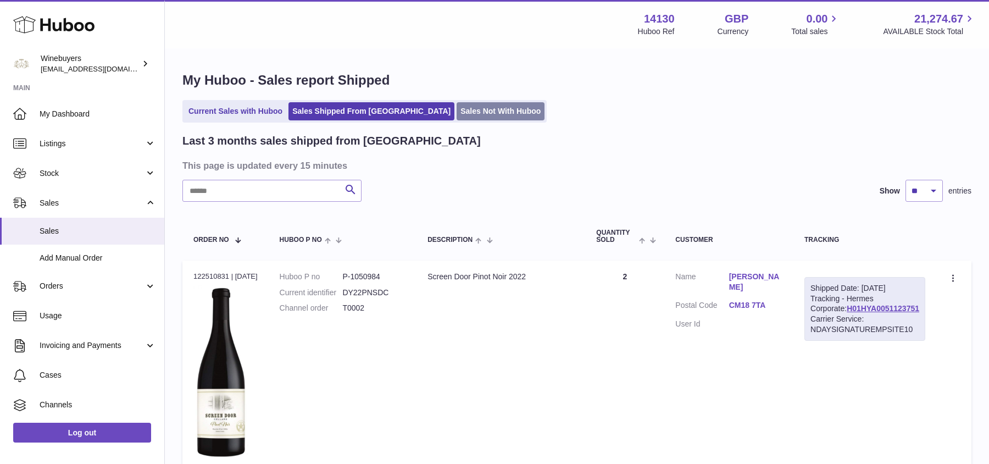
click at [456, 111] on link "Sales Not With Huboo" at bounding box center [500, 111] width 88 height 18
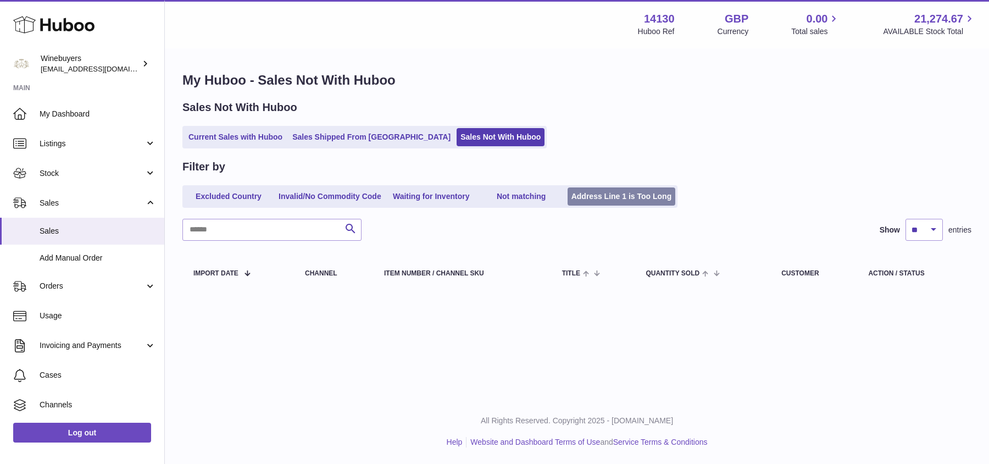
click at [609, 204] on link "Address Line 1 is Too Long" at bounding box center [621, 196] width 108 height 18
click at [424, 202] on link "Waiting for Inventory" at bounding box center [431, 196] width 88 height 18
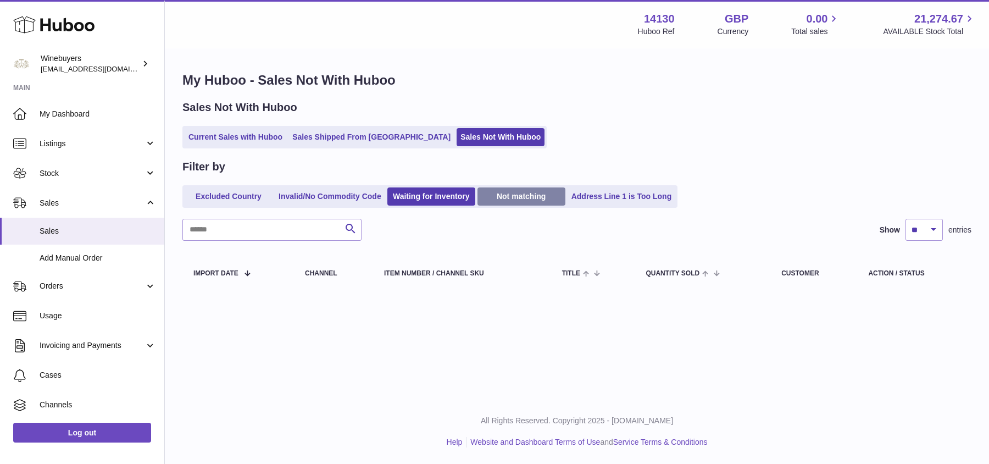
click at [525, 195] on link "Not matching" at bounding box center [521, 196] width 88 height 18
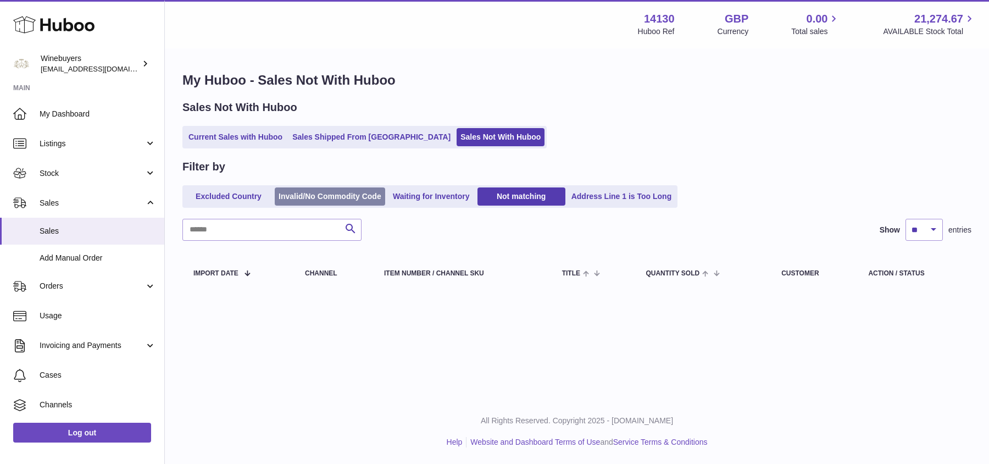
click at [359, 202] on link "Invalid/No Commodity Code" at bounding box center [330, 196] width 110 height 18
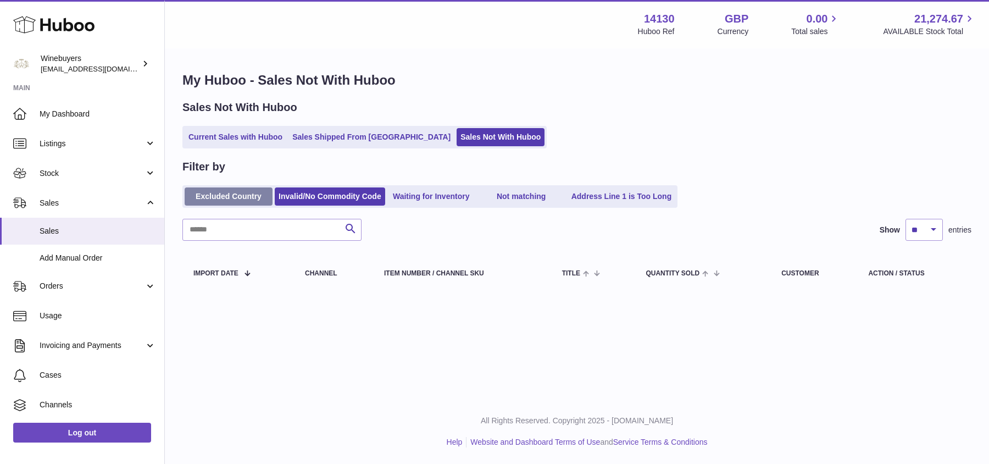
click at [232, 201] on link "Excluded Country" at bounding box center [229, 196] width 88 height 18
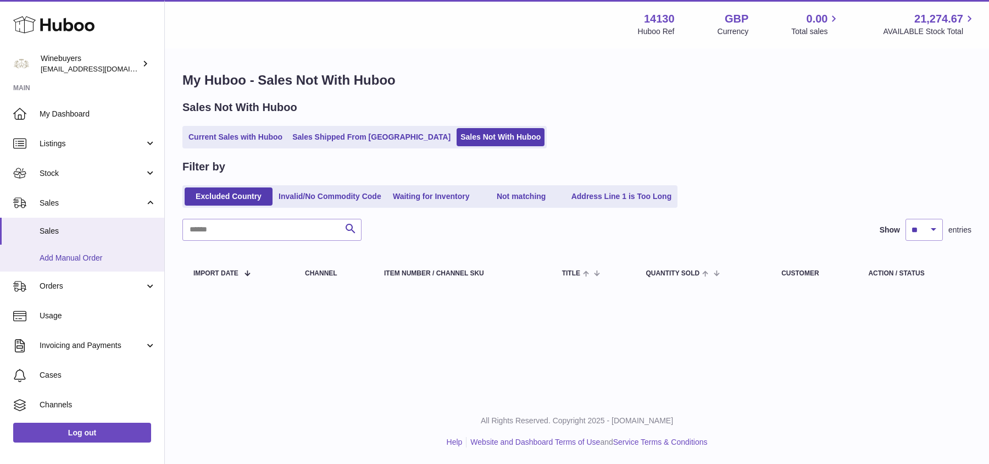
click at [88, 261] on span "Add Manual Order" at bounding box center [98, 258] width 116 height 10
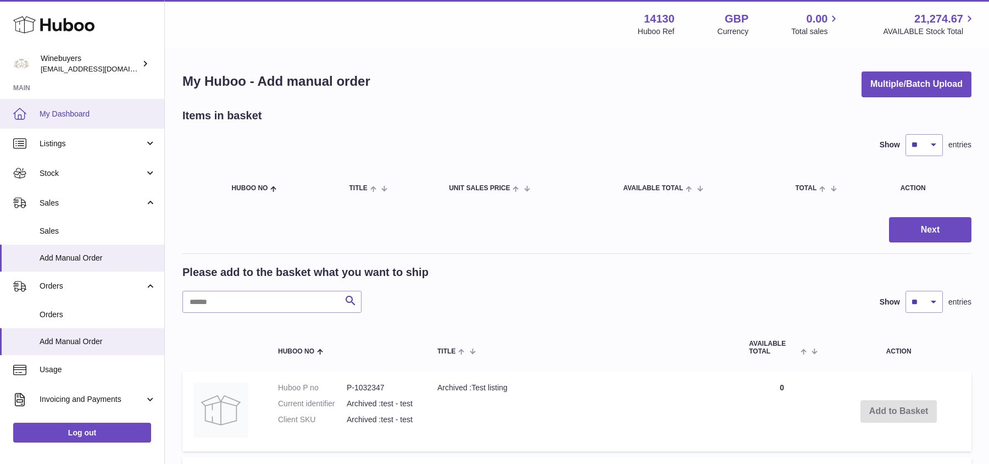
click at [72, 116] on span "My Dashboard" at bounding box center [98, 114] width 116 height 10
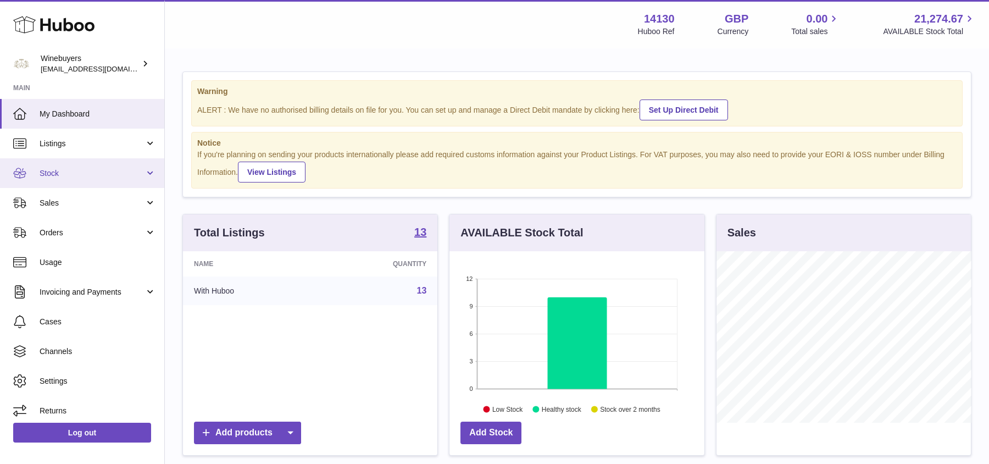
click at [75, 159] on link "Stock" at bounding box center [82, 173] width 164 height 30
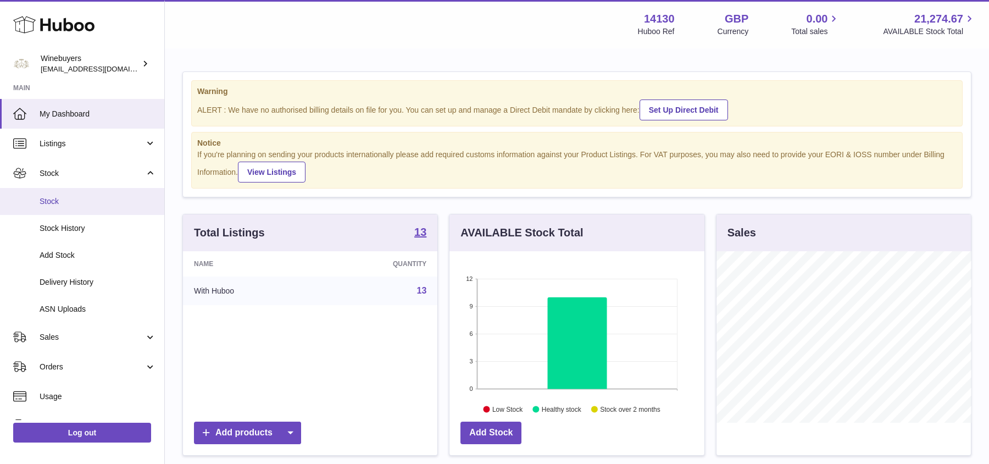
click at [103, 201] on span "Stock" at bounding box center [98, 201] width 116 height 10
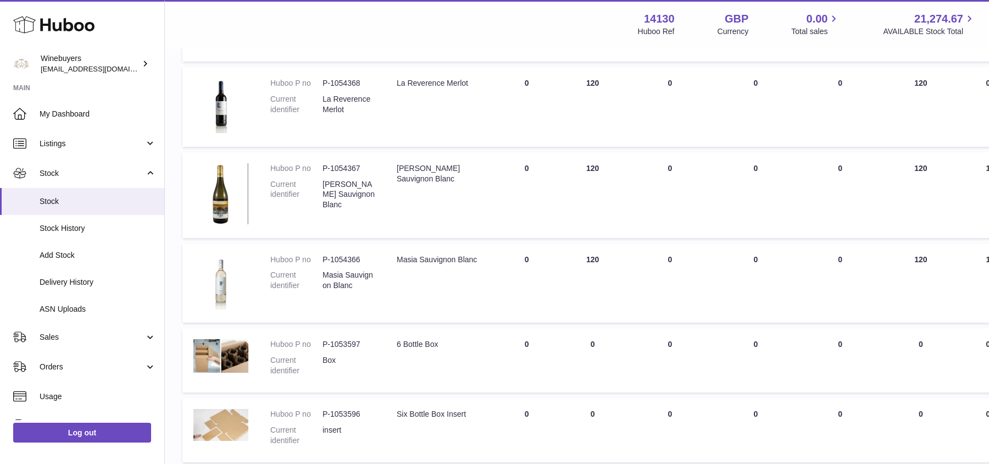
scroll to position [172, 0]
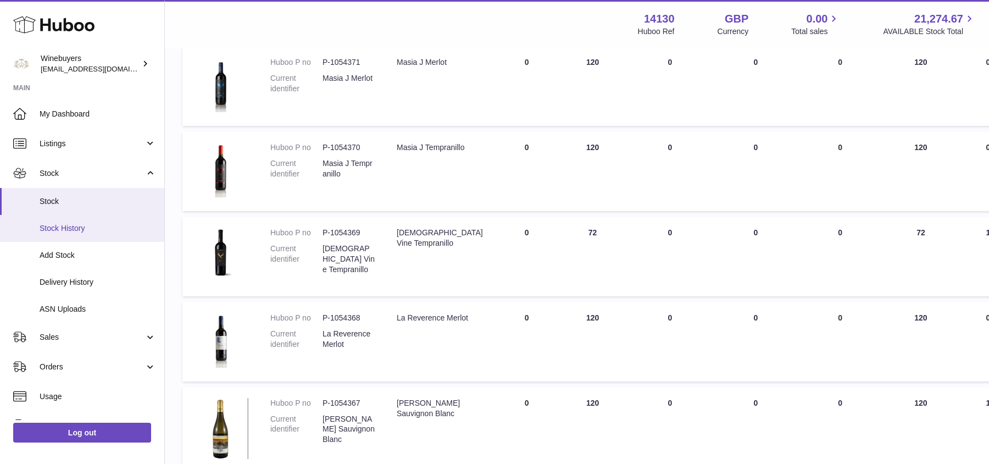
click at [103, 227] on span "Stock History" at bounding box center [98, 228] width 116 height 10
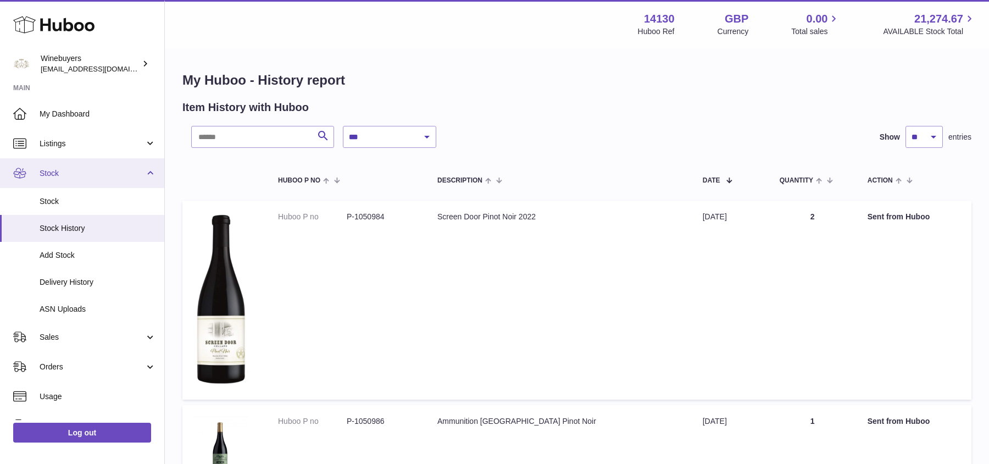
click at [90, 168] on span "Stock" at bounding box center [92, 173] width 105 height 10
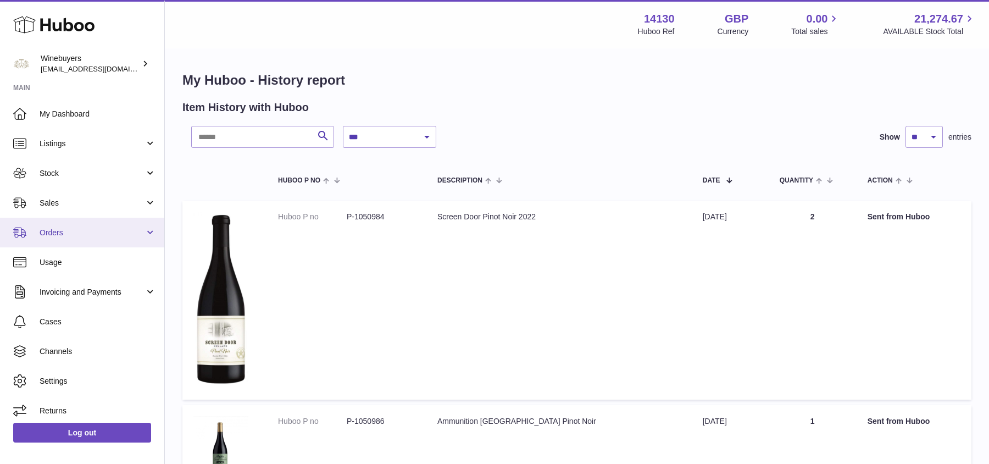
click at [103, 225] on link "Orders" at bounding box center [82, 232] width 164 height 30
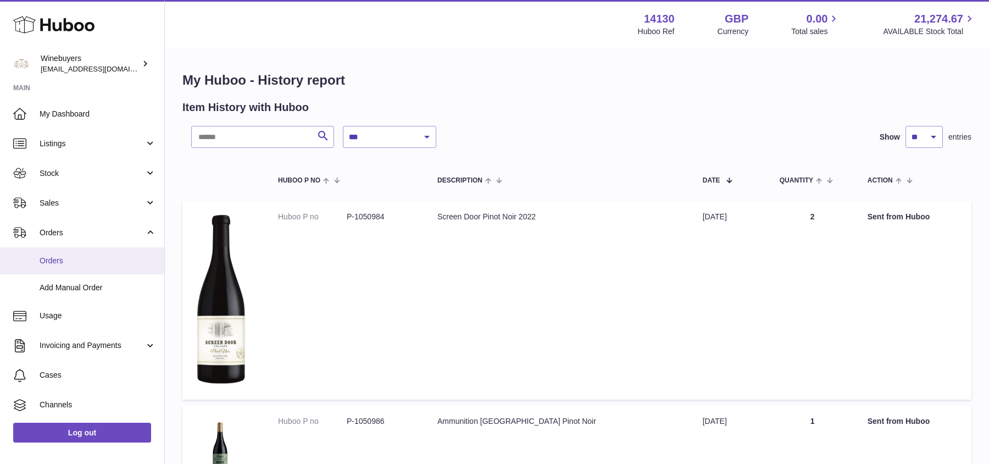
click at [92, 260] on span "Orders" at bounding box center [98, 260] width 116 height 10
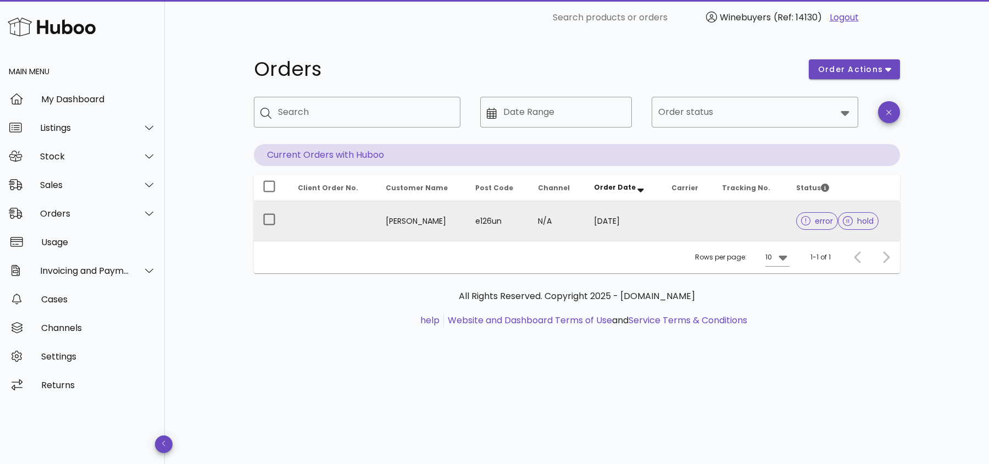
click at [801, 224] on icon at bounding box center [806, 221] width 10 height 10
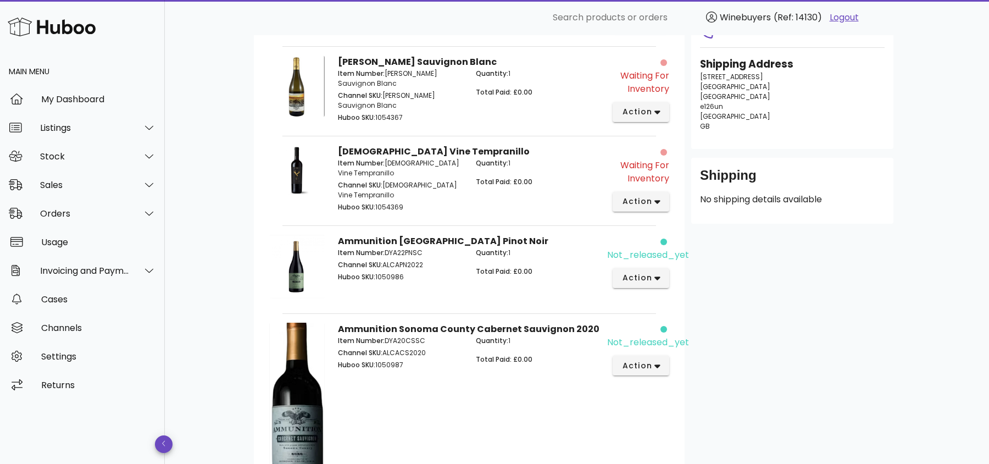
scroll to position [160, 0]
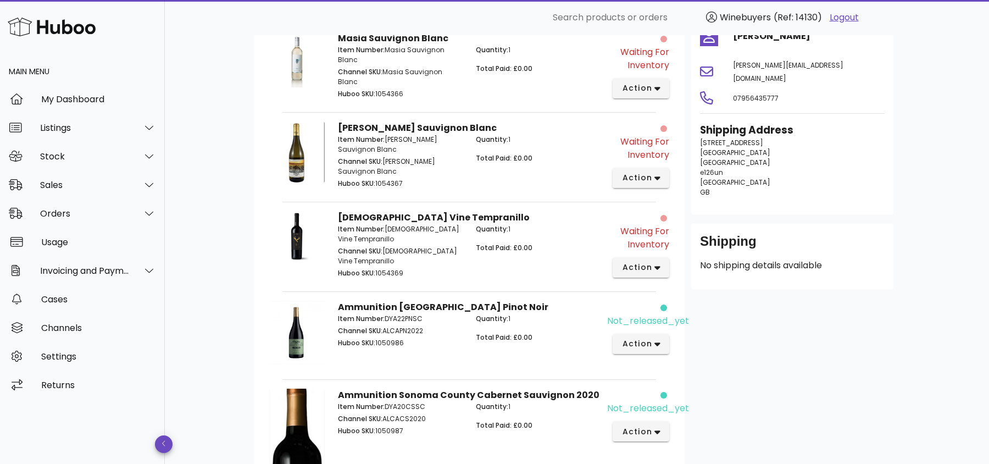
click at [650, 231] on div "Waiting for Inventory" at bounding box center [638, 238] width 62 height 26
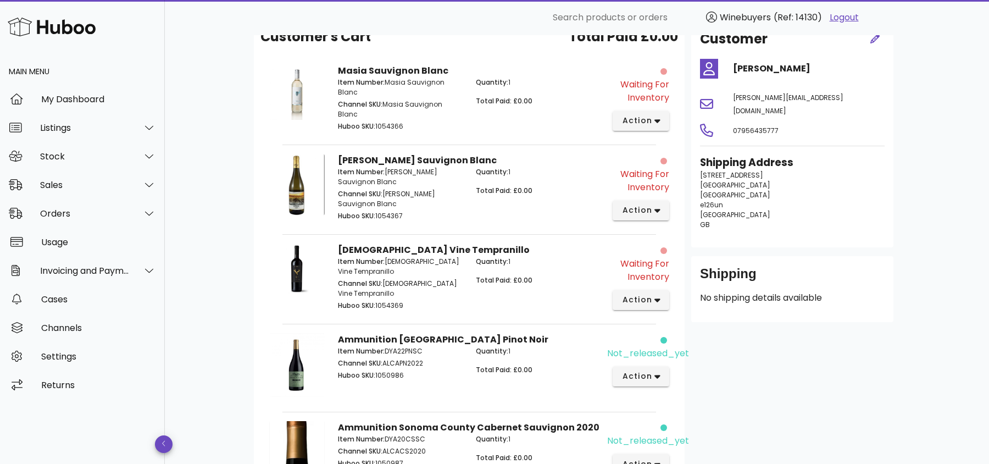
scroll to position [99, 0]
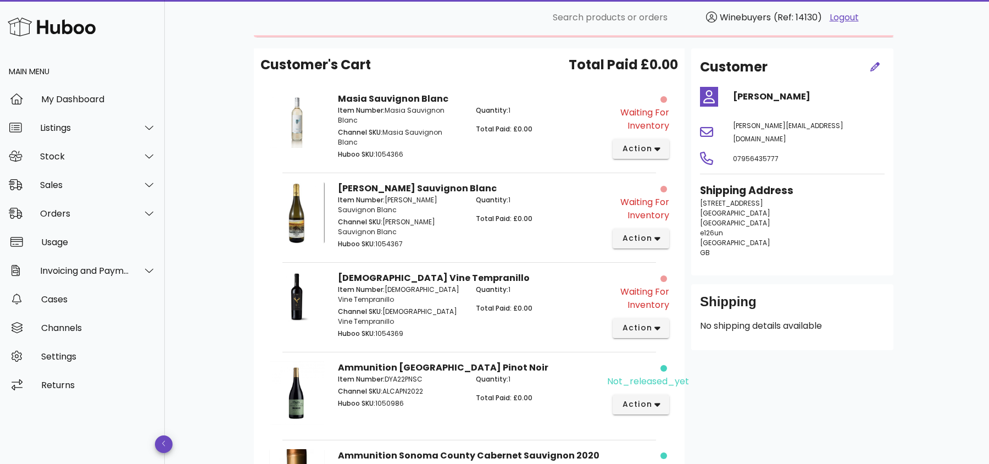
click at [660, 110] on div "Waiting for Inventory" at bounding box center [638, 119] width 62 height 26
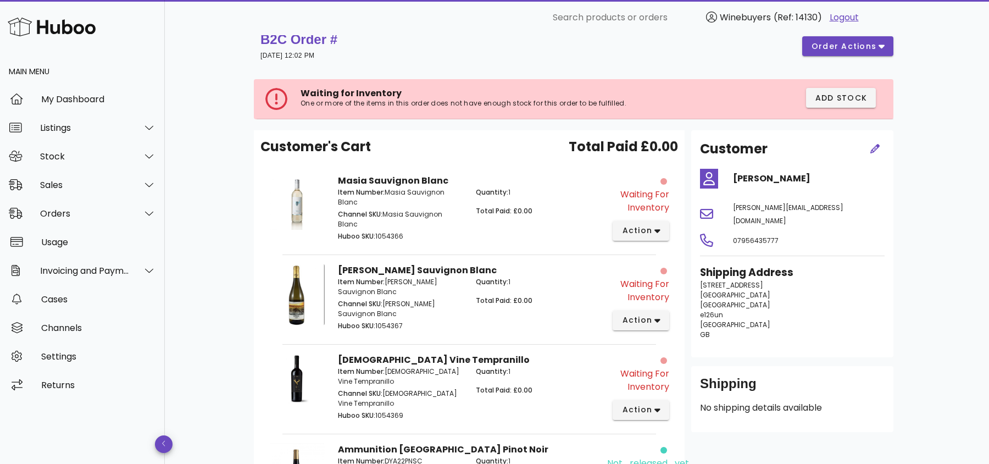
scroll to position [0, 0]
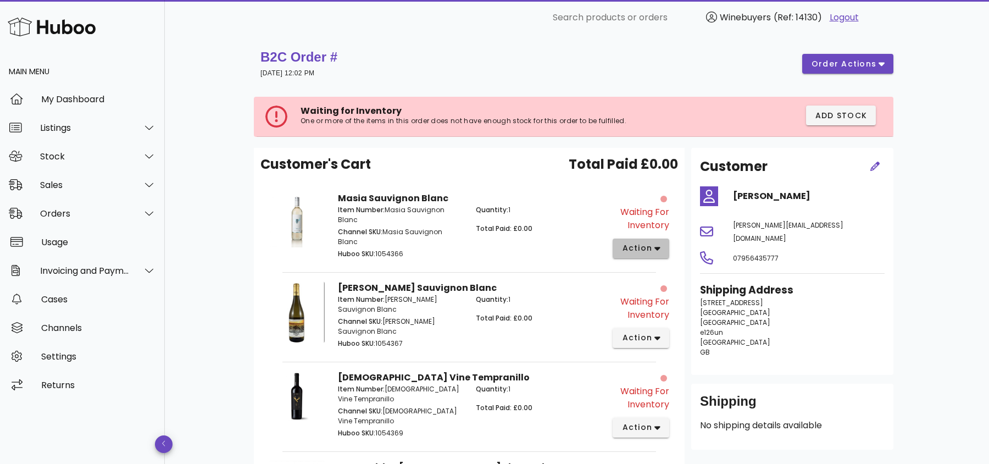
click at [644, 255] on button "action" at bounding box center [640, 248] width 57 height 20
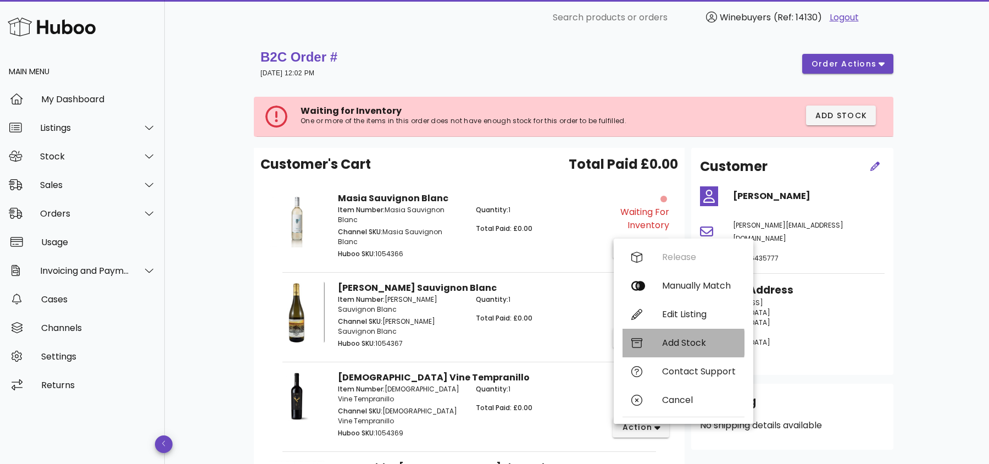
click at [684, 341] on div "Add Stock" at bounding box center [699, 342] width 74 height 10
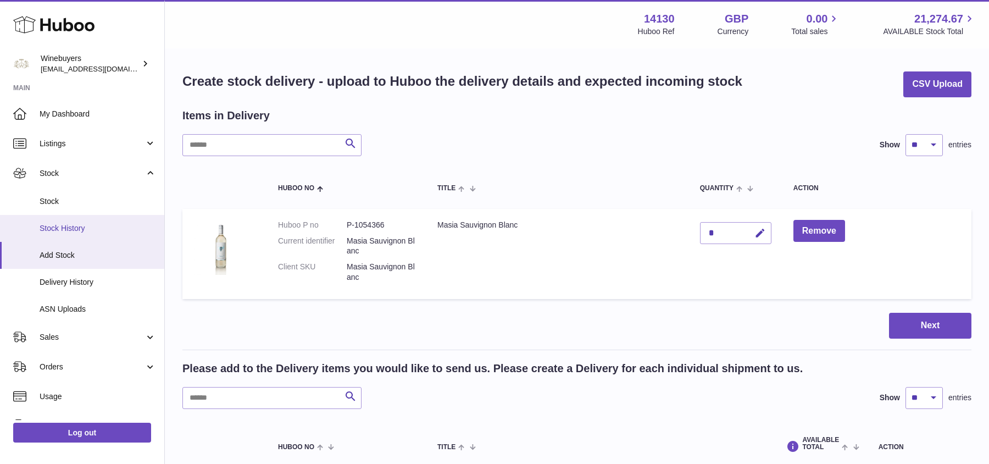
click at [76, 235] on link "Stock History" at bounding box center [82, 228] width 164 height 27
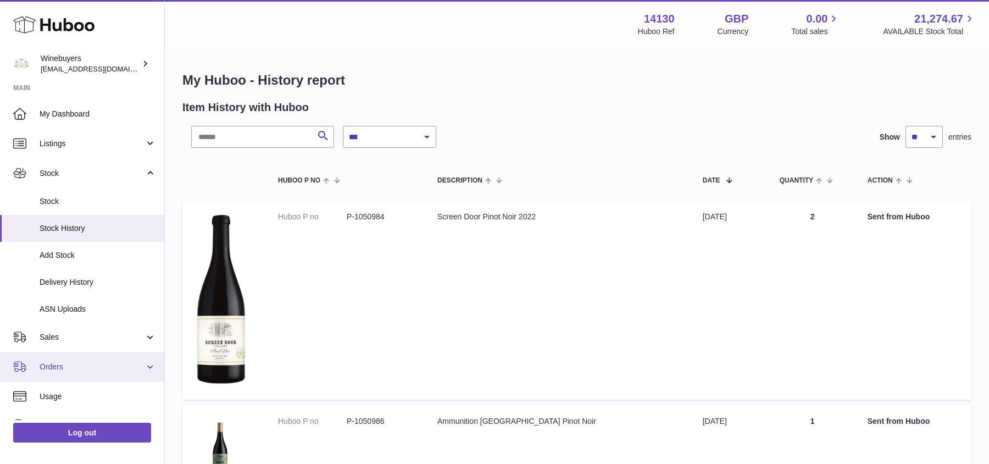
click at [86, 359] on link "Orders" at bounding box center [82, 367] width 164 height 30
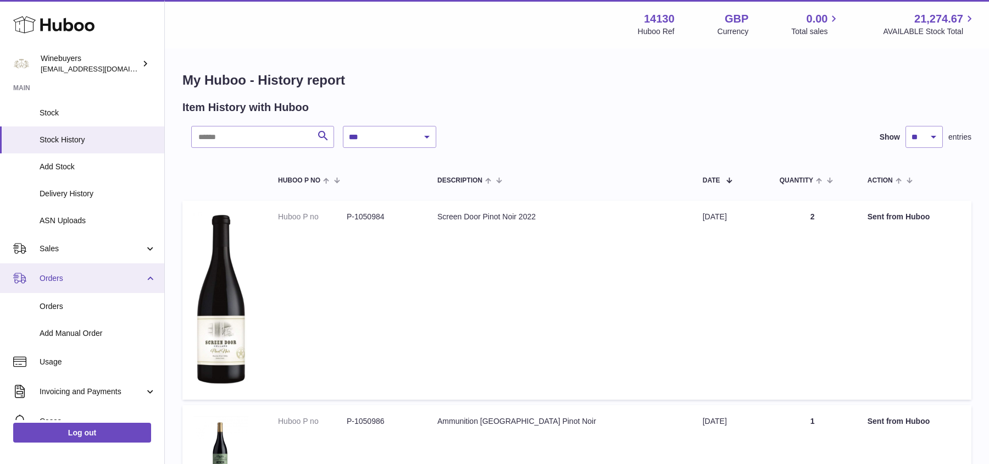
scroll to position [103, 0]
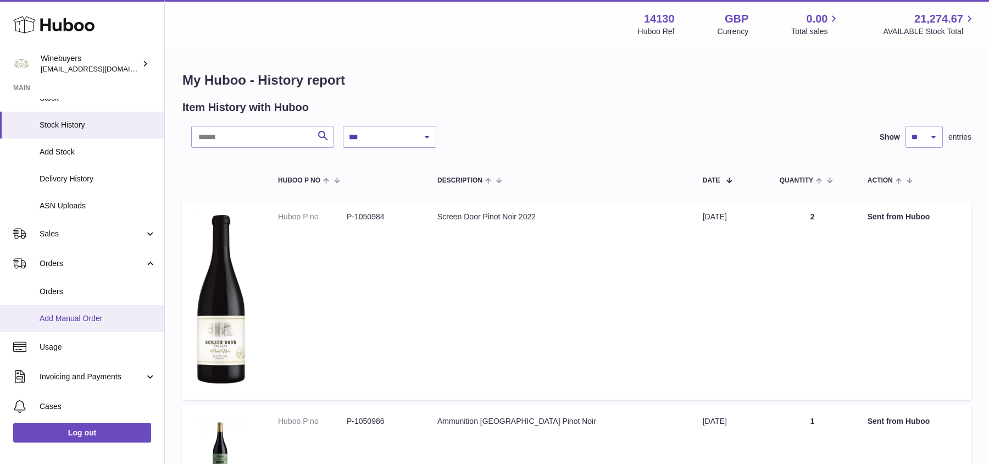
click at [90, 316] on span "Add Manual Order" at bounding box center [98, 318] width 116 height 10
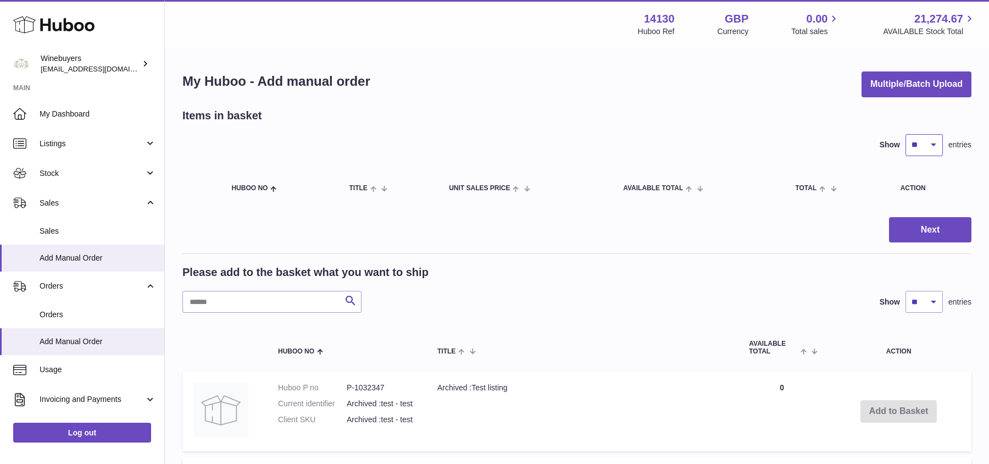
click at [923, 140] on select "** ** ** ***" at bounding box center [923, 145] width 37 height 22
select select "**"
click at [58, 228] on span "Sales" at bounding box center [98, 231] width 116 height 10
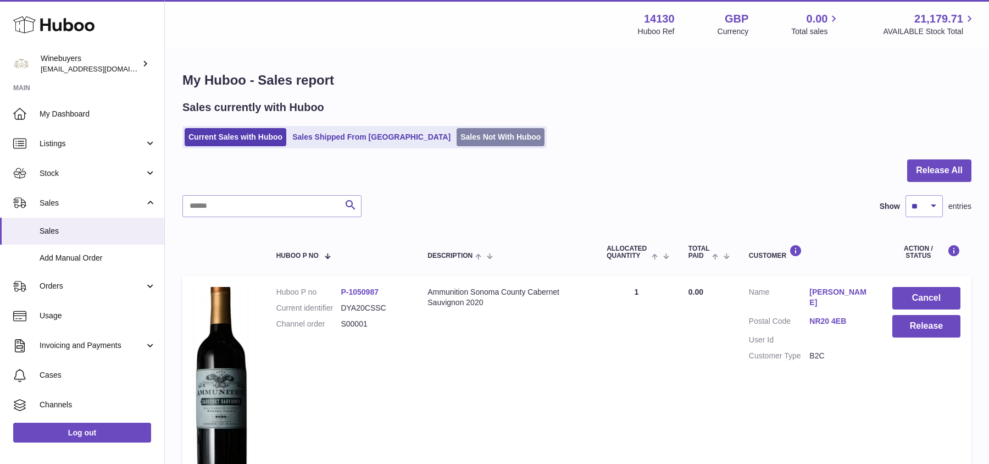
click at [456, 135] on link "Sales Not With Huboo" at bounding box center [500, 137] width 88 height 18
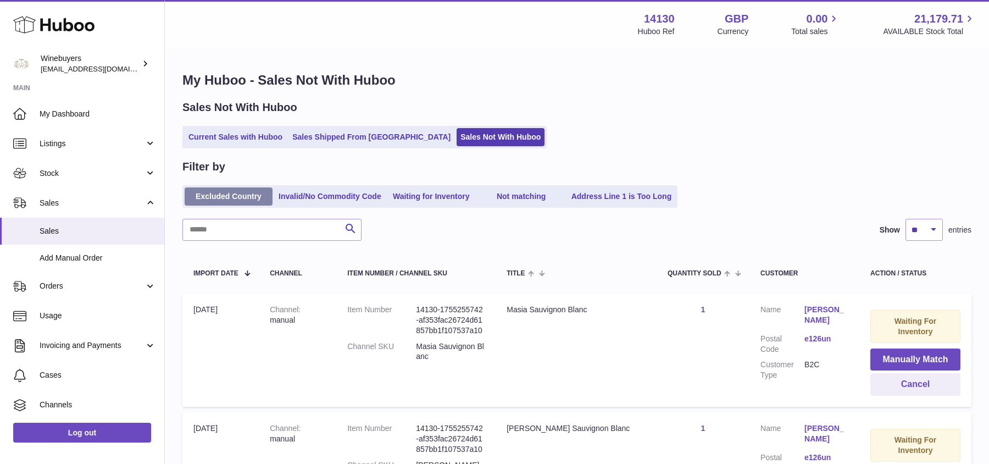
click at [250, 194] on link "Excluded Country" at bounding box center [229, 196] width 88 height 18
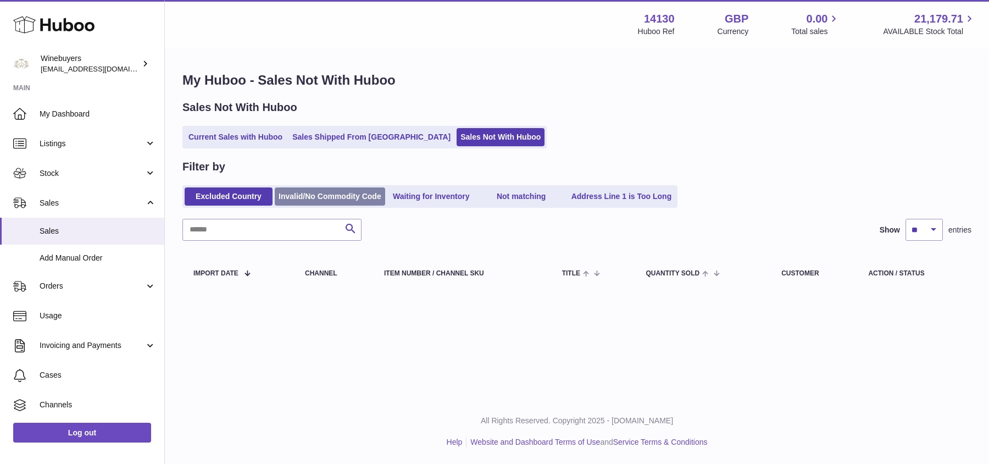
click at [325, 200] on link "Invalid/No Commodity Code" at bounding box center [330, 196] width 110 height 18
click at [456, 207] on ul "Excluded Country Invalid/No Commodity Code Waiting for Inventory Not matching A…" at bounding box center [429, 196] width 495 height 23
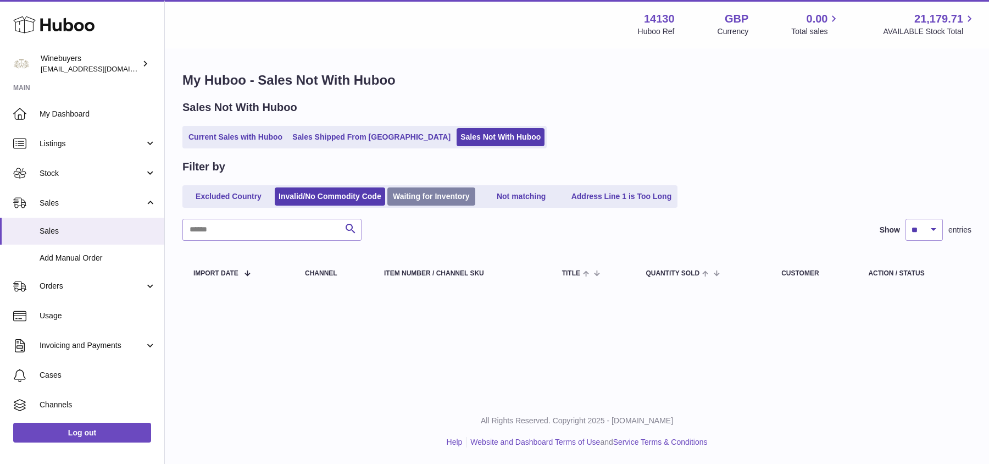
click at [451, 198] on link "Waiting for Inventory" at bounding box center [431, 196] width 88 height 18
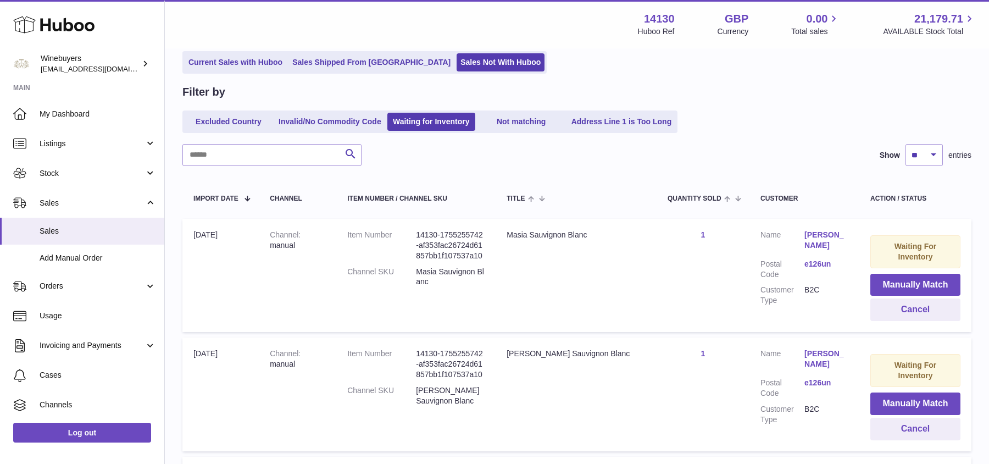
scroll to position [64, 0]
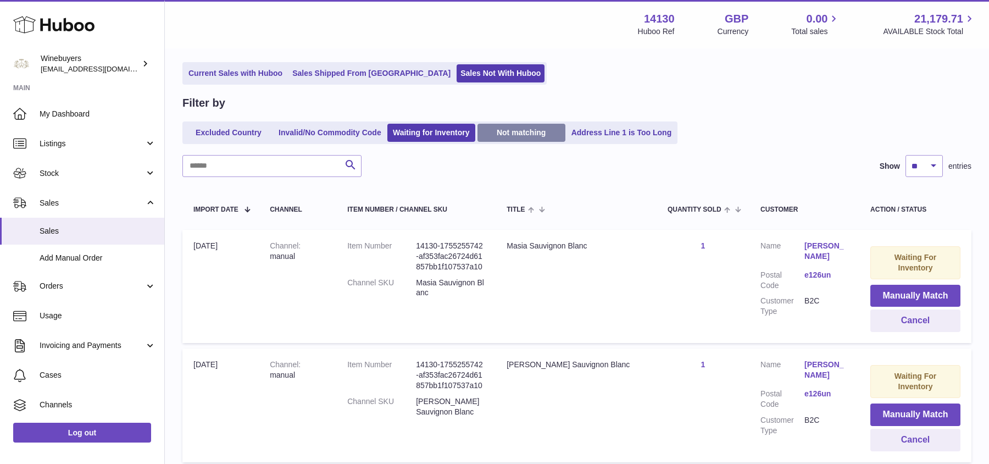
click at [520, 134] on link "Not matching" at bounding box center [521, 133] width 88 height 18
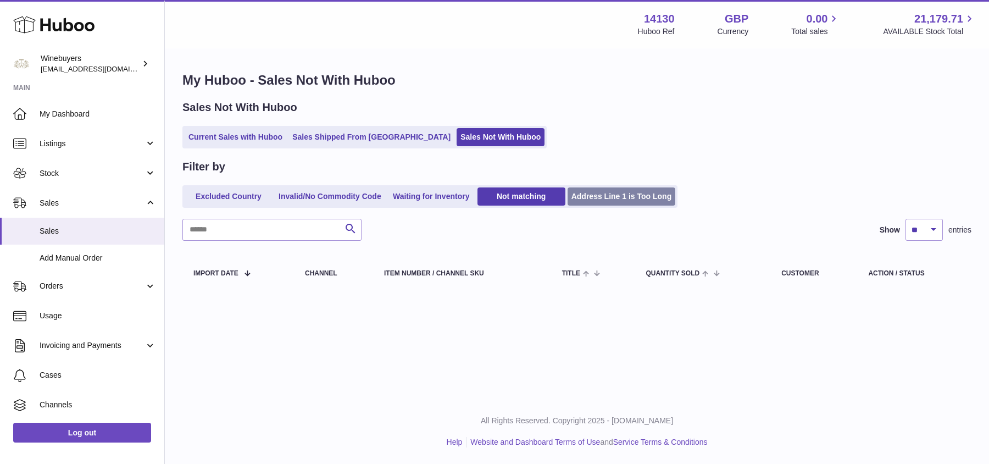
click at [589, 205] on ul "Excluded Country Invalid/No Commodity Code Waiting for Inventory Not matching A…" at bounding box center [429, 196] width 495 height 23
click at [589, 199] on link "Address Line 1 is Too Long" at bounding box center [621, 196] width 108 height 18
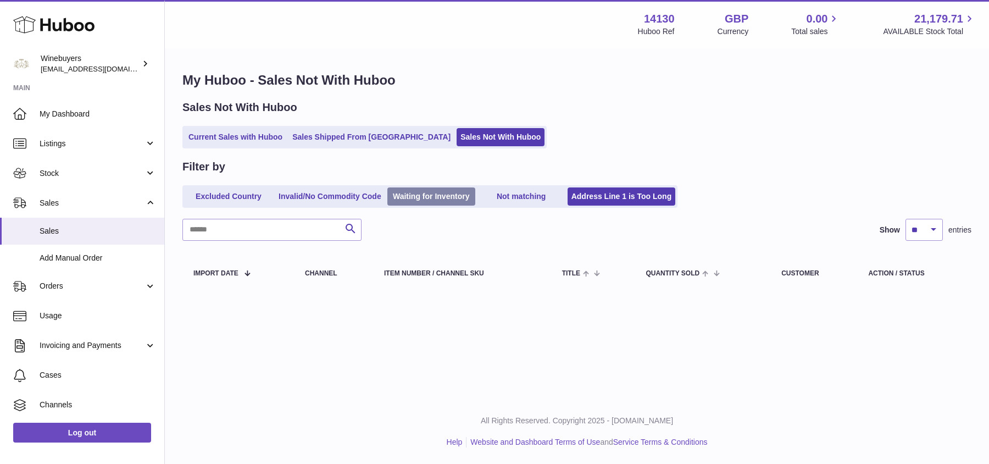
click at [422, 202] on link "Waiting for Inventory" at bounding box center [431, 196] width 88 height 18
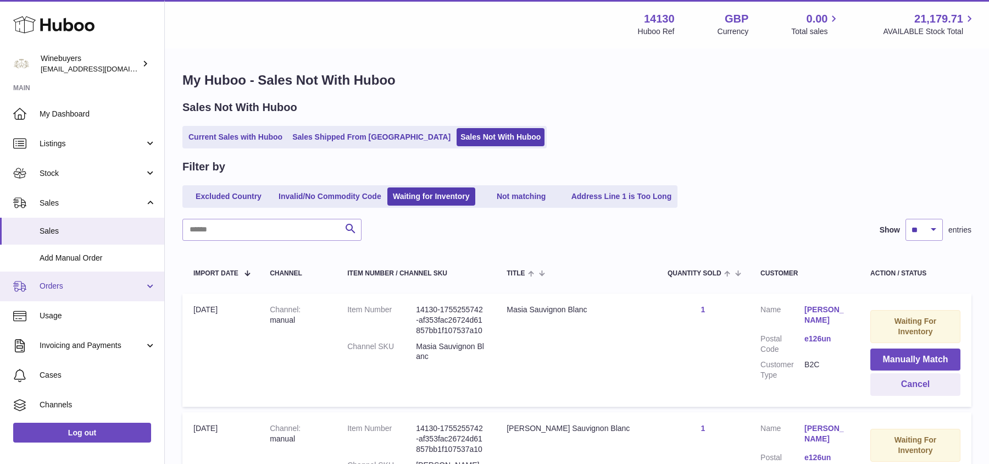
click at [83, 277] on link "Orders" at bounding box center [82, 286] width 164 height 30
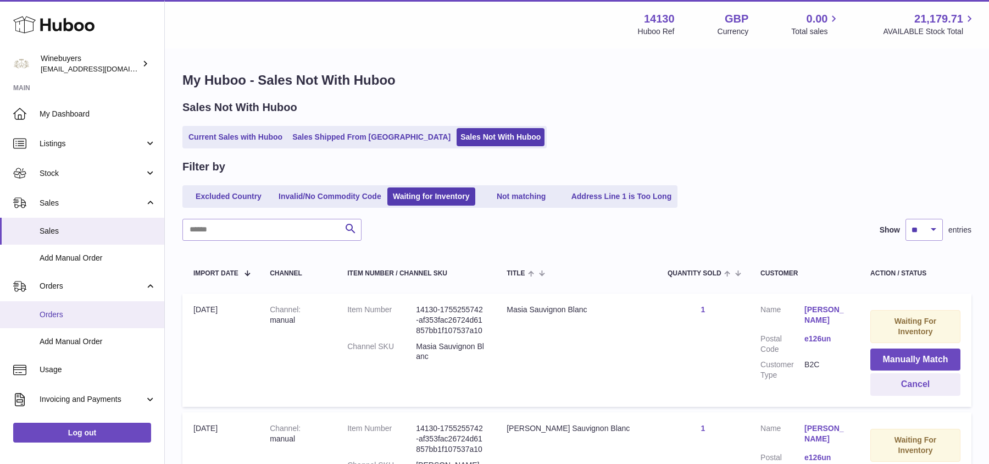
click at [80, 321] on link "Orders" at bounding box center [82, 314] width 164 height 27
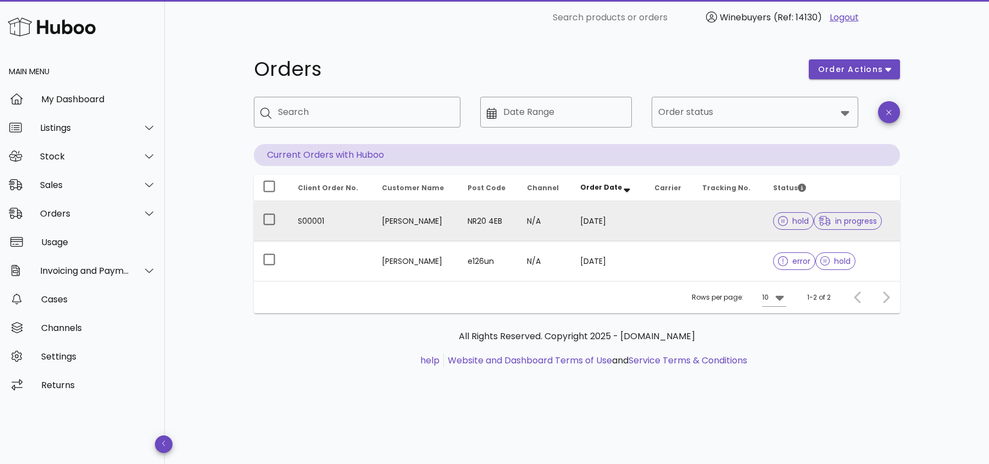
click at [689, 222] on td at bounding box center [669, 221] width 48 height 40
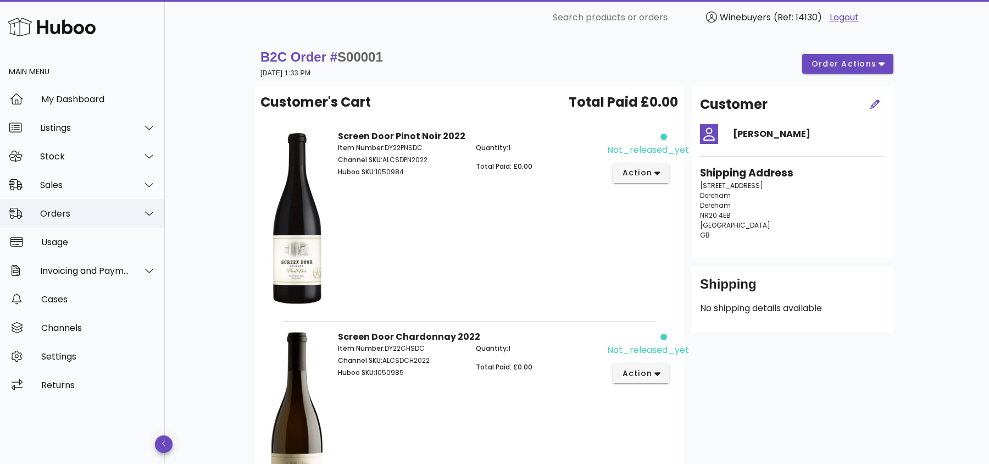
click at [60, 213] on div "Orders" at bounding box center [85, 213] width 90 height 10
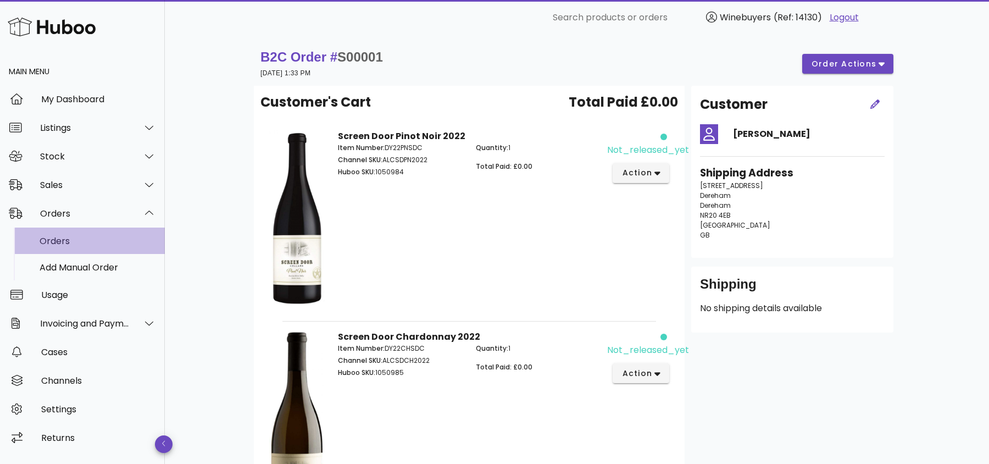
click at [95, 240] on div "Orders" at bounding box center [98, 241] width 116 height 10
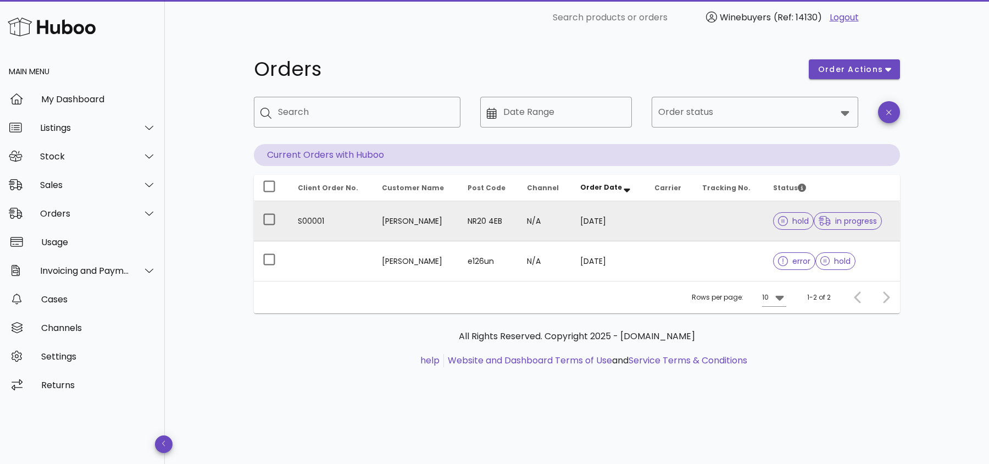
click at [841, 222] on span "in progress" at bounding box center [847, 221] width 58 height 8
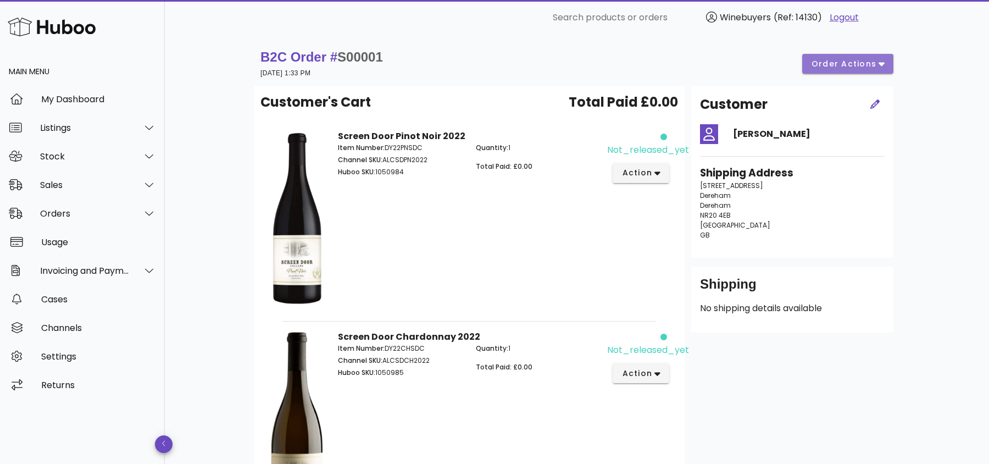
click at [868, 68] on span "order actions" at bounding box center [844, 64] width 66 height 12
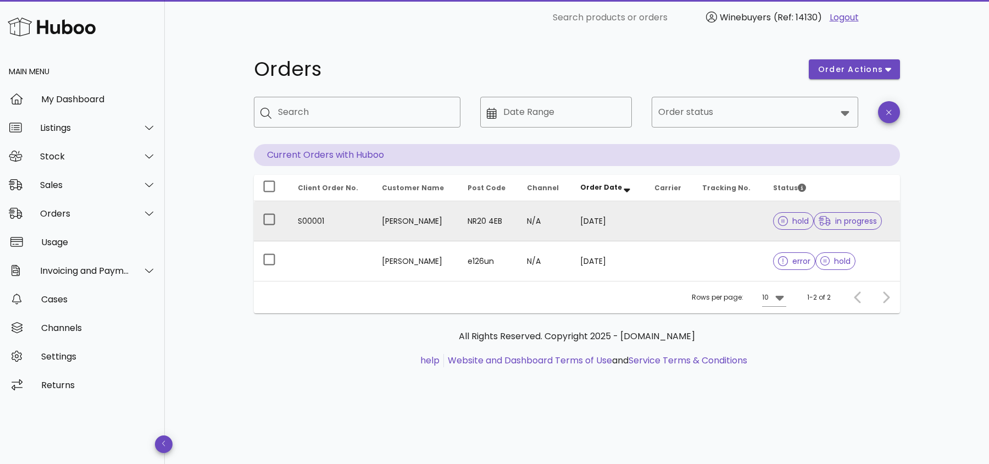
click at [717, 232] on td at bounding box center [728, 221] width 71 height 40
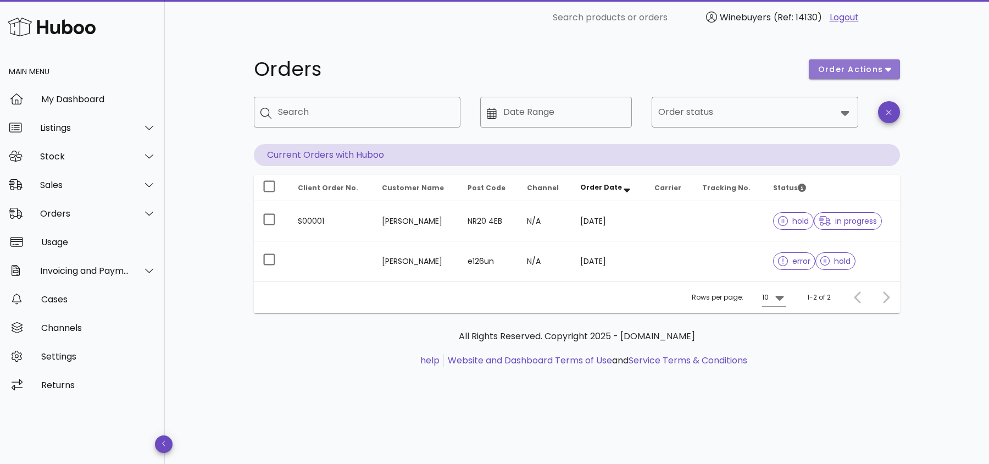
click at [851, 70] on span "order actions" at bounding box center [850, 70] width 66 height 12
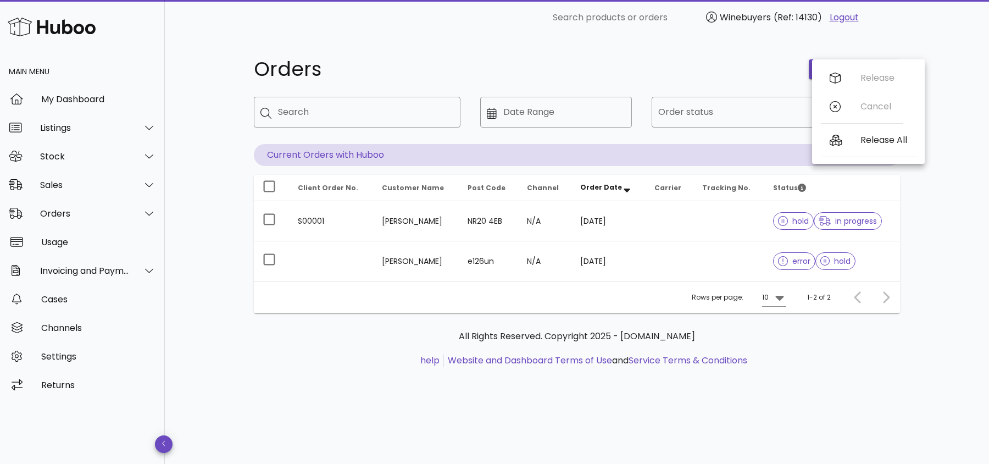
click at [678, 57] on div "Orders" at bounding box center [524, 69] width 555 height 33
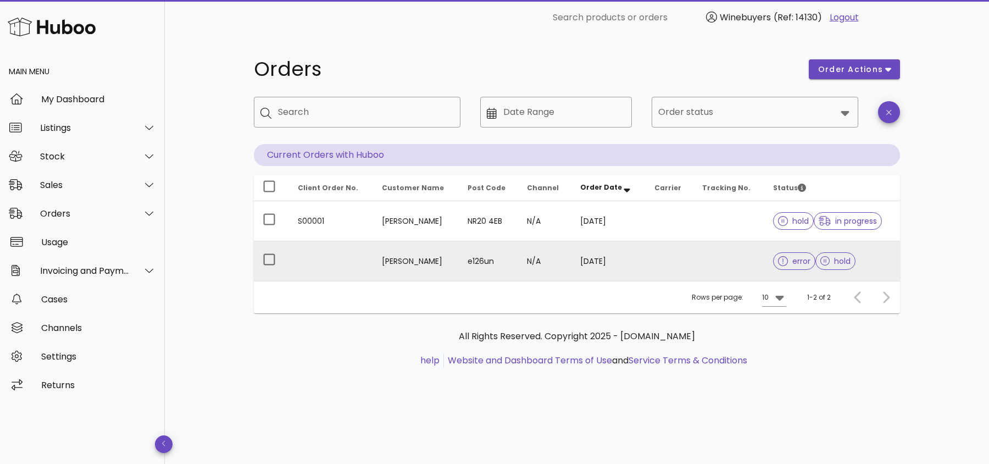
click at [676, 266] on td at bounding box center [669, 261] width 48 height 40
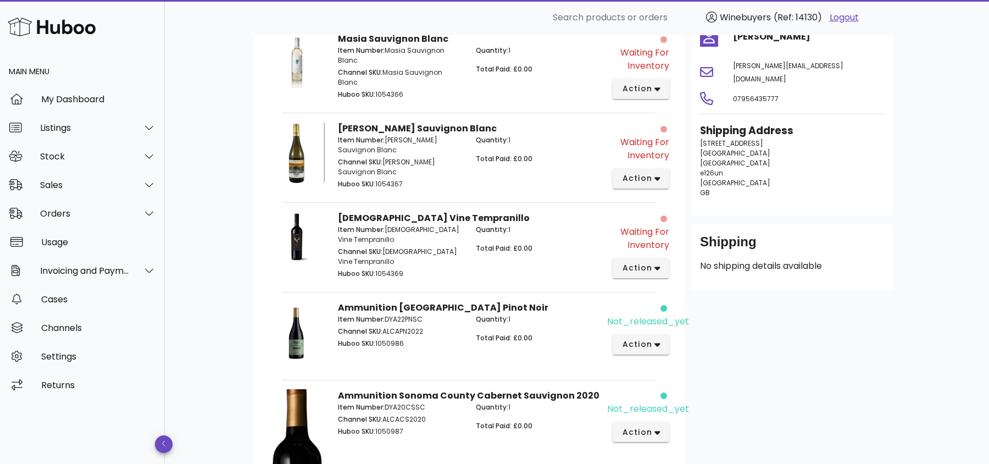
scroll to position [303, 0]
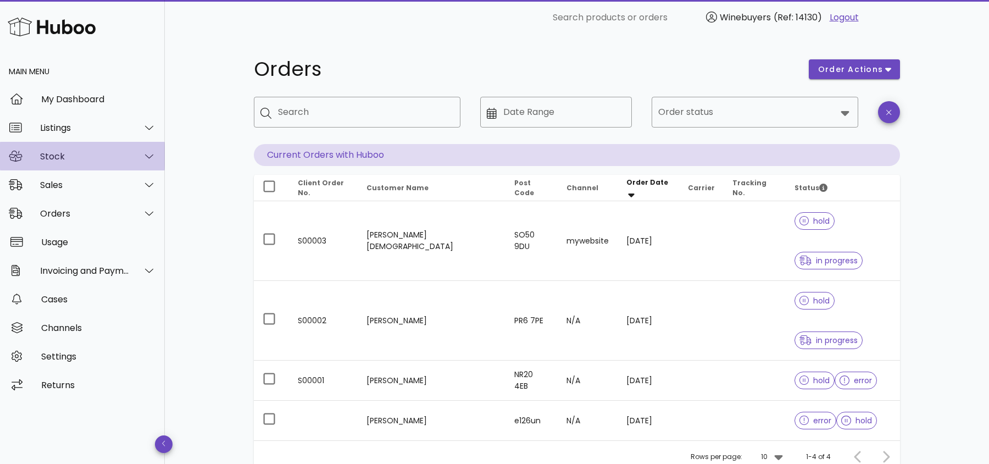
click at [71, 159] on div "Stock" at bounding box center [85, 156] width 90 height 10
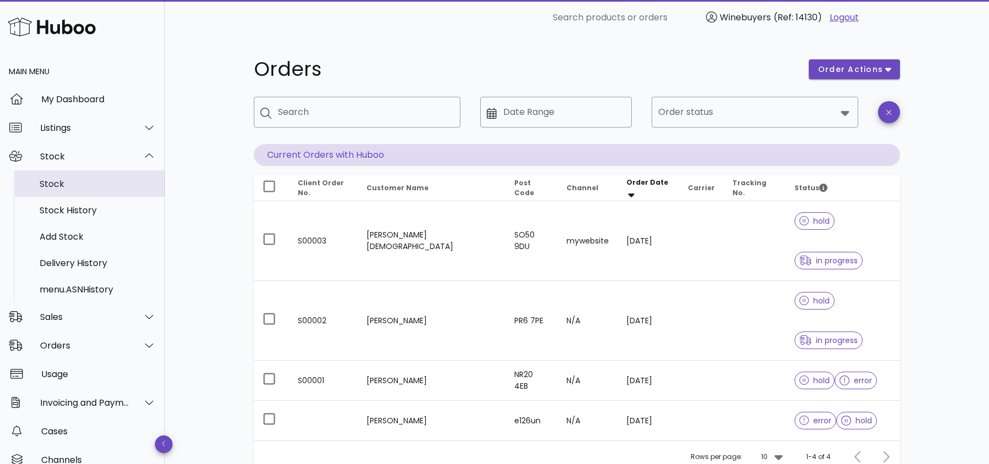
click at [64, 181] on div "Stock" at bounding box center [98, 184] width 116 height 10
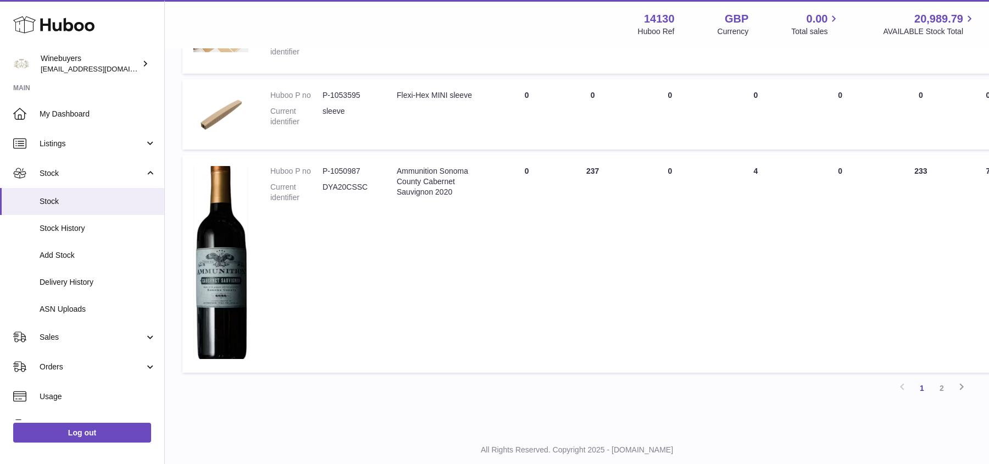
scroll to position [826, 0]
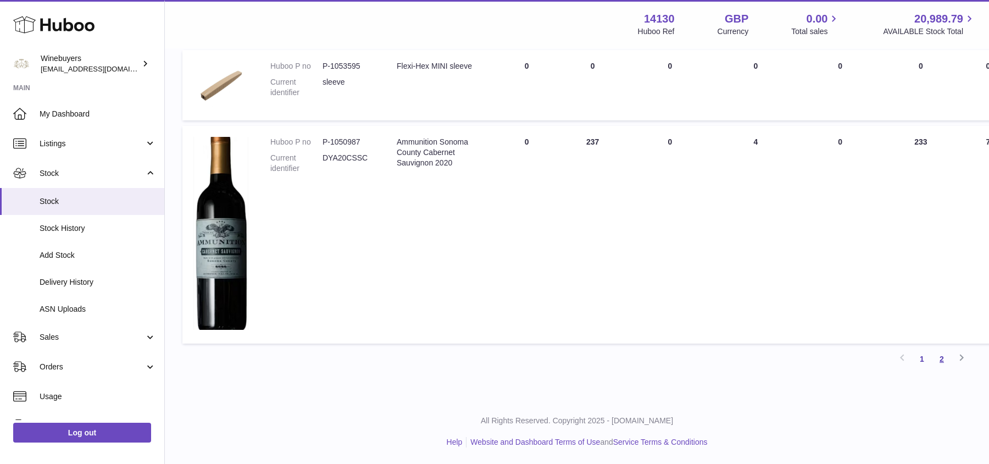
click at [946, 358] on link "2" at bounding box center [942, 359] width 20 height 20
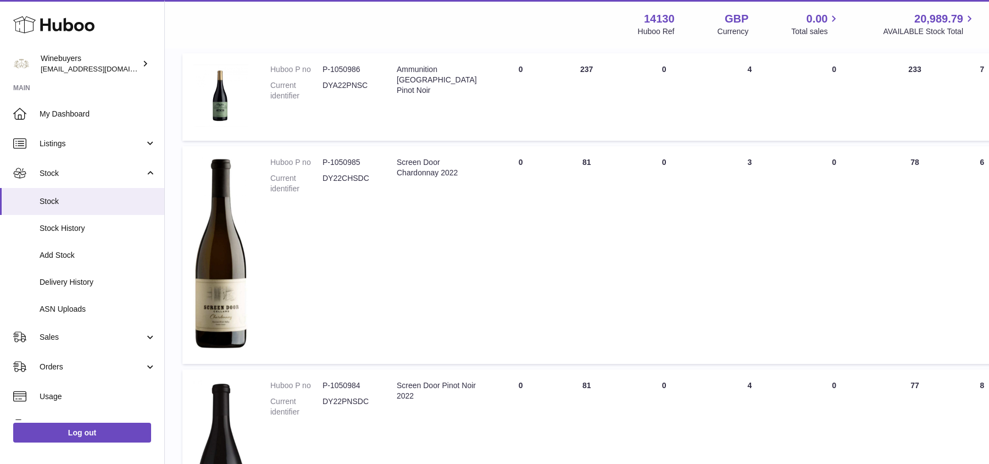
scroll to position [390, 0]
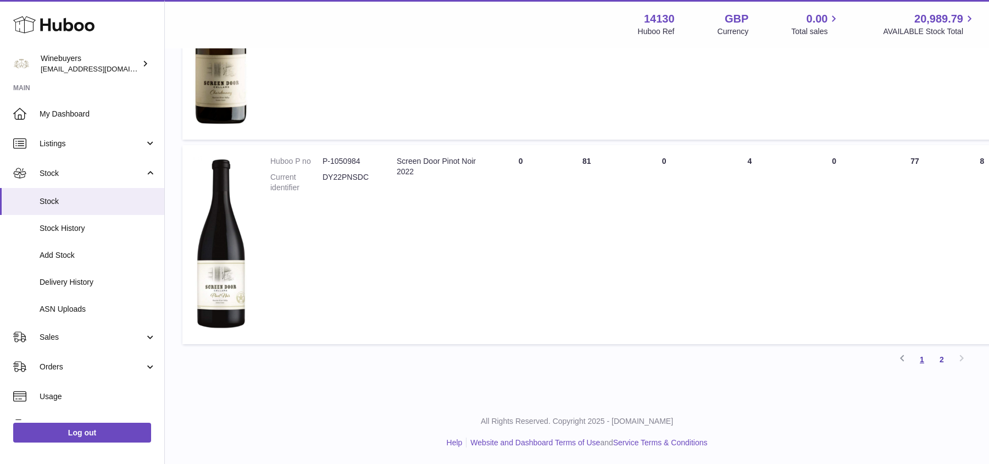
click at [923, 364] on link "1" at bounding box center [922, 359] width 20 height 20
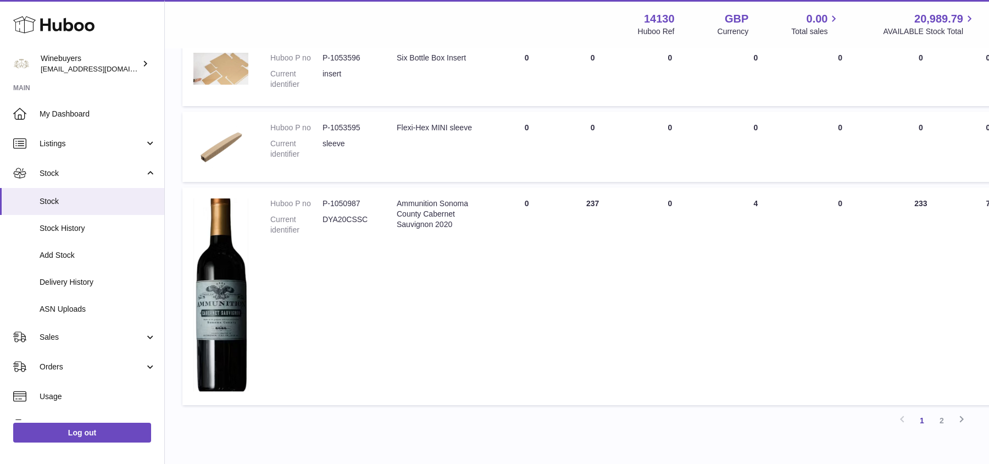
scroll to position [826, 0]
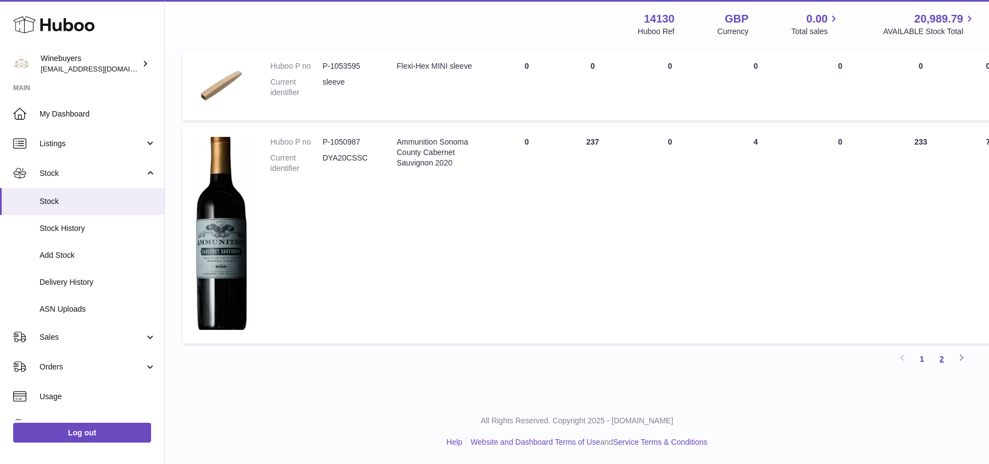
click at [940, 365] on link "2" at bounding box center [942, 359] width 20 height 20
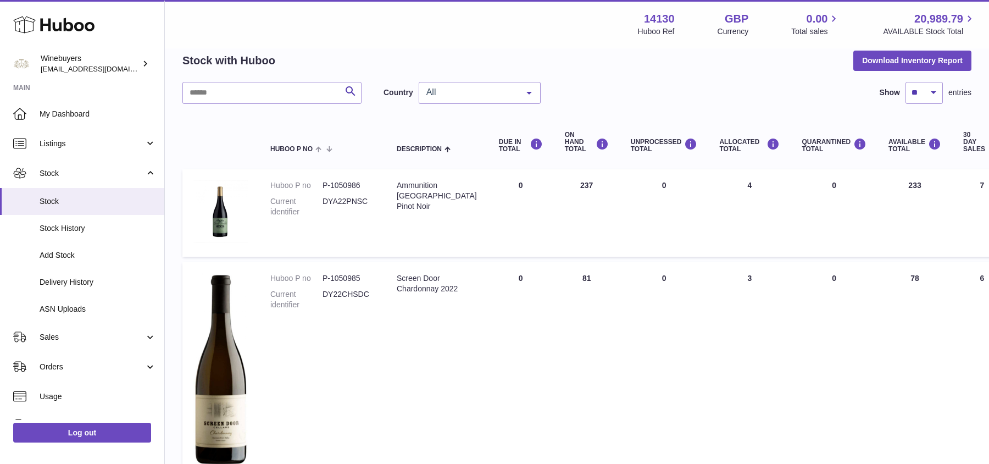
scroll to position [390, 0]
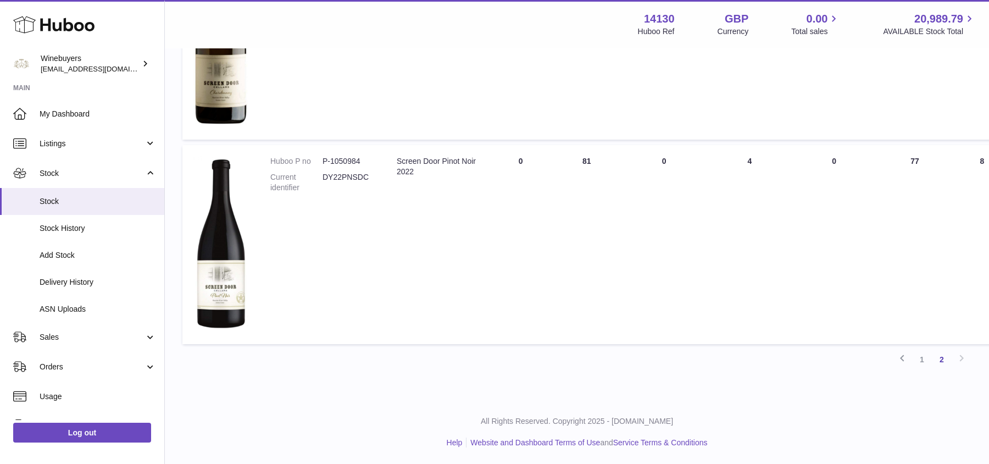
click at [570, 324] on td "ON HAND Total 81" at bounding box center [587, 244] width 66 height 199
click at [926, 355] on link "1" at bounding box center [922, 359] width 20 height 20
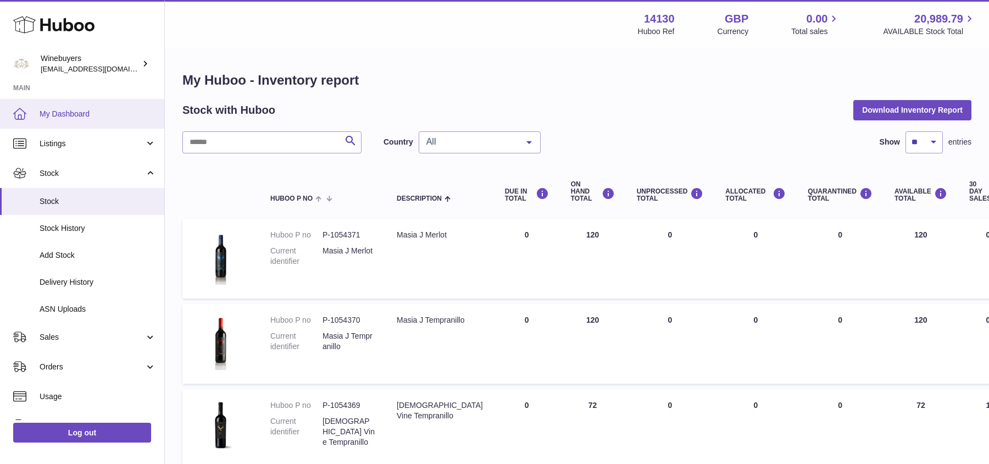
click at [88, 113] on span "My Dashboard" at bounding box center [98, 114] width 116 height 10
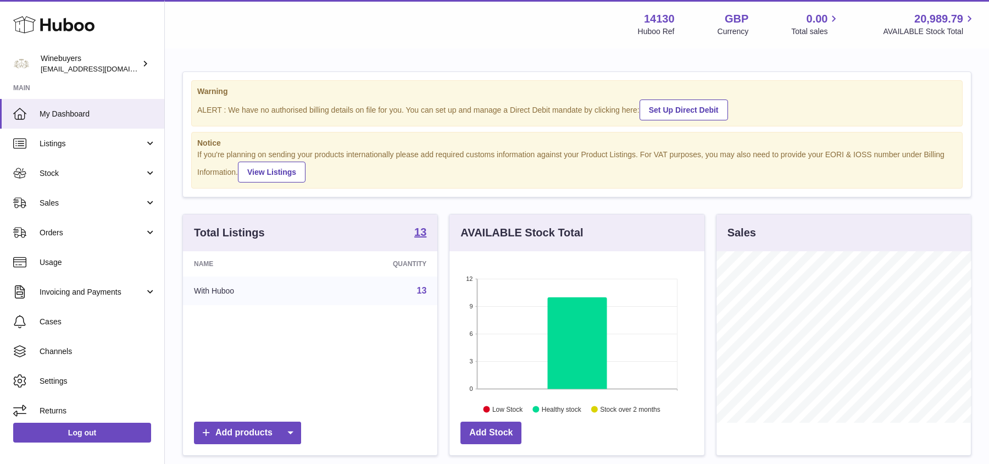
scroll to position [171, 254]
click at [85, 141] on span "Listings" at bounding box center [92, 143] width 105 height 10
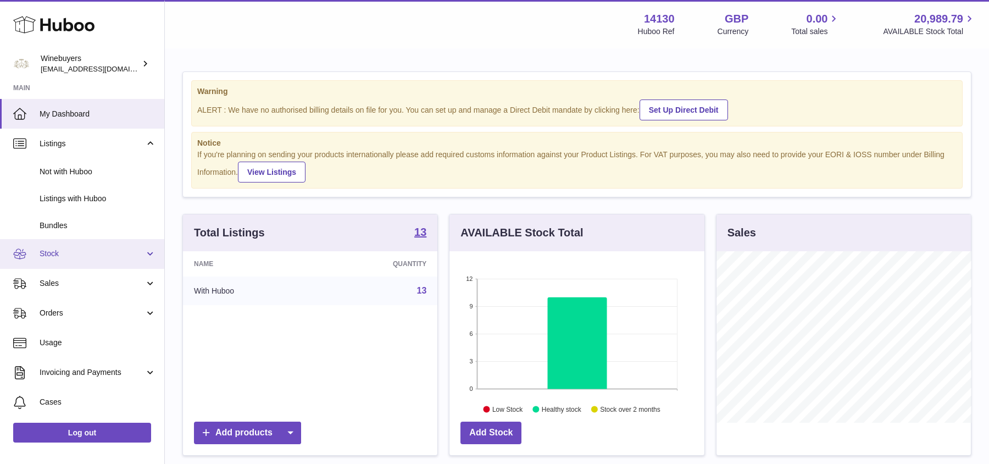
click at [72, 248] on span "Stock" at bounding box center [92, 253] width 105 height 10
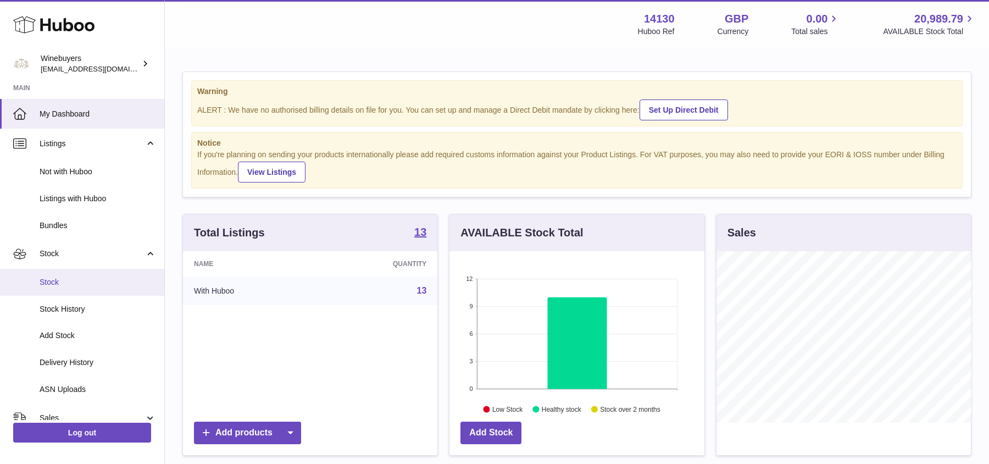
click at [90, 286] on span "Stock" at bounding box center [98, 282] width 116 height 10
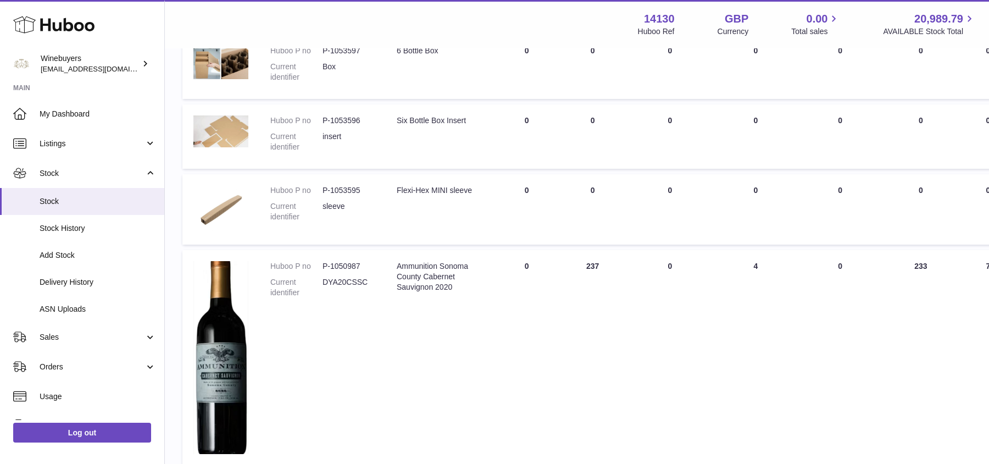
scroll to position [826, 0]
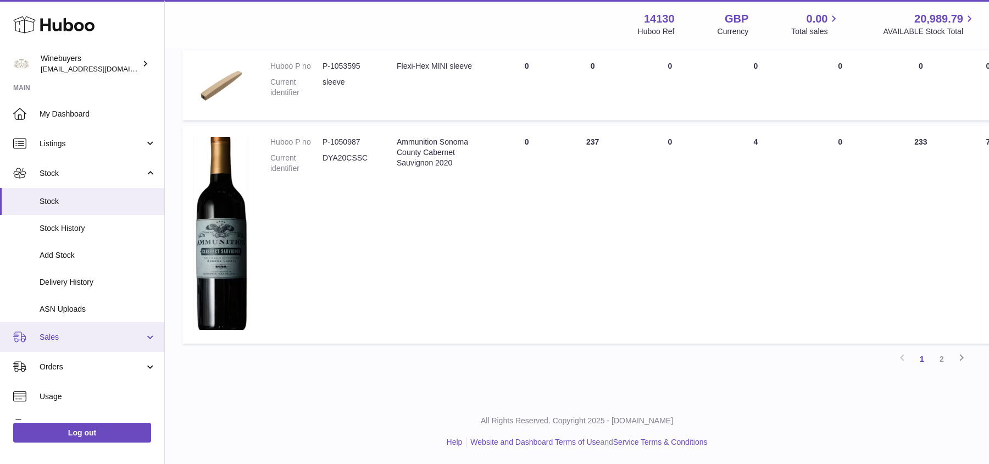
click at [75, 339] on span "Sales" at bounding box center [92, 337] width 105 height 10
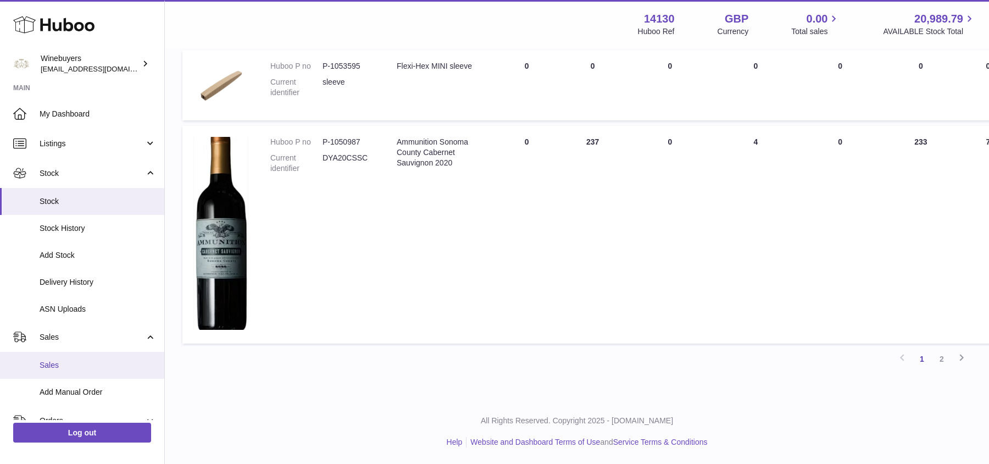
click at [71, 369] on span "Sales" at bounding box center [98, 365] width 116 height 10
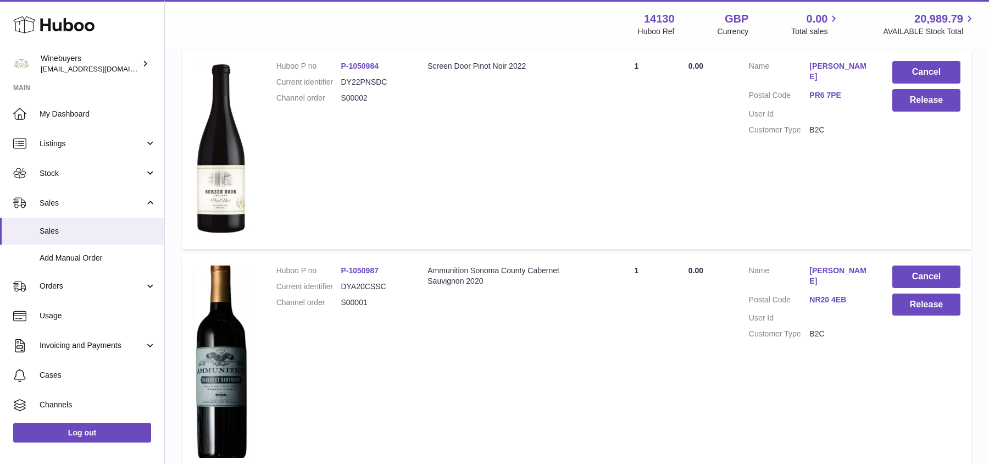
scroll to position [1750, 0]
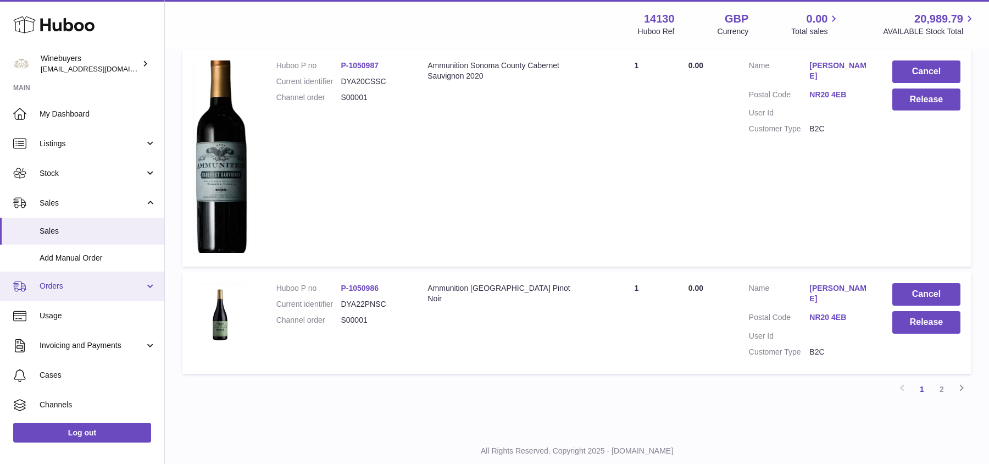
click at [99, 286] on span "Orders" at bounding box center [92, 286] width 105 height 10
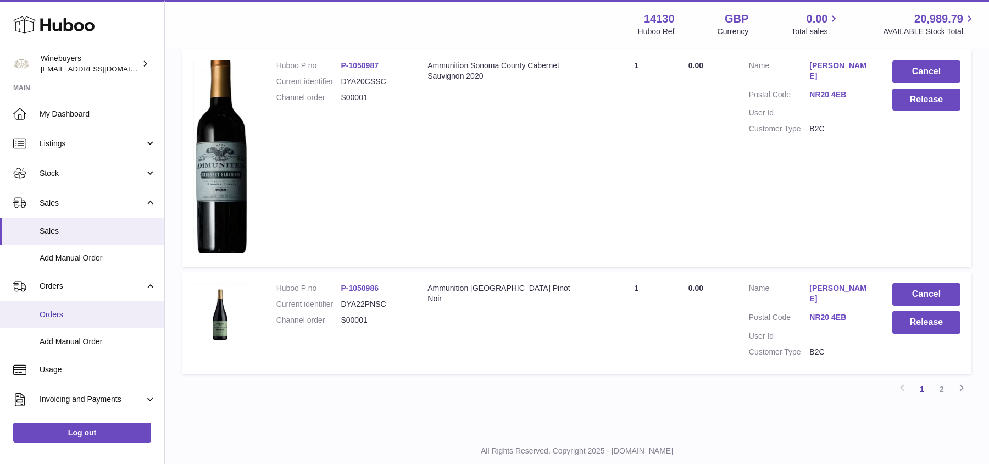
click at [80, 322] on link "Orders" at bounding box center [82, 314] width 164 height 27
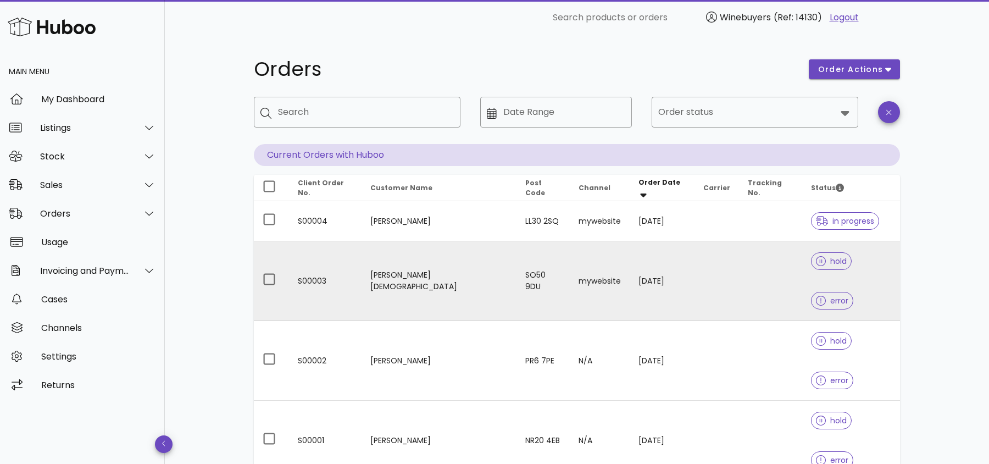
click at [593, 257] on td "mywebsite" at bounding box center [600, 281] width 60 height 80
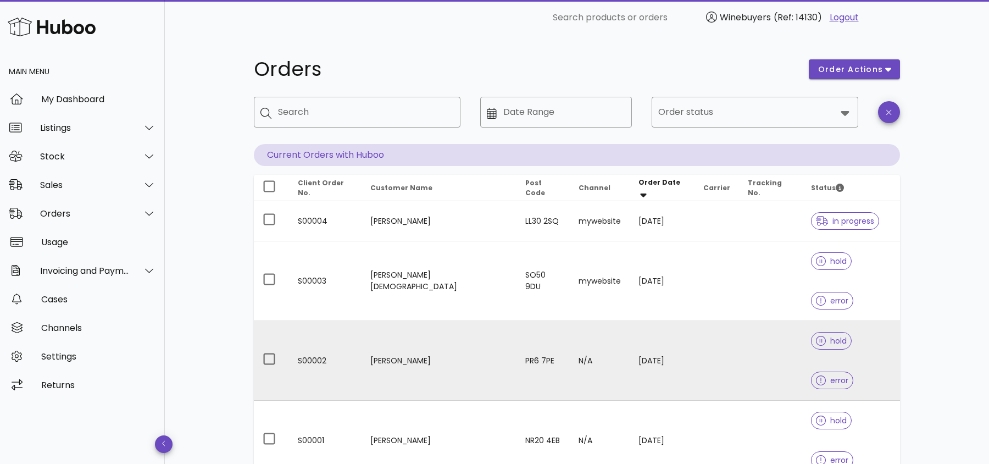
click at [702, 321] on td at bounding box center [716, 361] width 44 height 80
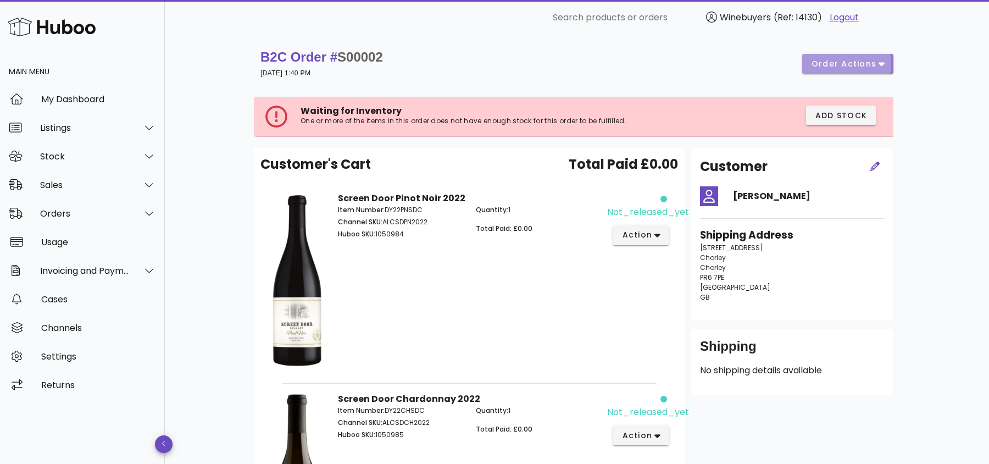
click at [870, 65] on span "order actions" at bounding box center [844, 64] width 66 height 12
click at [612, 79] on div "B2C Order # S00002 15 August 2025 at 1:40 PM order actions" at bounding box center [576, 63] width 633 height 31
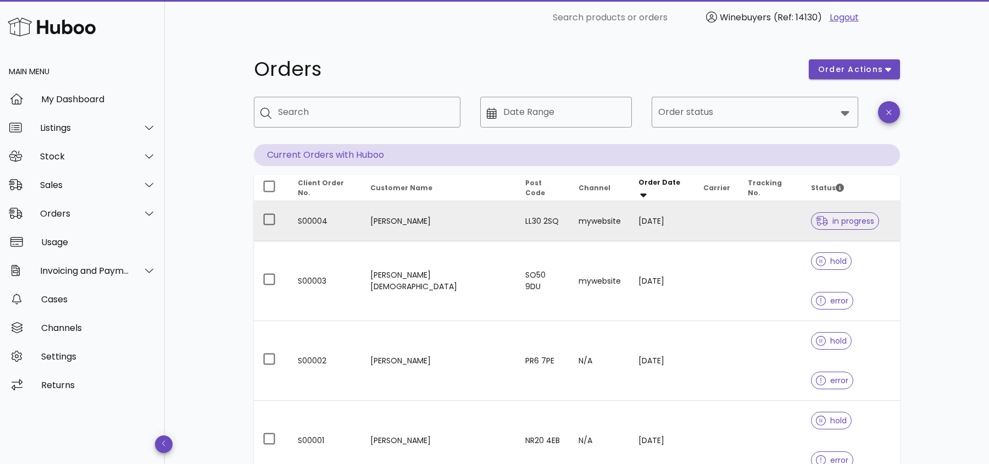
click at [716, 219] on td at bounding box center [716, 221] width 44 height 40
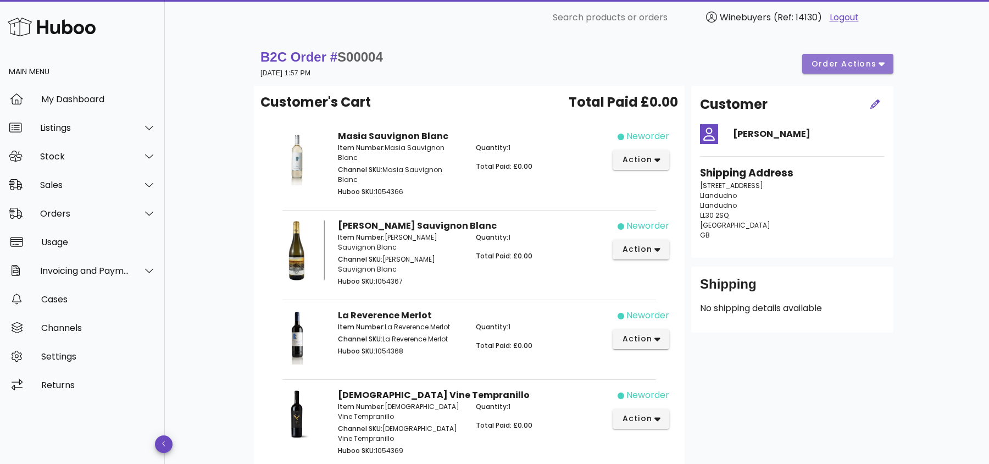
click at [821, 60] on span "order actions" at bounding box center [844, 64] width 66 height 12
click at [652, 53] on div "B2C Order # S00004 15 August 2025 at 1:57 PM order actions" at bounding box center [576, 63] width 633 height 31
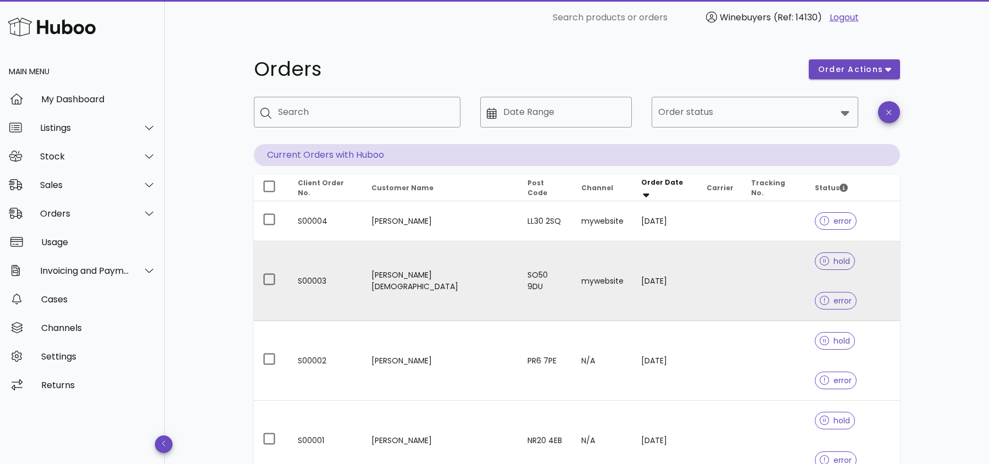
click at [710, 265] on td at bounding box center [720, 281] width 44 height 80
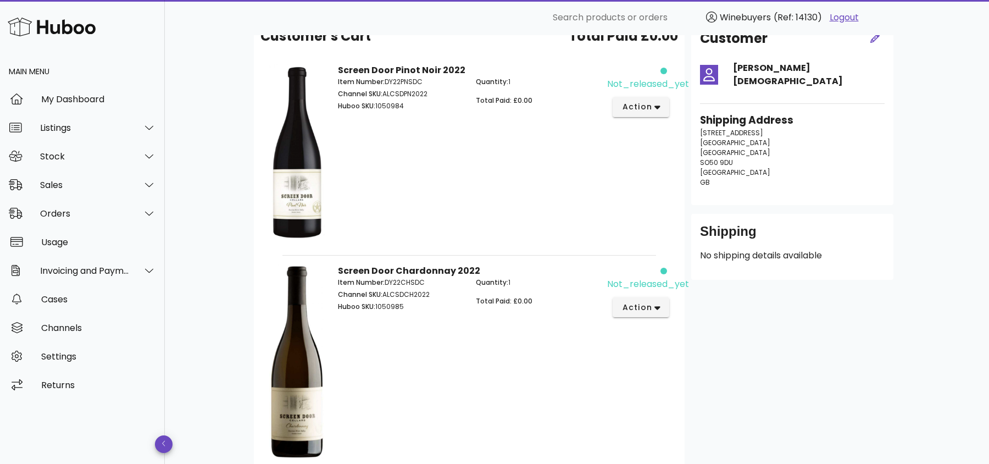
scroll to position [124, 0]
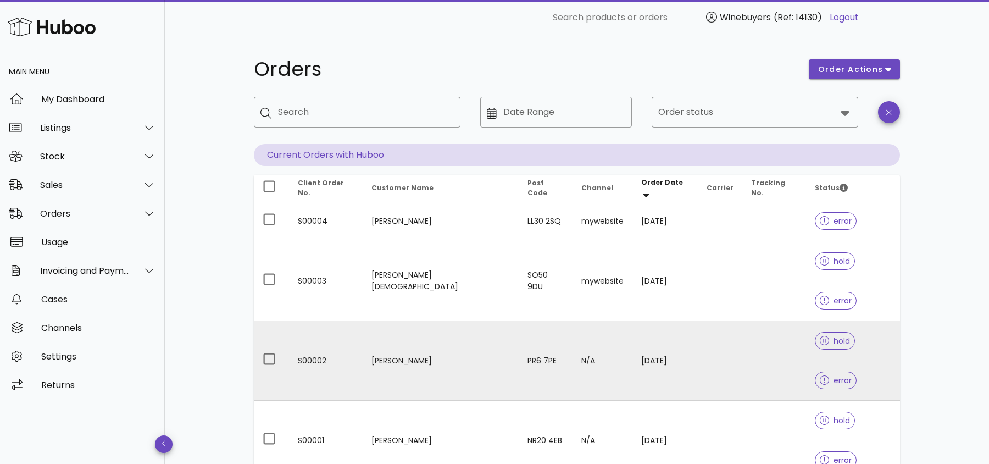
click at [706, 321] on td at bounding box center [720, 361] width 44 height 80
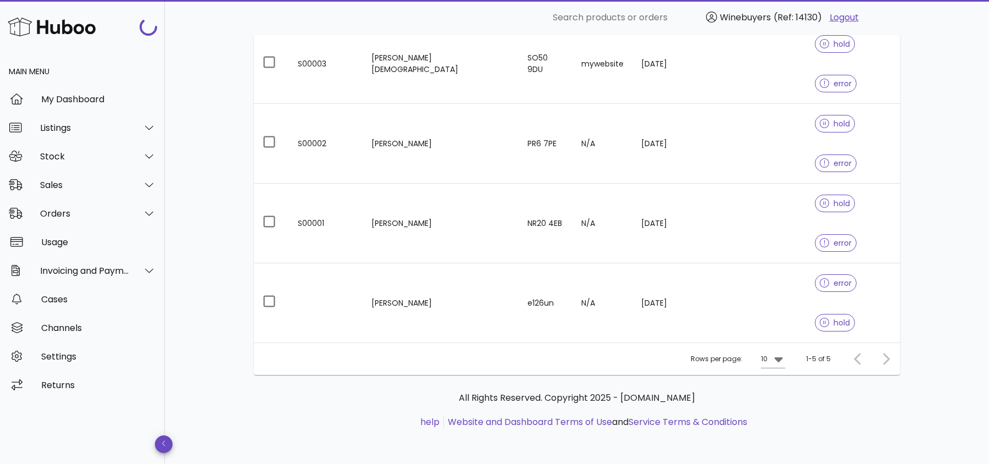
scroll to position [1, 0]
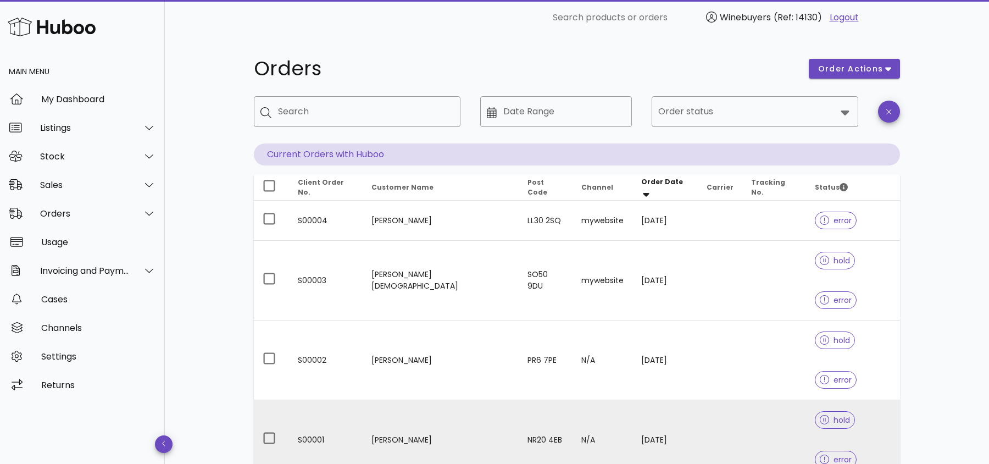
click at [742, 400] on td at bounding box center [774, 440] width 64 height 80
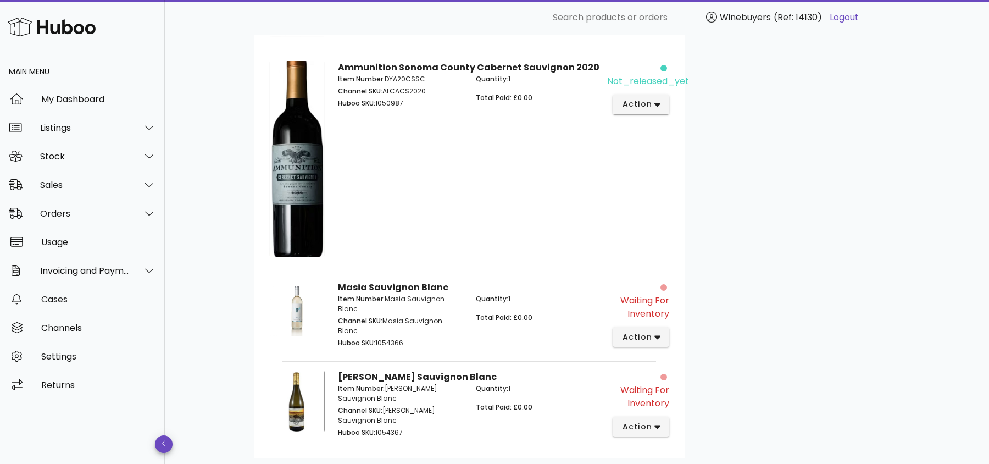
scroll to position [713, 0]
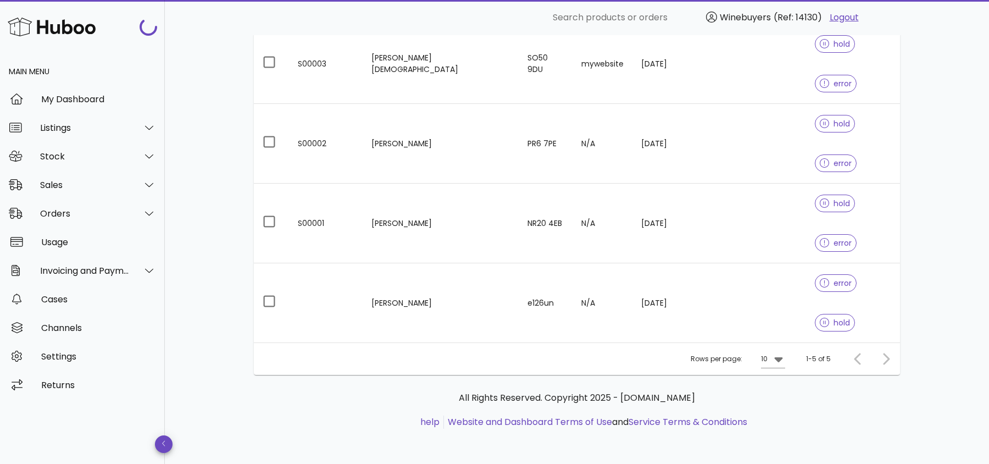
scroll to position [1, 0]
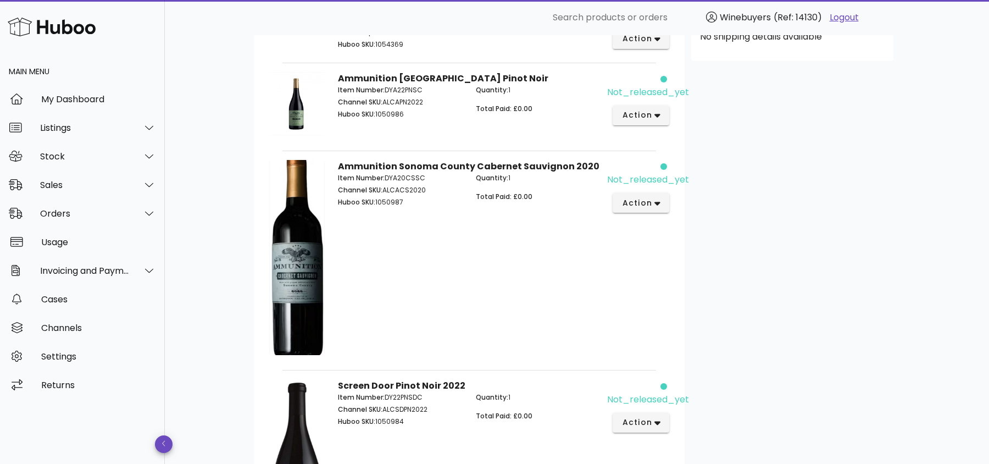
scroll to position [545, 0]
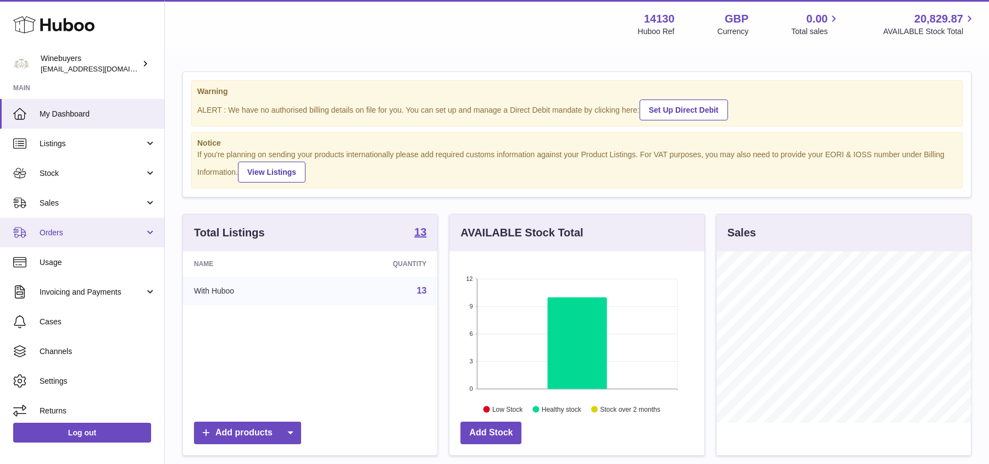
click at [65, 243] on link "Orders" at bounding box center [82, 232] width 164 height 30
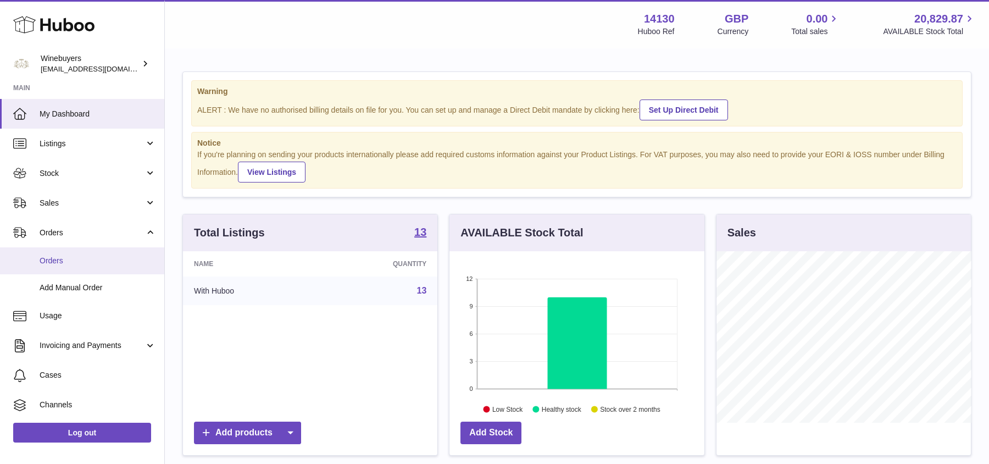
click at [65, 261] on span "Orders" at bounding box center [98, 260] width 116 height 10
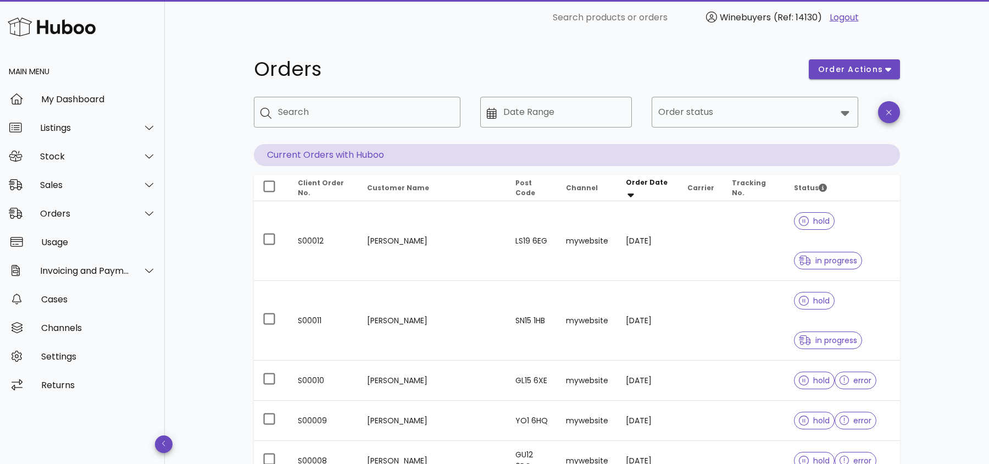
click at [866, 80] on div "order actions" at bounding box center [854, 69] width 104 height 33
click at [866, 68] on span "order actions" at bounding box center [850, 70] width 66 height 12
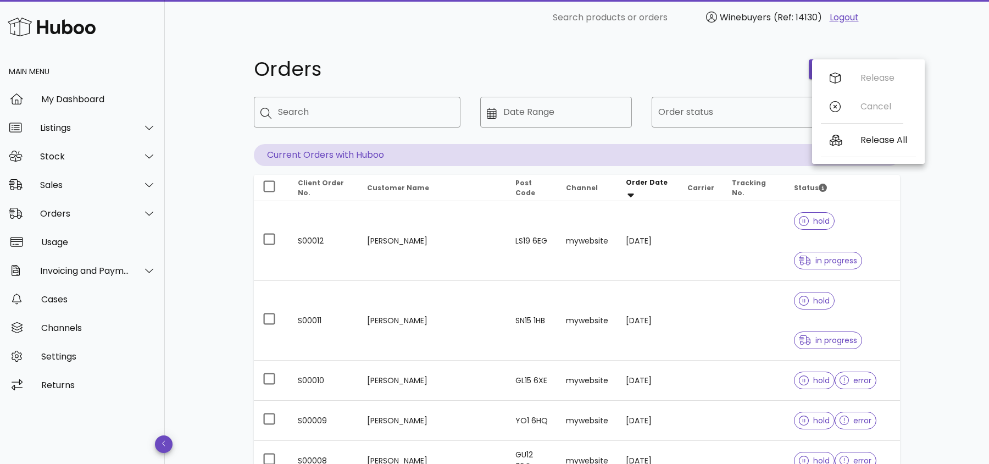
click at [859, 83] on div "Release Cancel" at bounding box center [862, 95] width 82 height 62
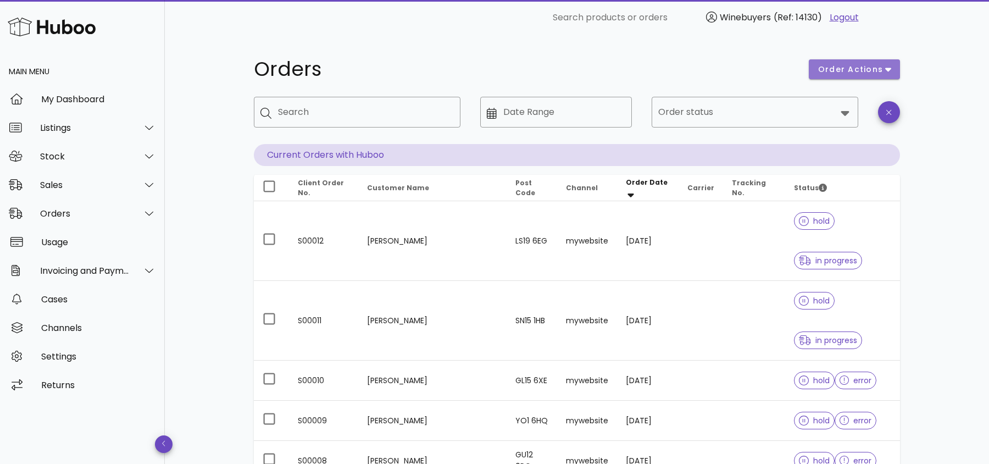
click at [872, 62] on button "order actions" at bounding box center [853, 69] width 91 height 20
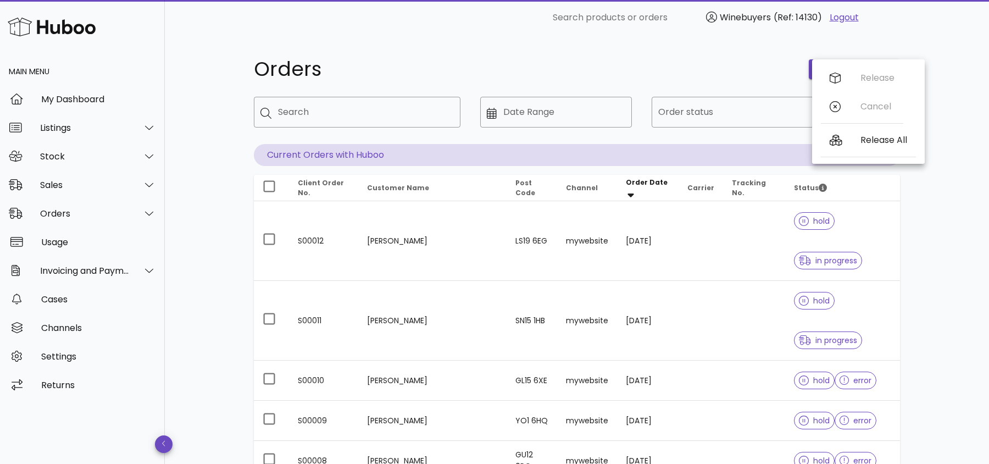
click at [941, 43] on div "Orders order actions ​ Search ​ Date Range ​ Order status Current Orders with H…" at bounding box center [577, 418] width 824 height 767
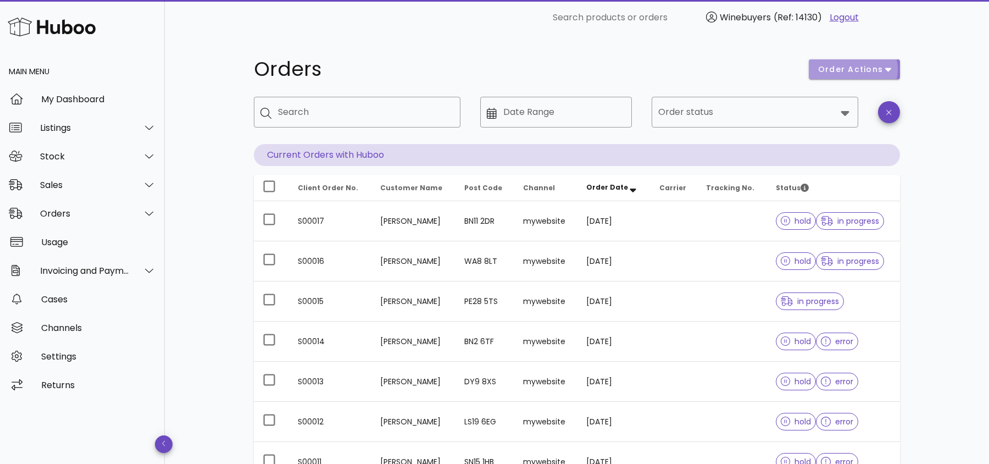
click at [878, 64] on span "order actions" at bounding box center [850, 70] width 66 height 12
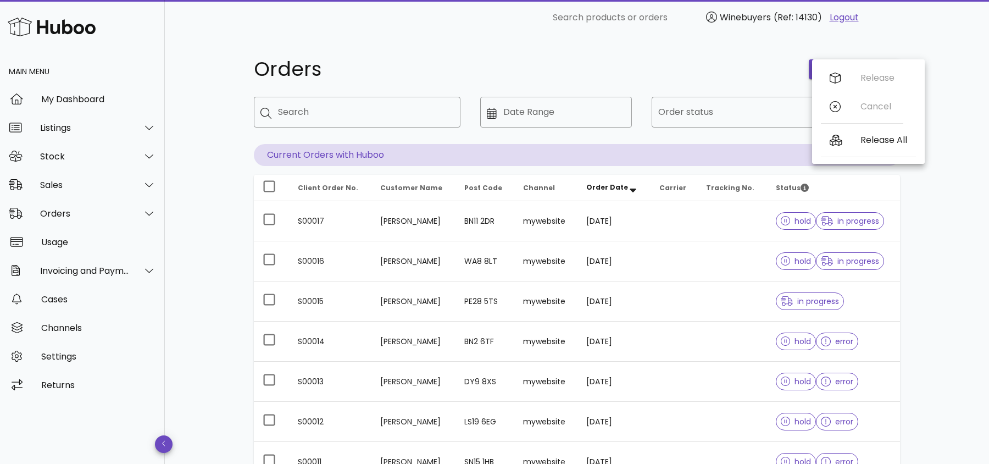
click at [978, 265] on div "Orders order actions ​ Search ​ Date Range ​ Order status Current Orders with H…" at bounding box center [577, 379] width 824 height 688
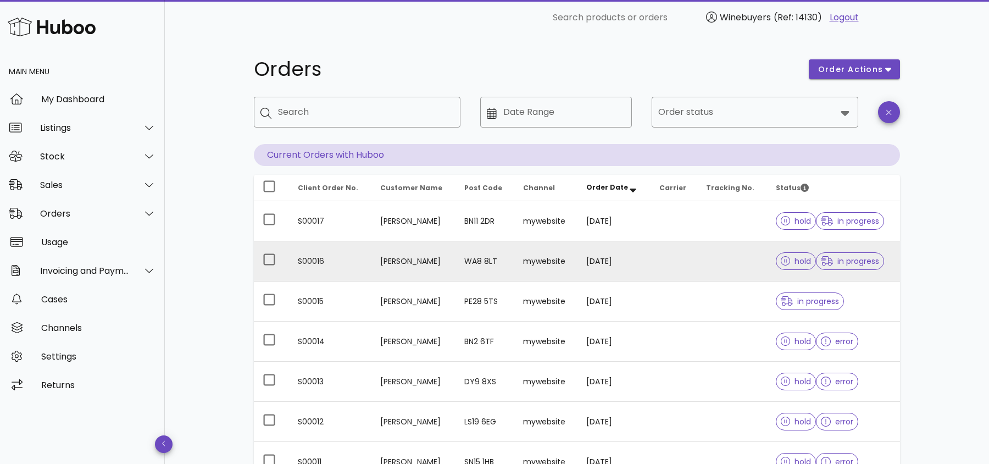
scroll to position [257, 0]
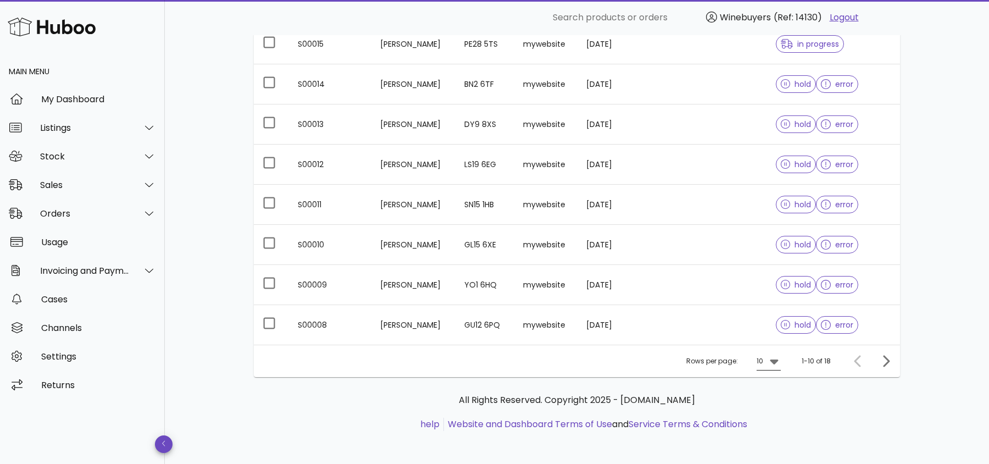
click at [763, 361] on div "10" at bounding box center [759, 361] width 7 height 10
click at [773, 401] on div "25" at bounding box center [771, 394] width 11 height 24
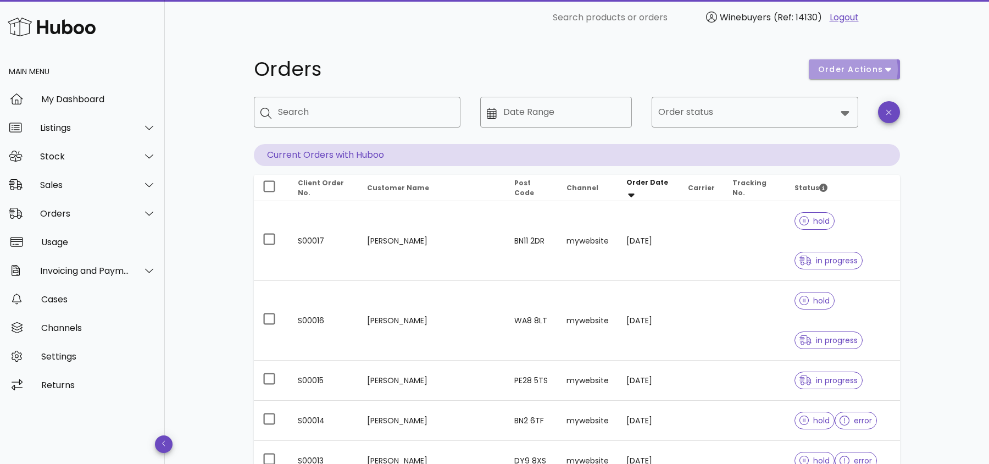
click at [880, 70] on span "order actions" at bounding box center [850, 70] width 66 height 12
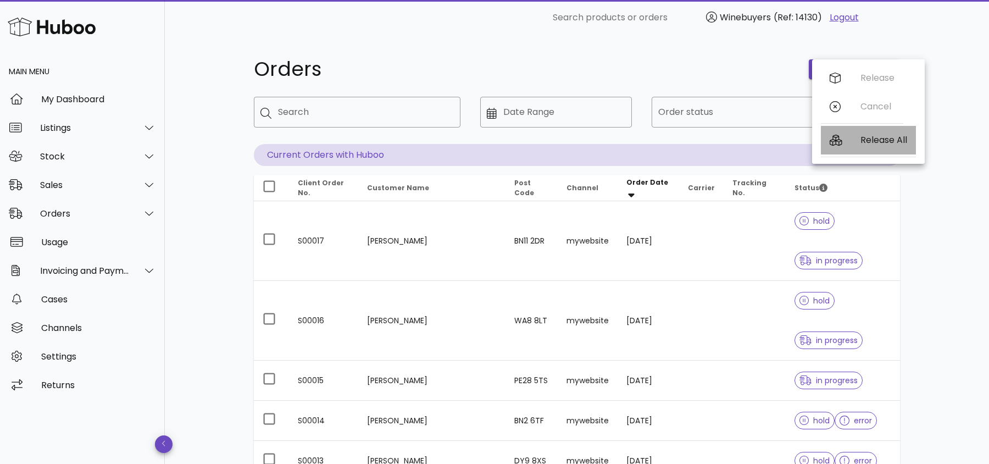
click at [880, 137] on div "Release All" at bounding box center [883, 140] width 47 height 10
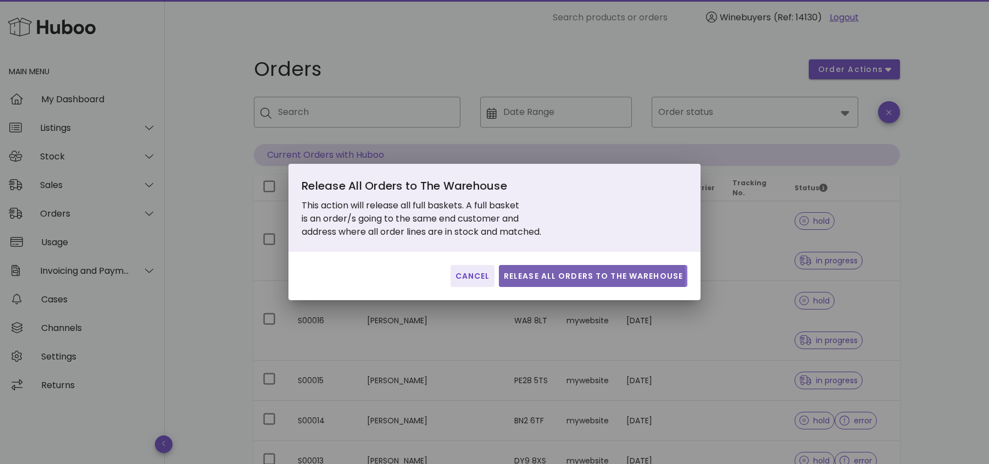
click at [607, 274] on span "Release All Orders to The Warehouse" at bounding box center [593, 276] width 180 height 12
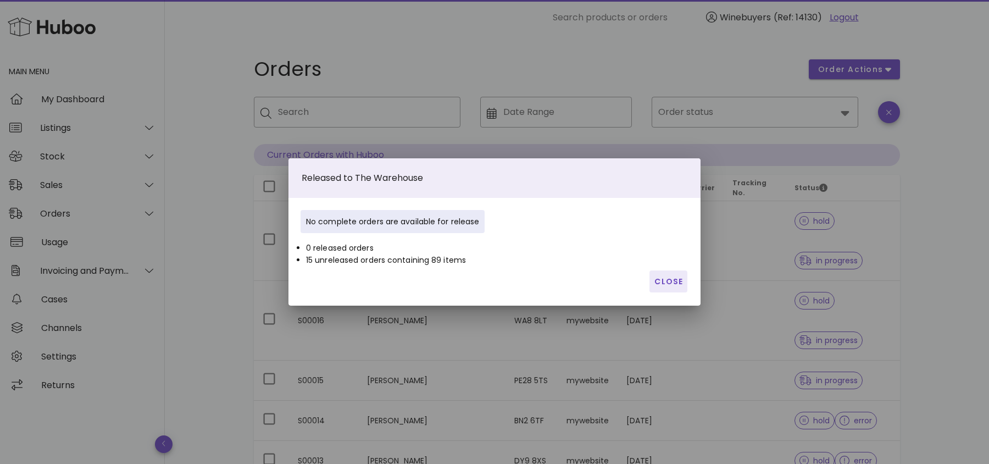
click at [685, 293] on div "Close" at bounding box center [494, 287] width 412 height 35
click at [678, 282] on span "Close" at bounding box center [668, 282] width 29 height 12
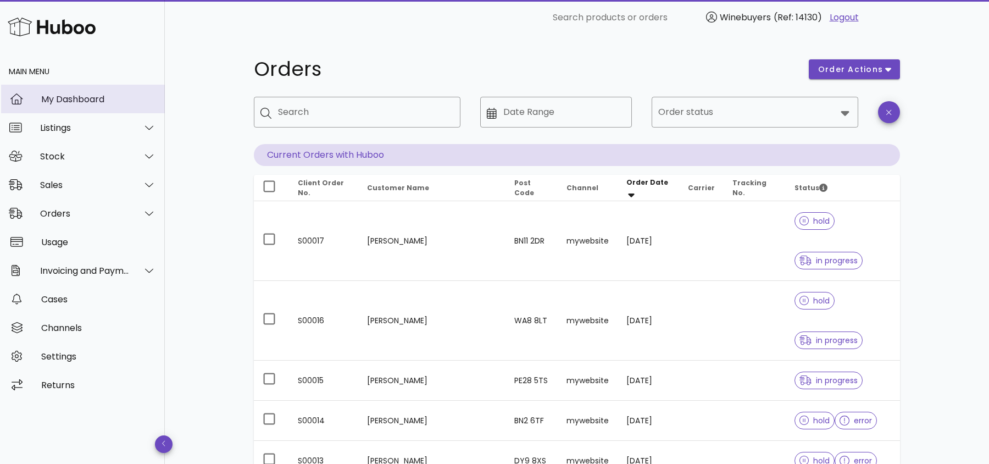
click at [63, 101] on div "My Dashboard" at bounding box center [98, 99] width 115 height 10
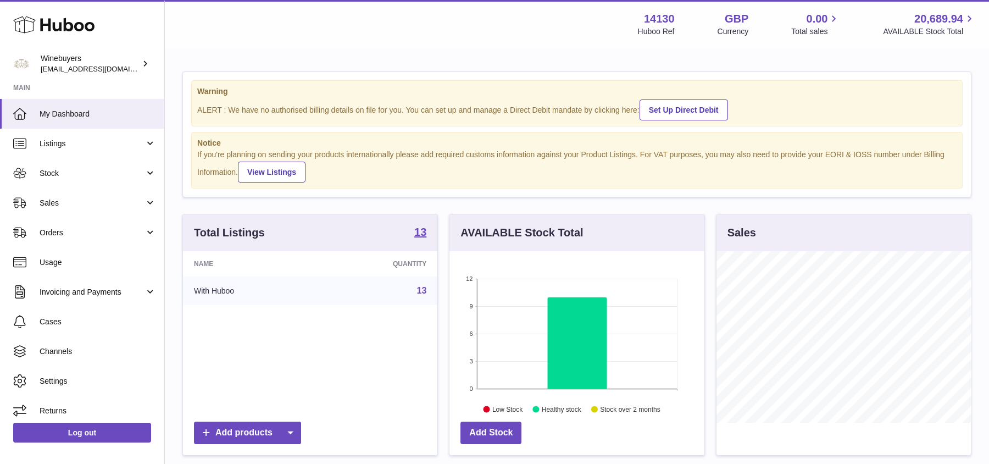
scroll to position [171, 254]
click at [99, 235] on span "Orders" at bounding box center [92, 232] width 105 height 10
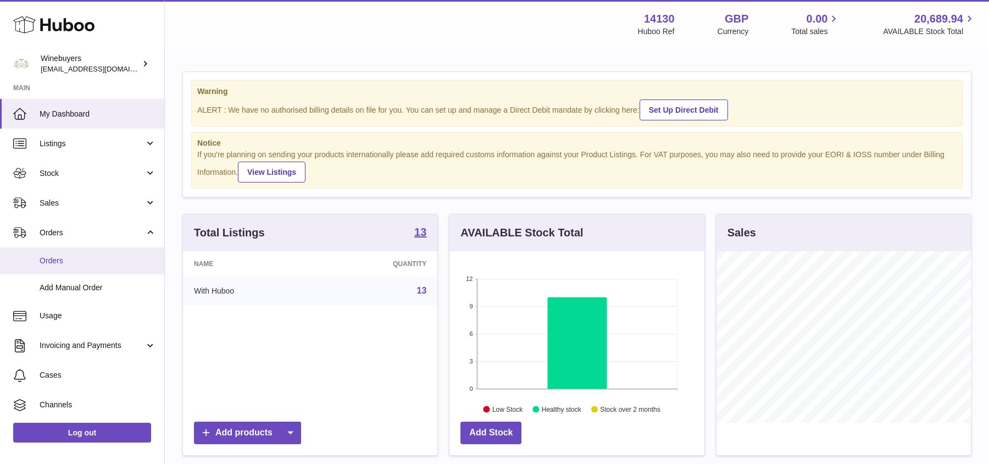
click at [97, 260] on span "Orders" at bounding box center [98, 260] width 116 height 10
